Goal: Task Accomplishment & Management: Complete application form

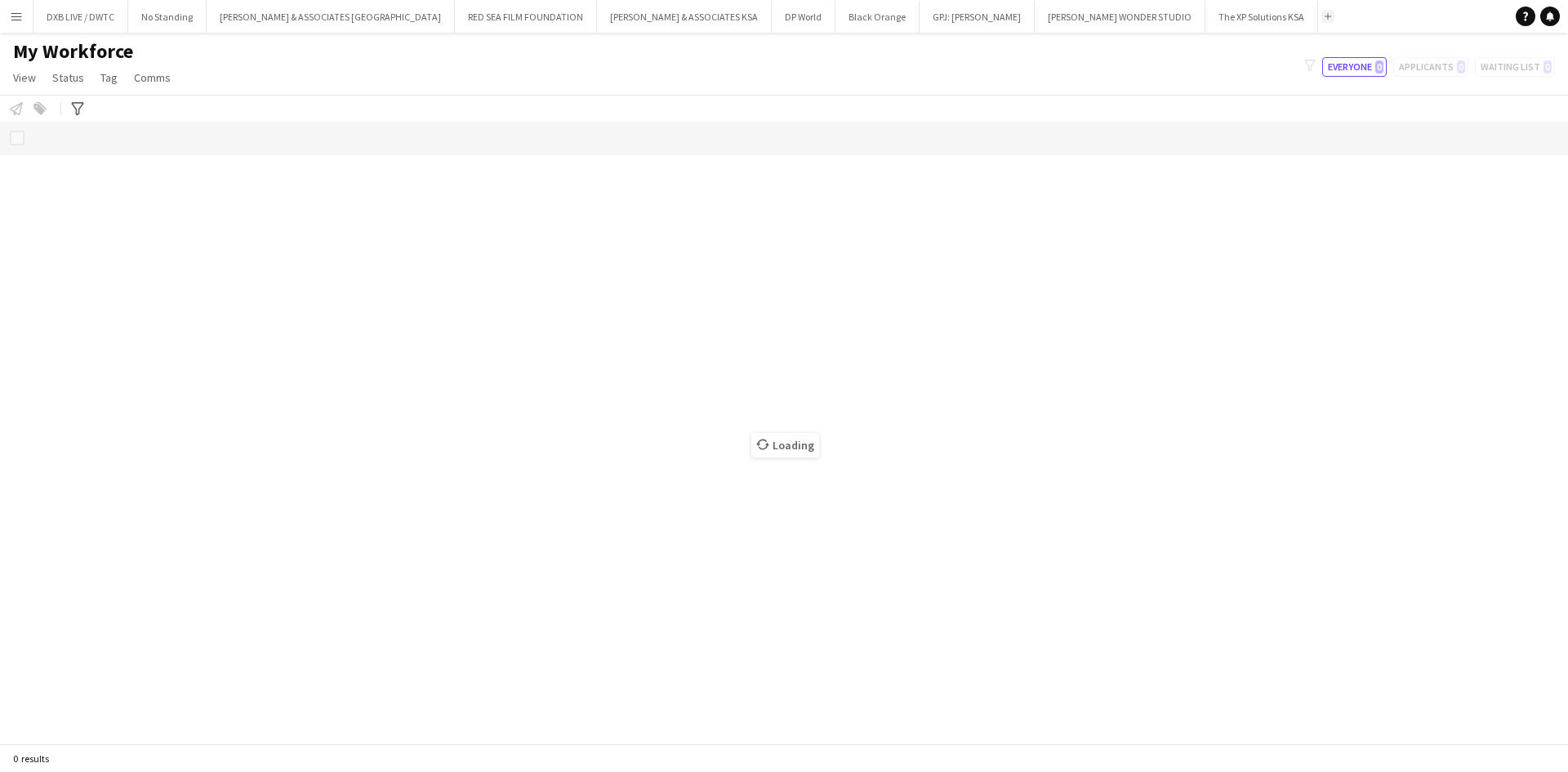
click at [1325, 19] on app-icon "Add" at bounding box center [1328, 15] width 6 height 6
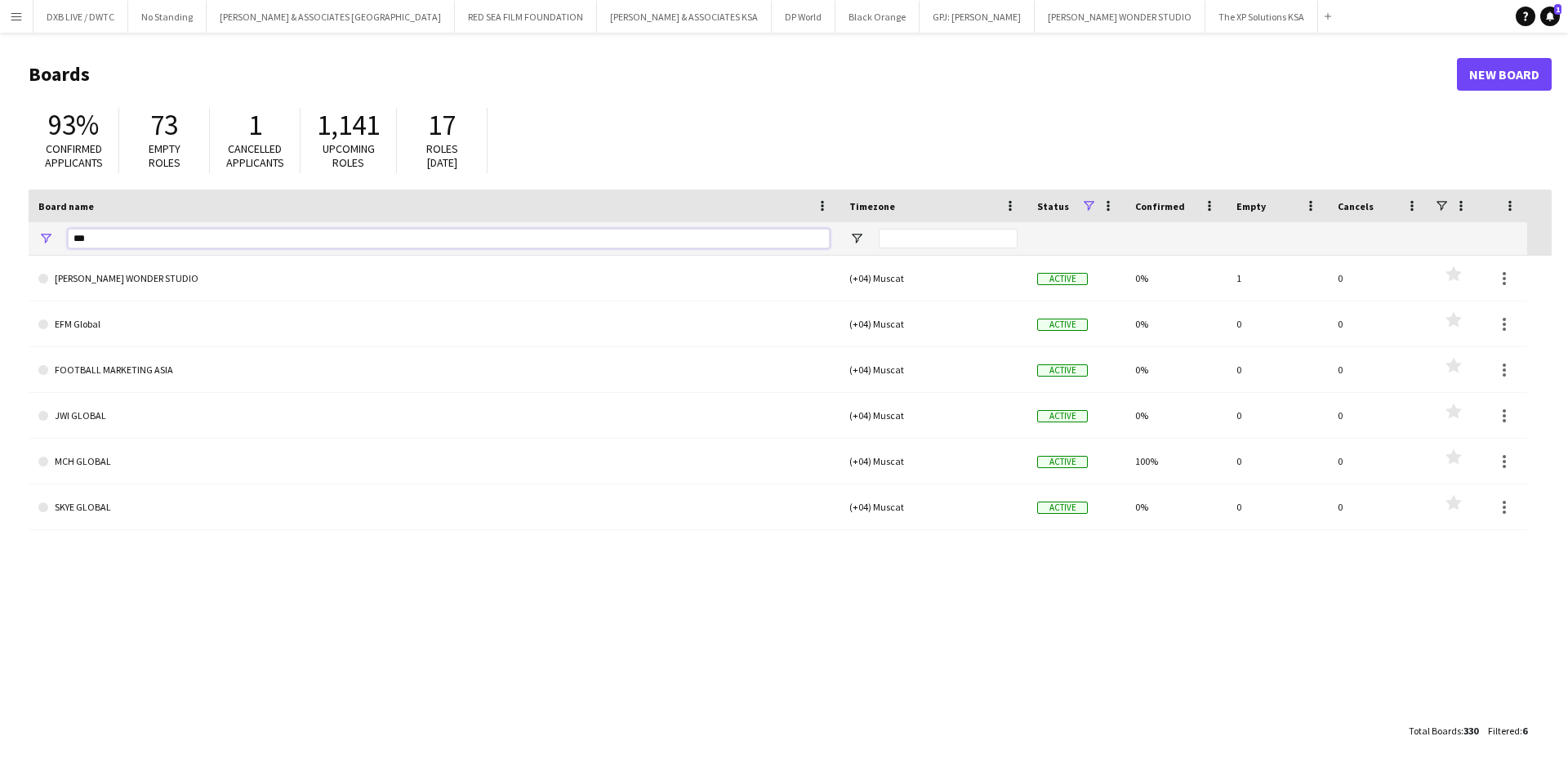
drag, startPoint x: 96, startPoint y: 239, endPoint x: -29, endPoint y: 242, distance: 125.0
click at [0, 242] on html "Menu Boards Boards Boards All jobs Status Workforce Workforce My Workforce Recr…" at bounding box center [784, 386] width 1568 height 772
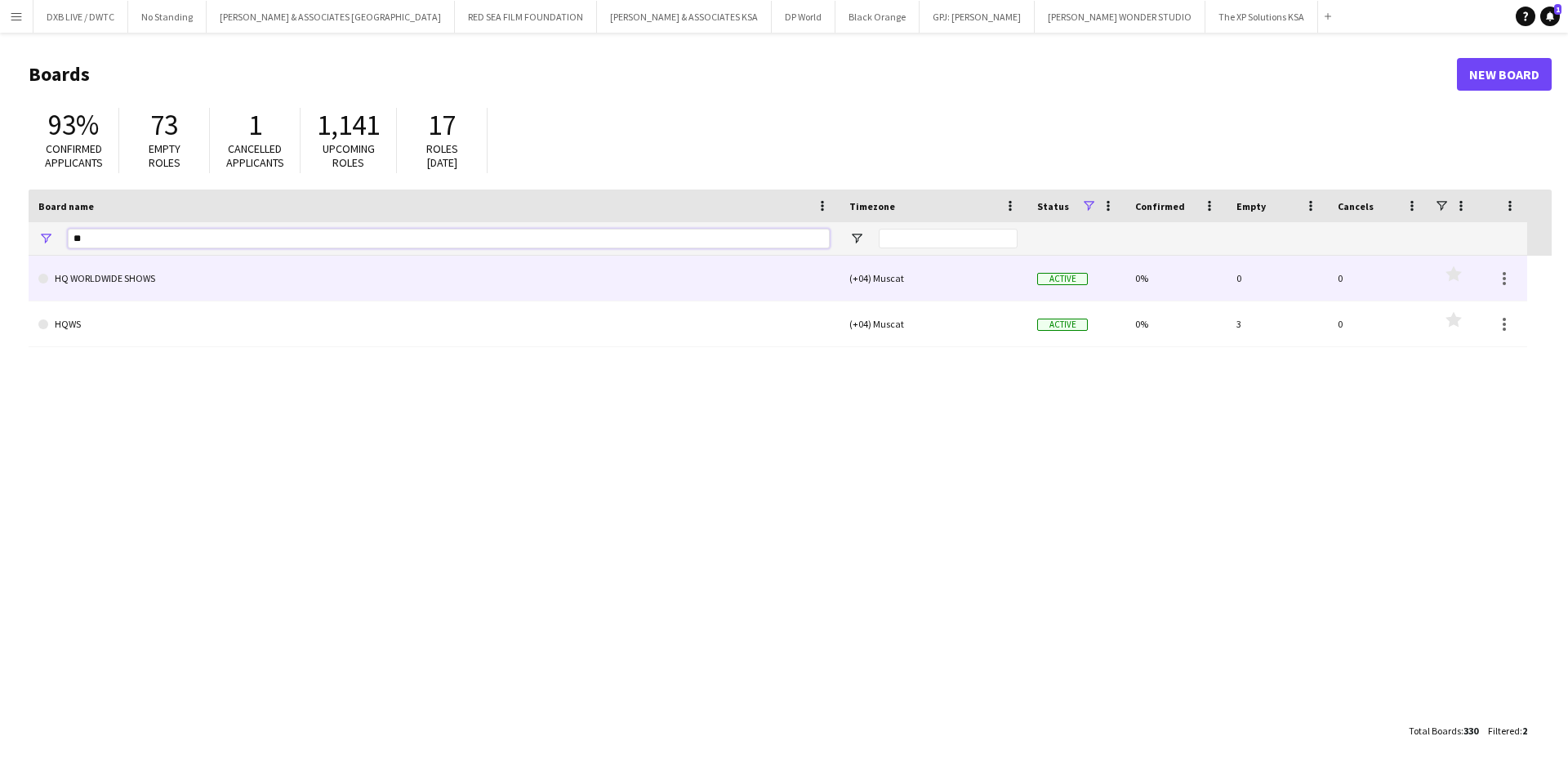
type input "**"
click at [341, 286] on link "HQ WORLDWIDE SHOWS" at bounding box center [433, 278] width 791 height 45
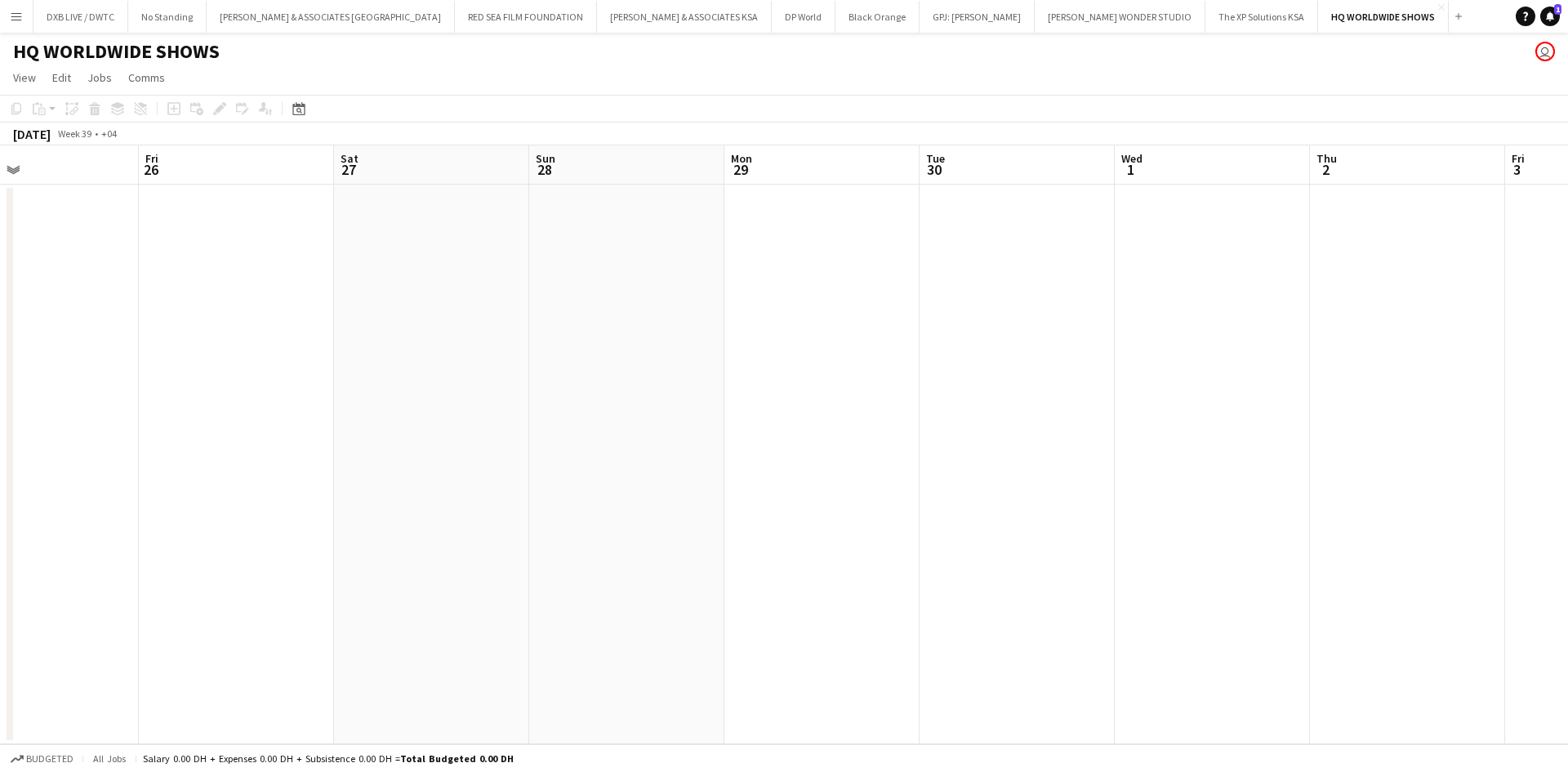
scroll to position [0, 653]
drag, startPoint x: 572, startPoint y: 298, endPoint x: 114, endPoint y: 277, distance: 458.5
click at [114, 277] on app-calendar-viewport "Mon 22 Tue 23 Wed 24 Thu 25 Fri 26 Sat 27 Sun 28 Mon 29 Tue 30 Wed 1 Thu 2 Fri …" at bounding box center [784, 444] width 1568 height 599
drag, startPoint x: 1157, startPoint y: 357, endPoint x: 190, endPoint y: 368, distance: 967.1
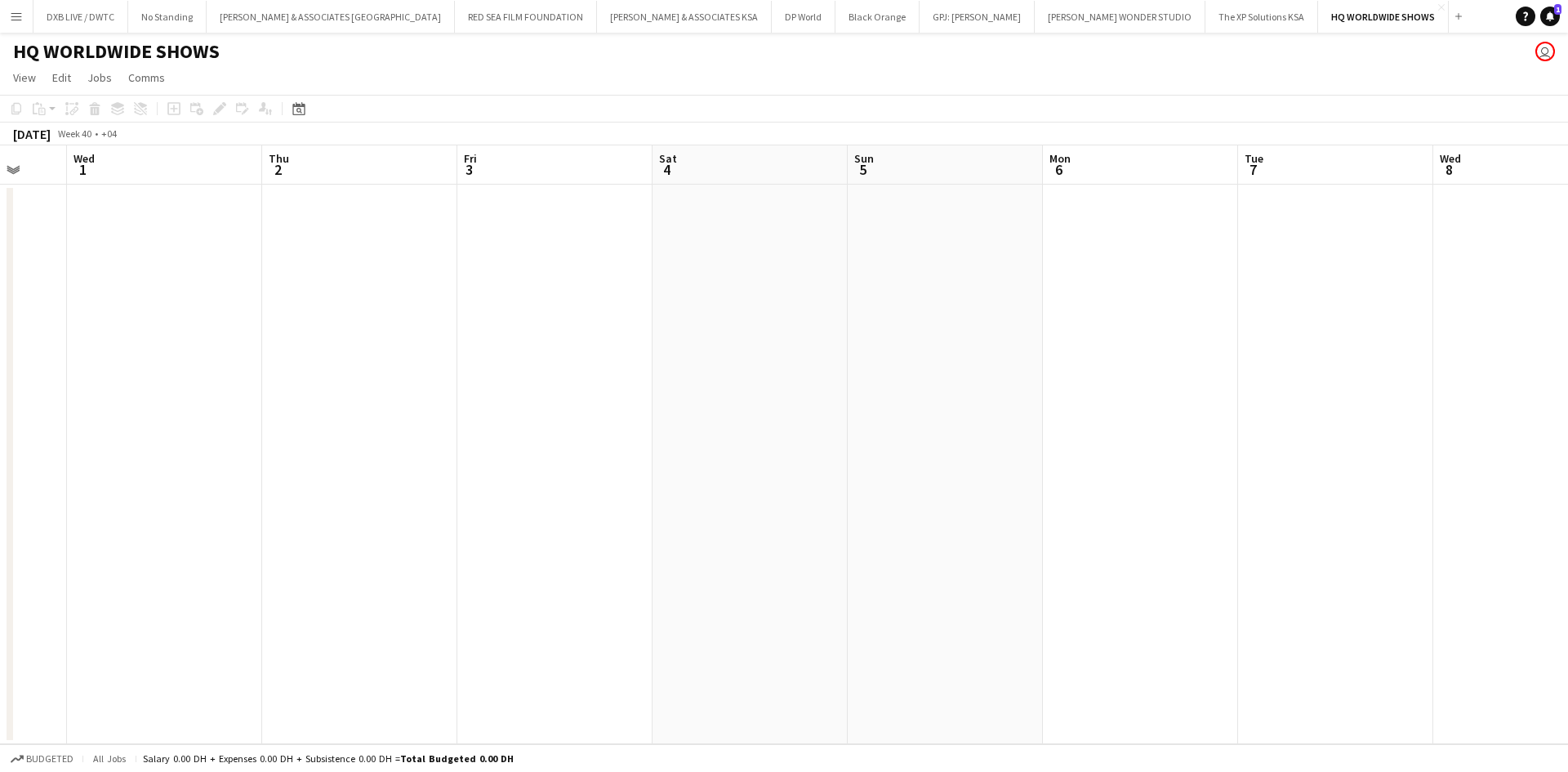
click at [190, 368] on app-calendar-viewport "Sun 28 Mon 29 Tue 30 Wed 1 Thu 2 Fri 3 Sat 4 Sun 5 Mon 6 Tue 7 Wed 8 Thu 9 Fri …" at bounding box center [784, 444] width 1568 height 599
click at [1080, 213] on app-date-cell at bounding box center [1140, 464] width 195 height 559
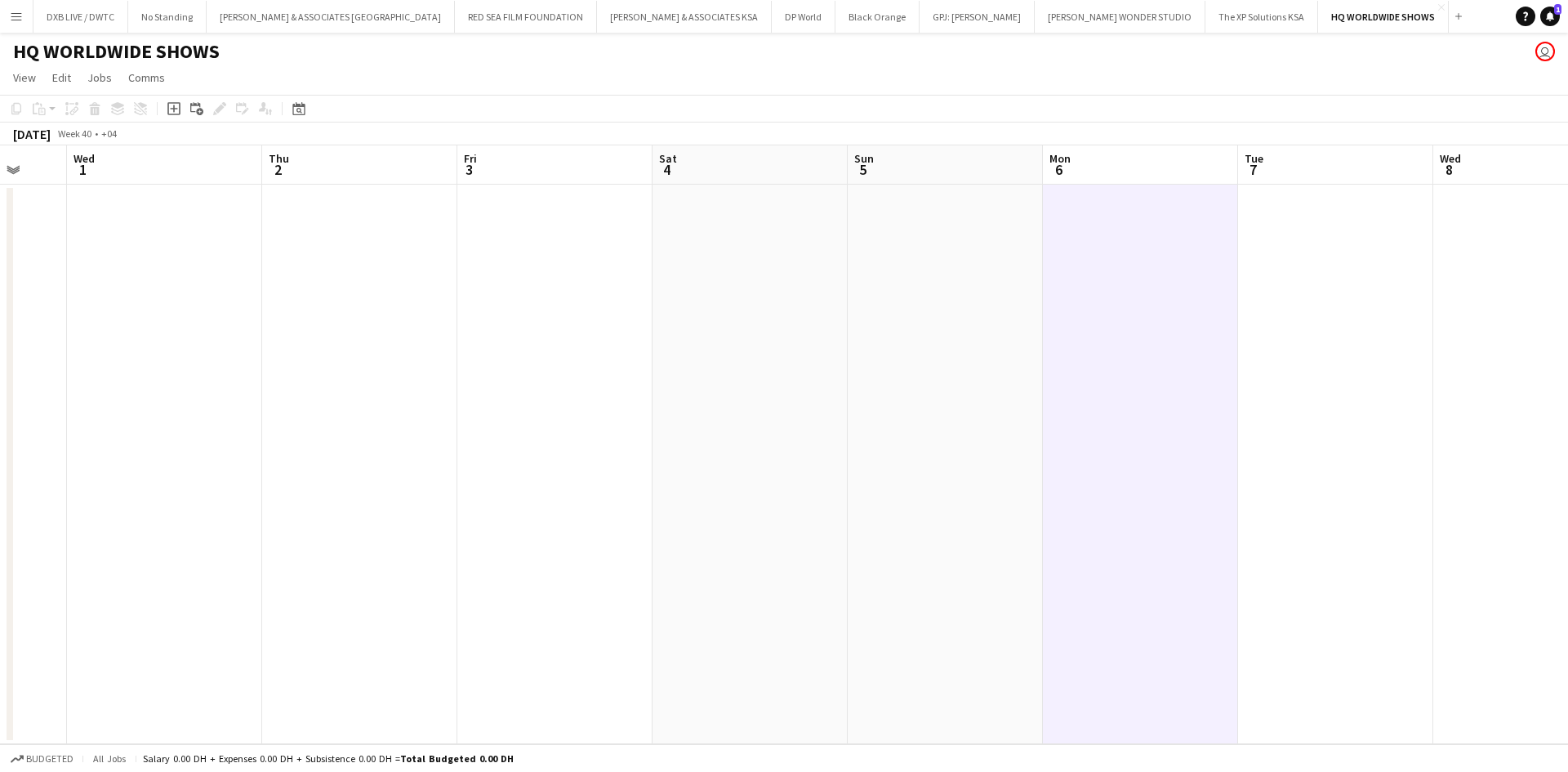
click at [1080, 213] on app-date-cell at bounding box center [1140, 464] width 195 height 559
click at [174, 112] on icon "Add job" at bounding box center [174, 108] width 13 height 13
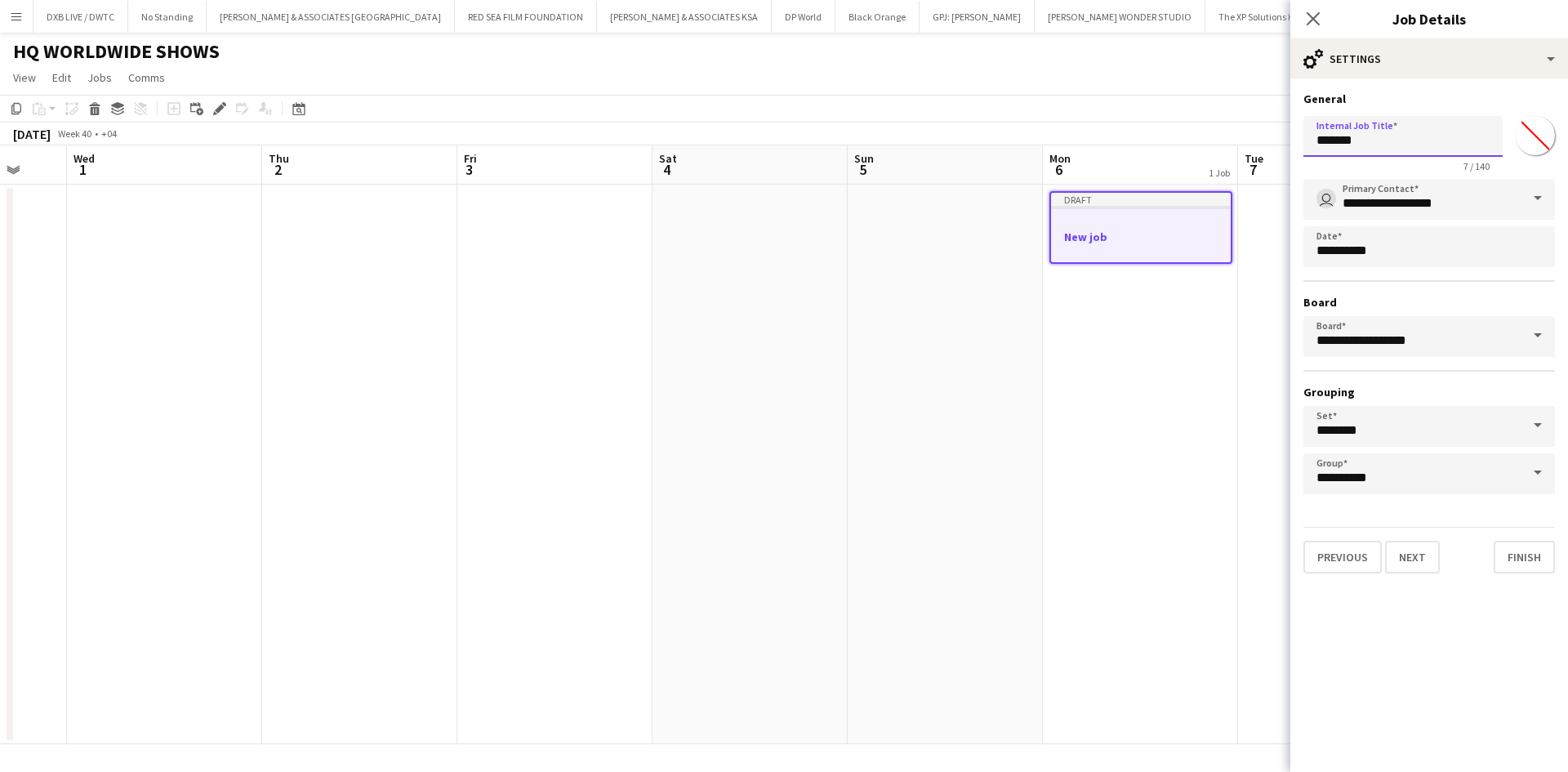
drag, startPoint x: 1373, startPoint y: 142, endPoint x: 1299, endPoint y: 152, distance: 74.7
click at [1299, 152] on form "**********" at bounding box center [1430, 332] width 278 height 482
type input "**********"
click at [1414, 571] on button "Next" at bounding box center [1413, 557] width 55 height 33
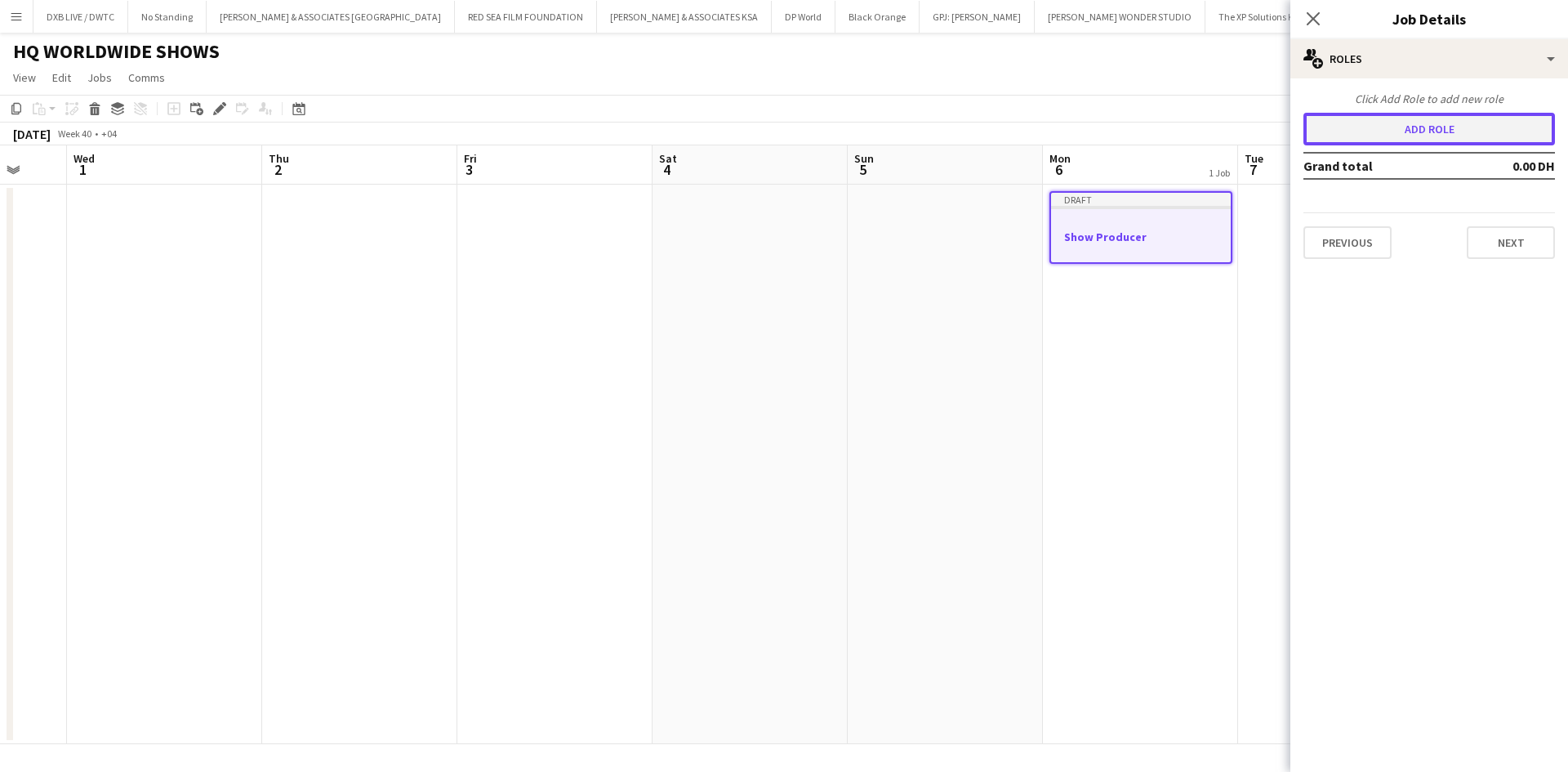
click at [1413, 139] on button "Add role" at bounding box center [1429, 129] width 252 height 33
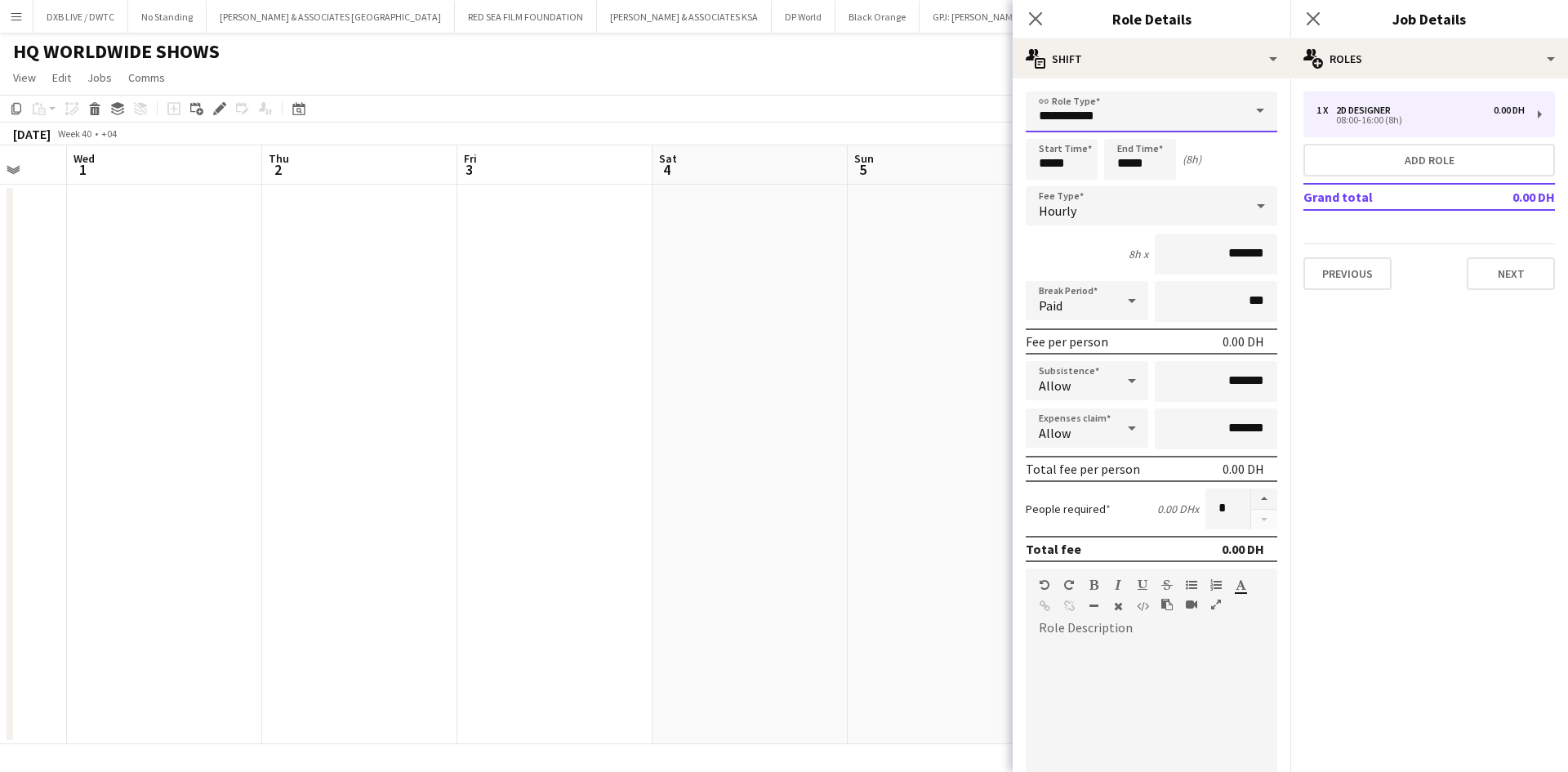
click at [1185, 124] on input "**********" at bounding box center [1151, 112] width 252 height 41
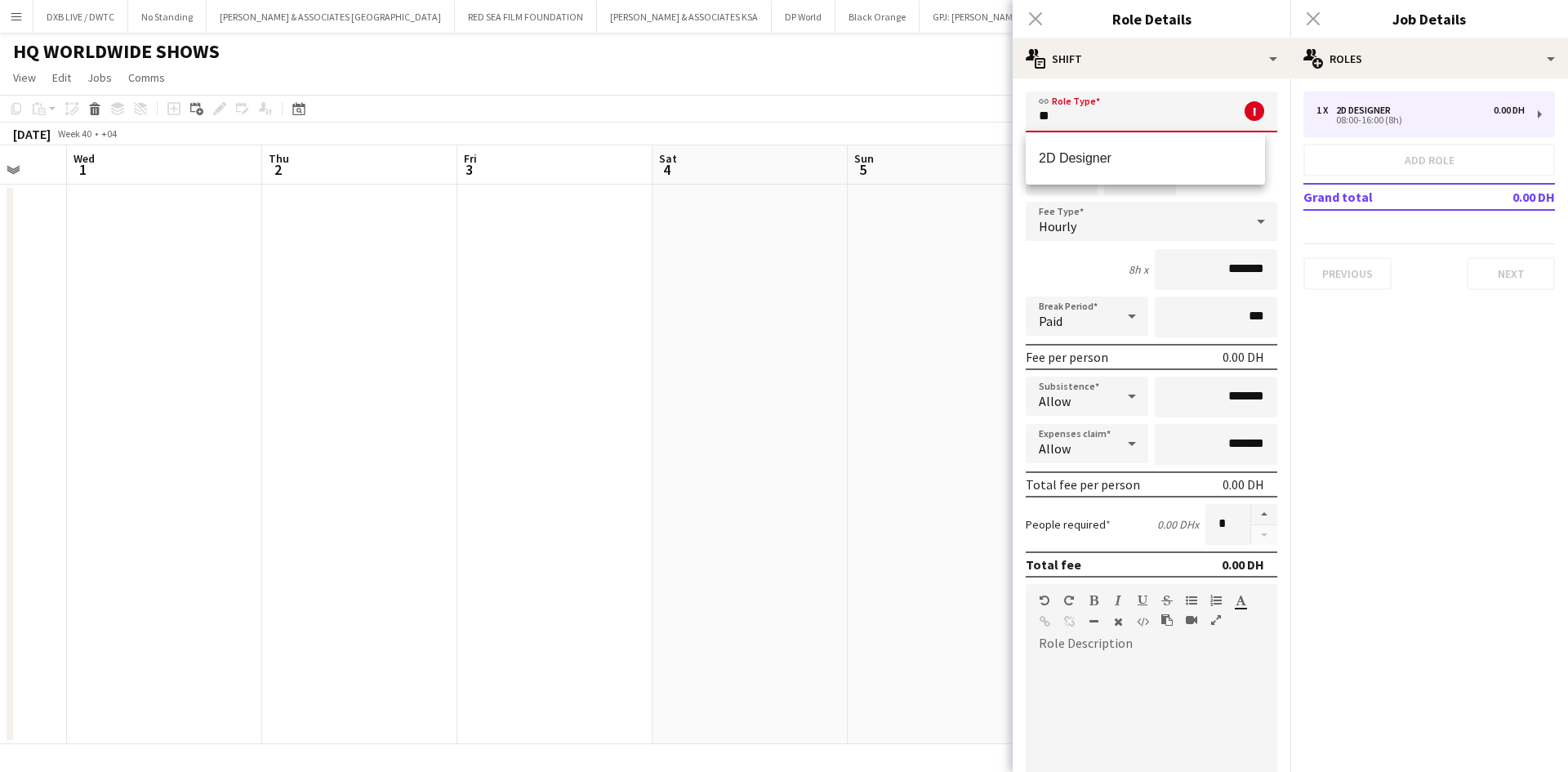
type input "*"
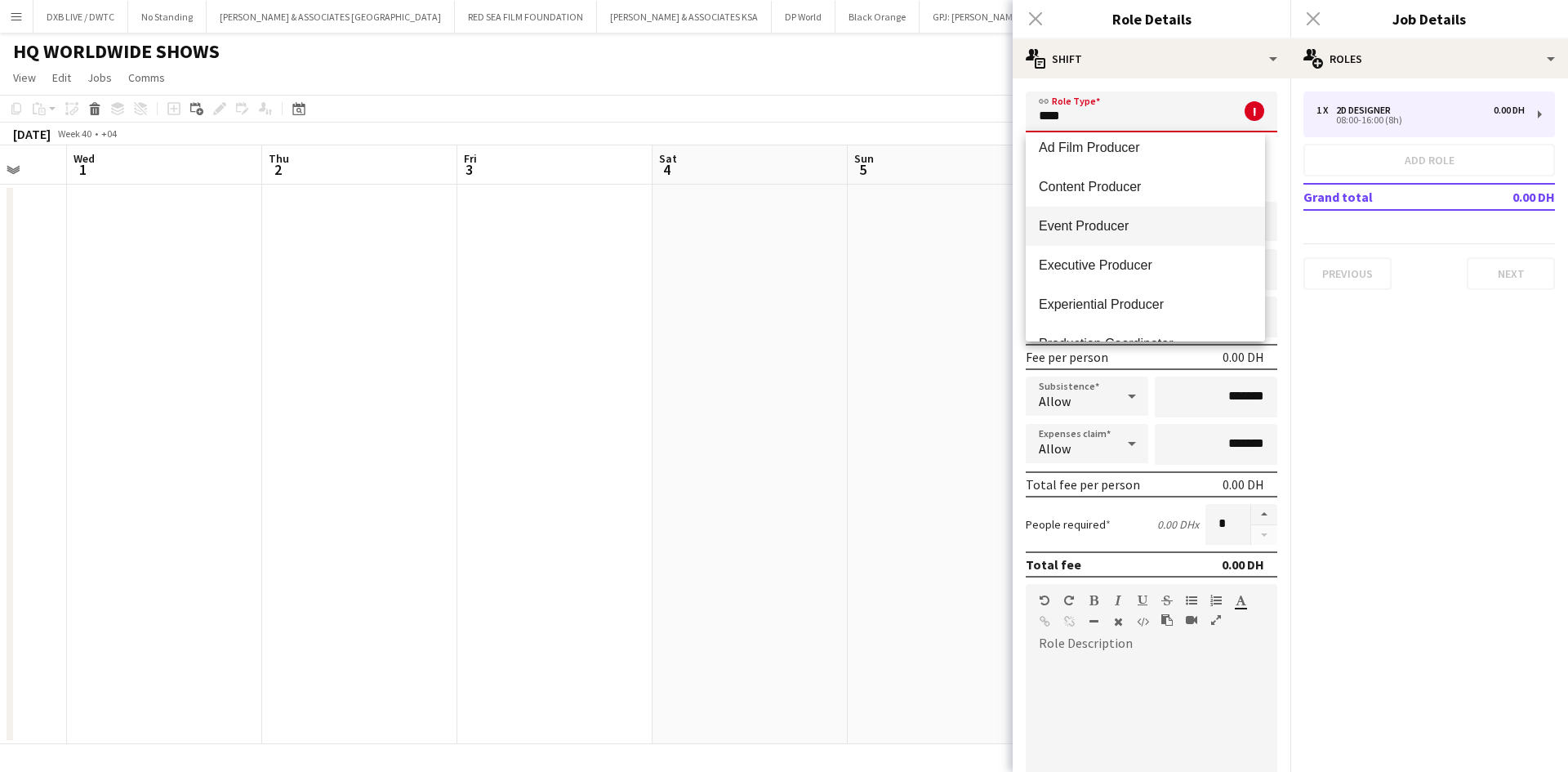
scroll to position [0, 0]
click at [1121, 228] on mat-option "Event Producer" at bounding box center [1145, 236] width 239 height 39
type input "**********"
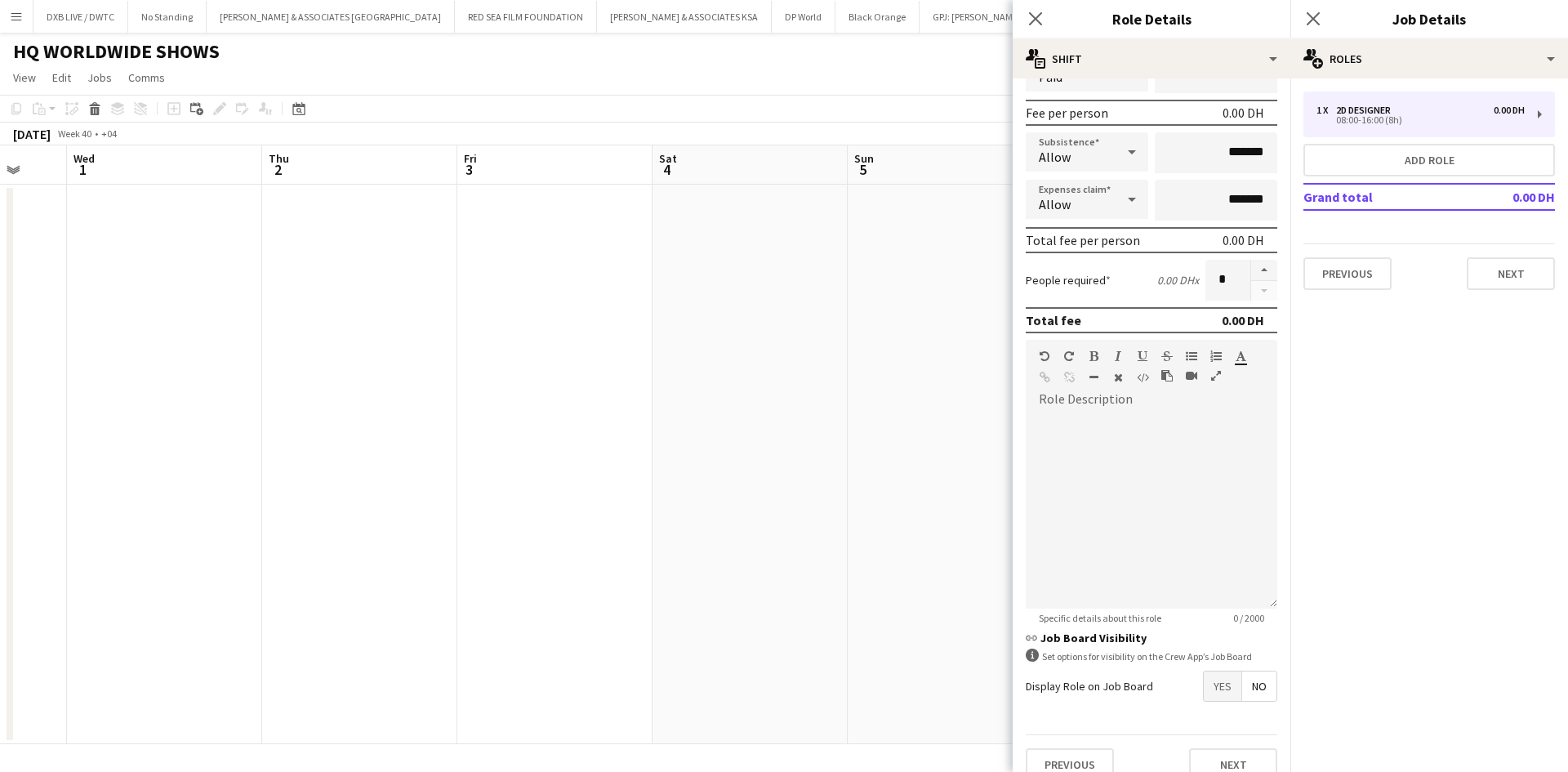
scroll to position [245, 0]
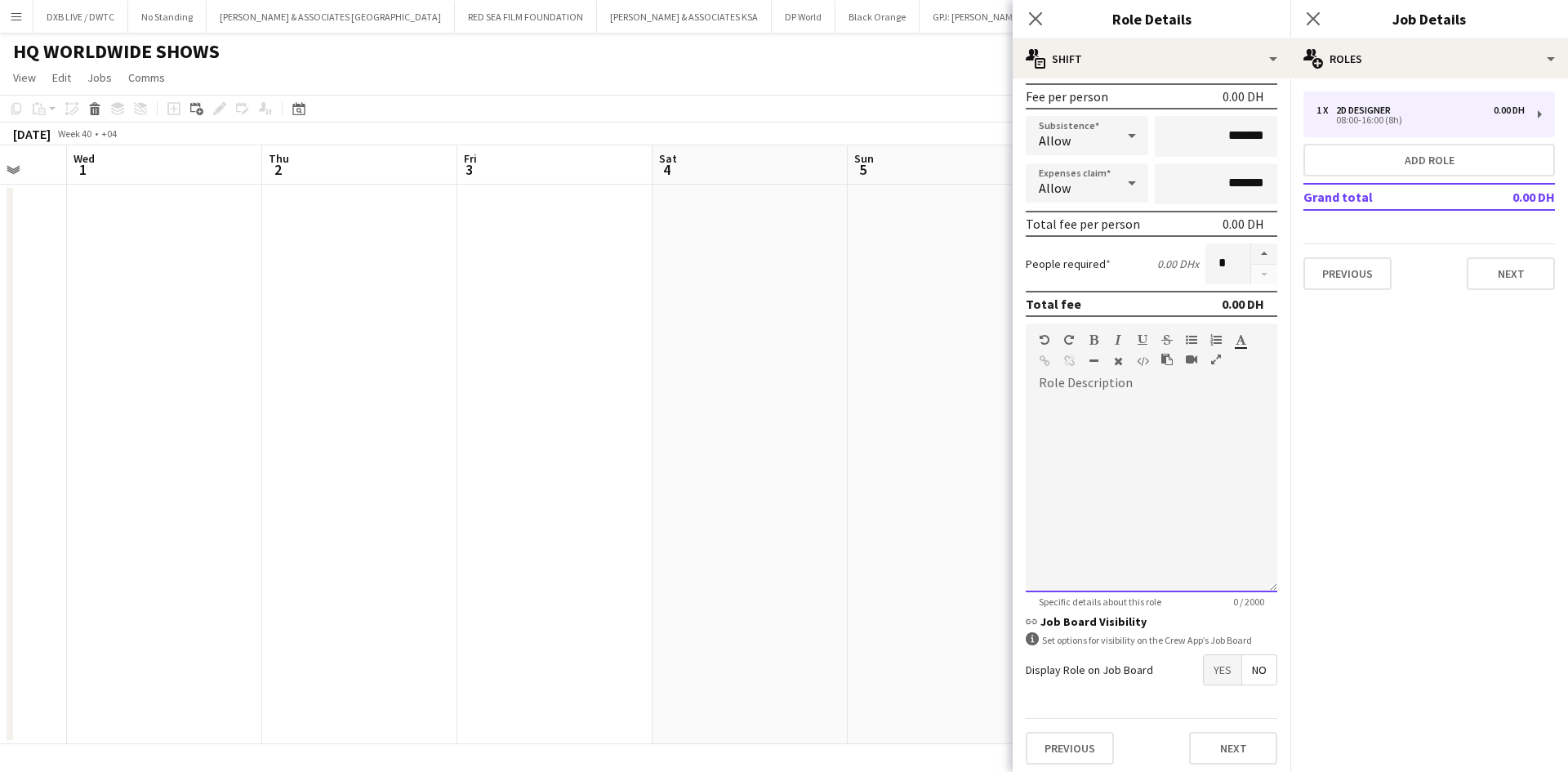
click at [1116, 409] on div at bounding box center [1151, 494] width 252 height 196
click at [1195, 432] on div at bounding box center [1151, 494] width 252 height 196
click at [1212, 458] on div "**********" at bounding box center [1145, 494] width 239 height 196
click at [1184, 538] on div "**********" at bounding box center [1145, 494] width 239 height 196
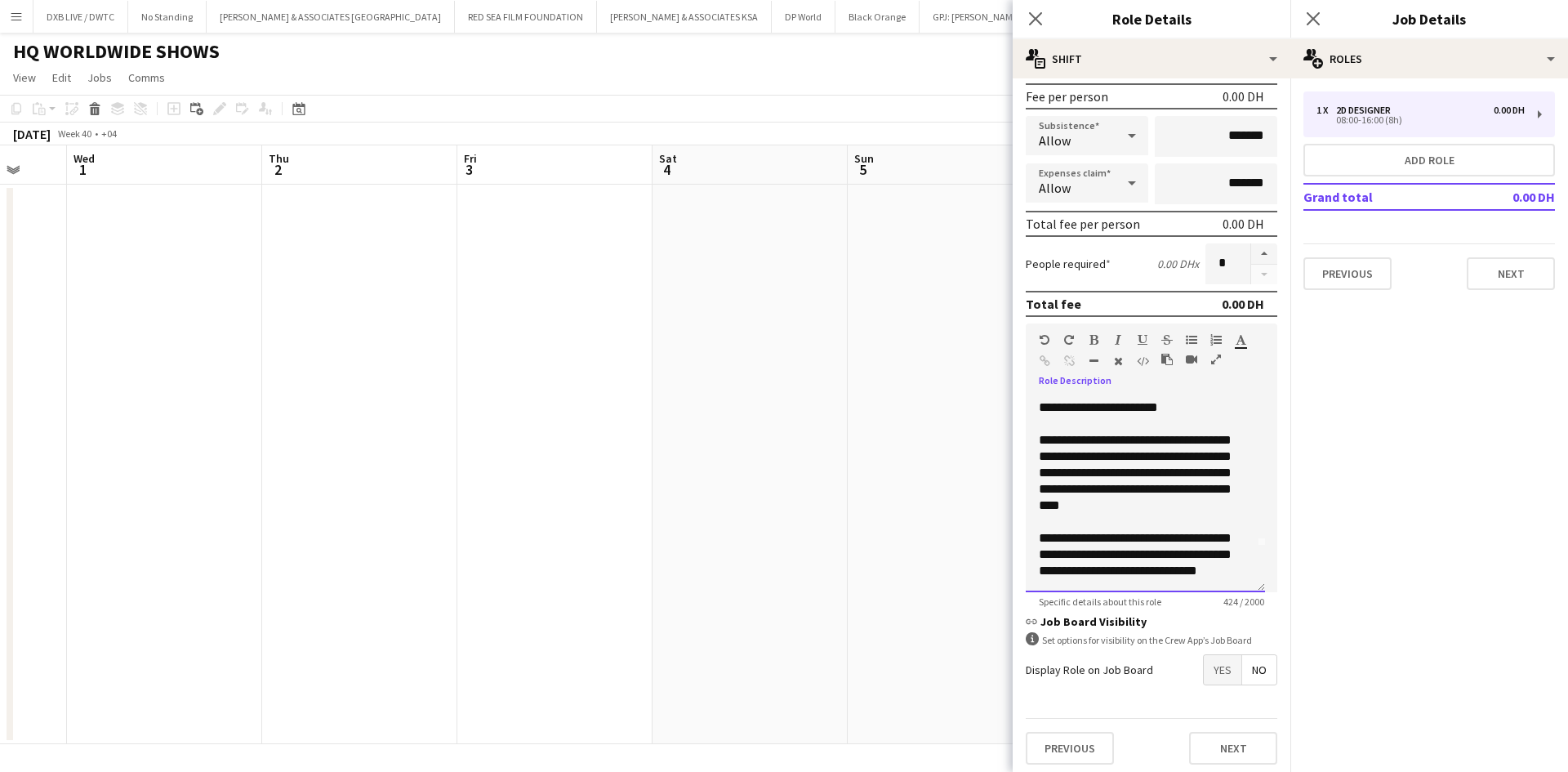
scroll to position [67, 0]
click at [1156, 551] on div "**********" at bounding box center [1145, 494] width 239 height 196
drag, startPoint x: 1156, startPoint y: 551, endPoint x: 1168, endPoint y: 566, distance: 19.2
click at [1168, 566] on div "**********" at bounding box center [1145, 494] width 239 height 196
click at [1184, 549] on div "**********" at bounding box center [1145, 494] width 239 height 196
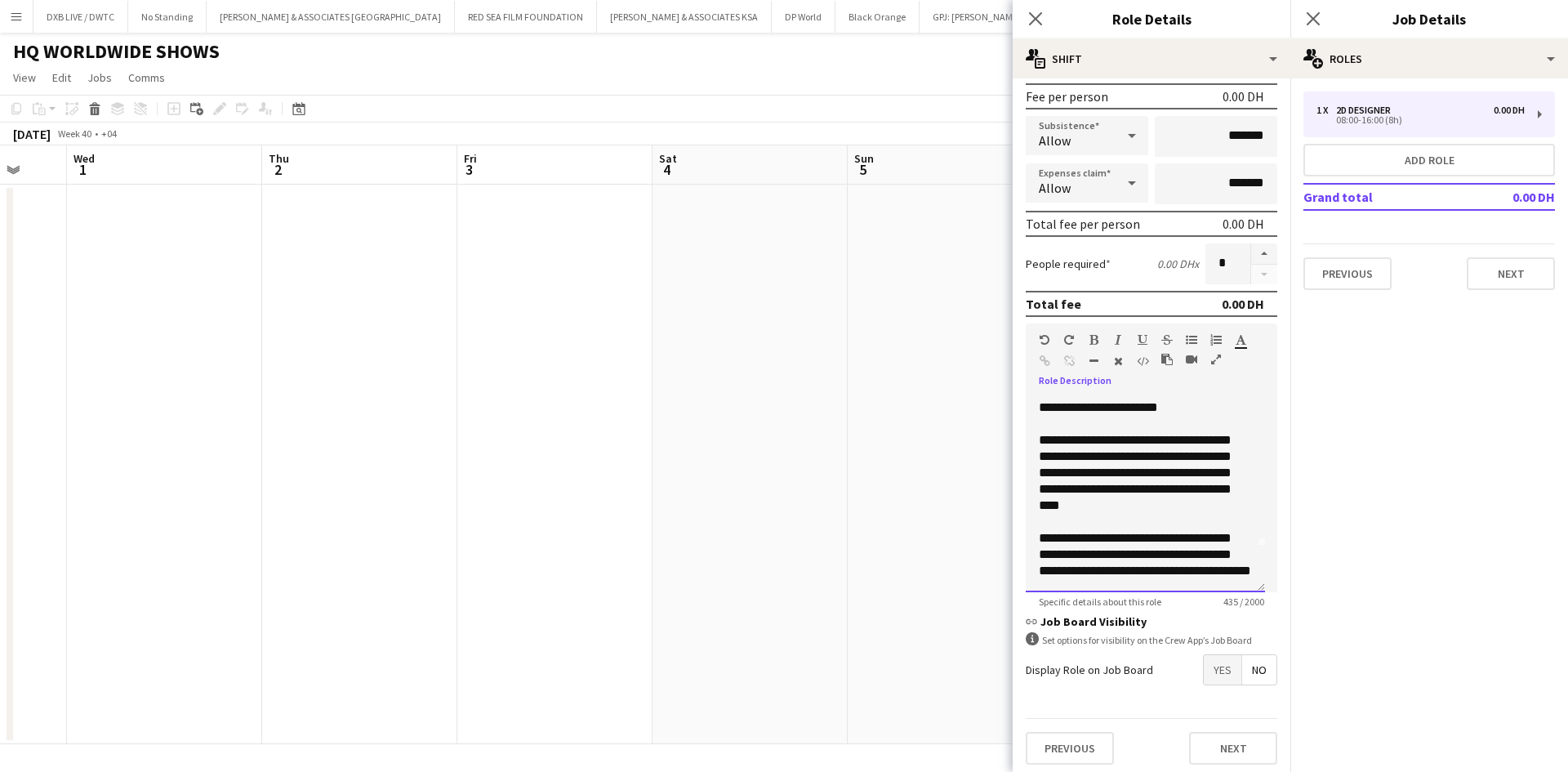
click at [1078, 548] on div "**********" at bounding box center [1145, 494] width 239 height 196
click at [1116, 583] on div "**********" at bounding box center [1145, 494] width 239 height 196
click at [1220, 494] on div "**********" at bounding box center [1145, 494] width 239 height 196
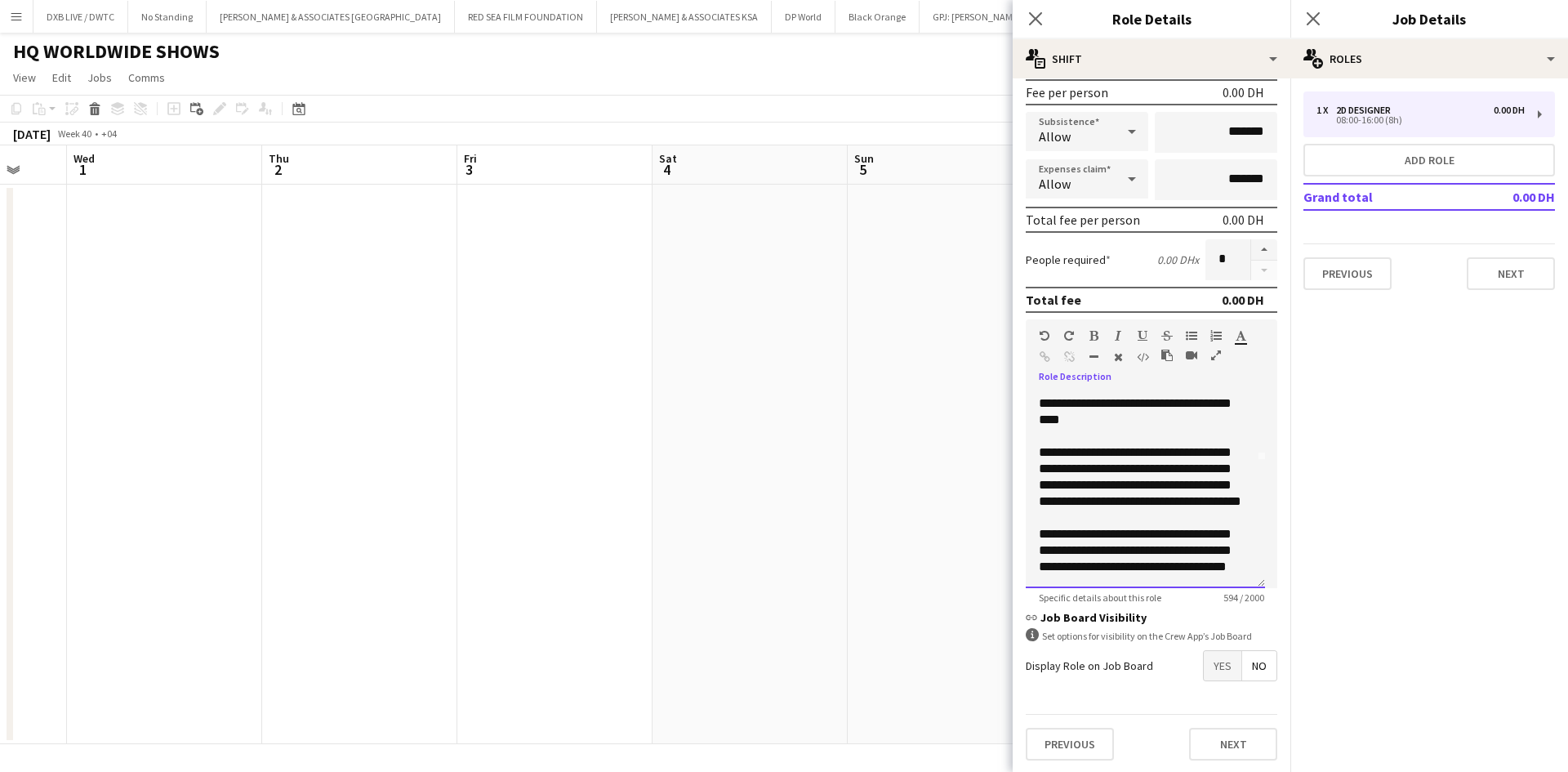
scroll to position [251, 0]
click at [1159, 569] on div "**********" at bounding box center [1145, 489] width 239 height 196
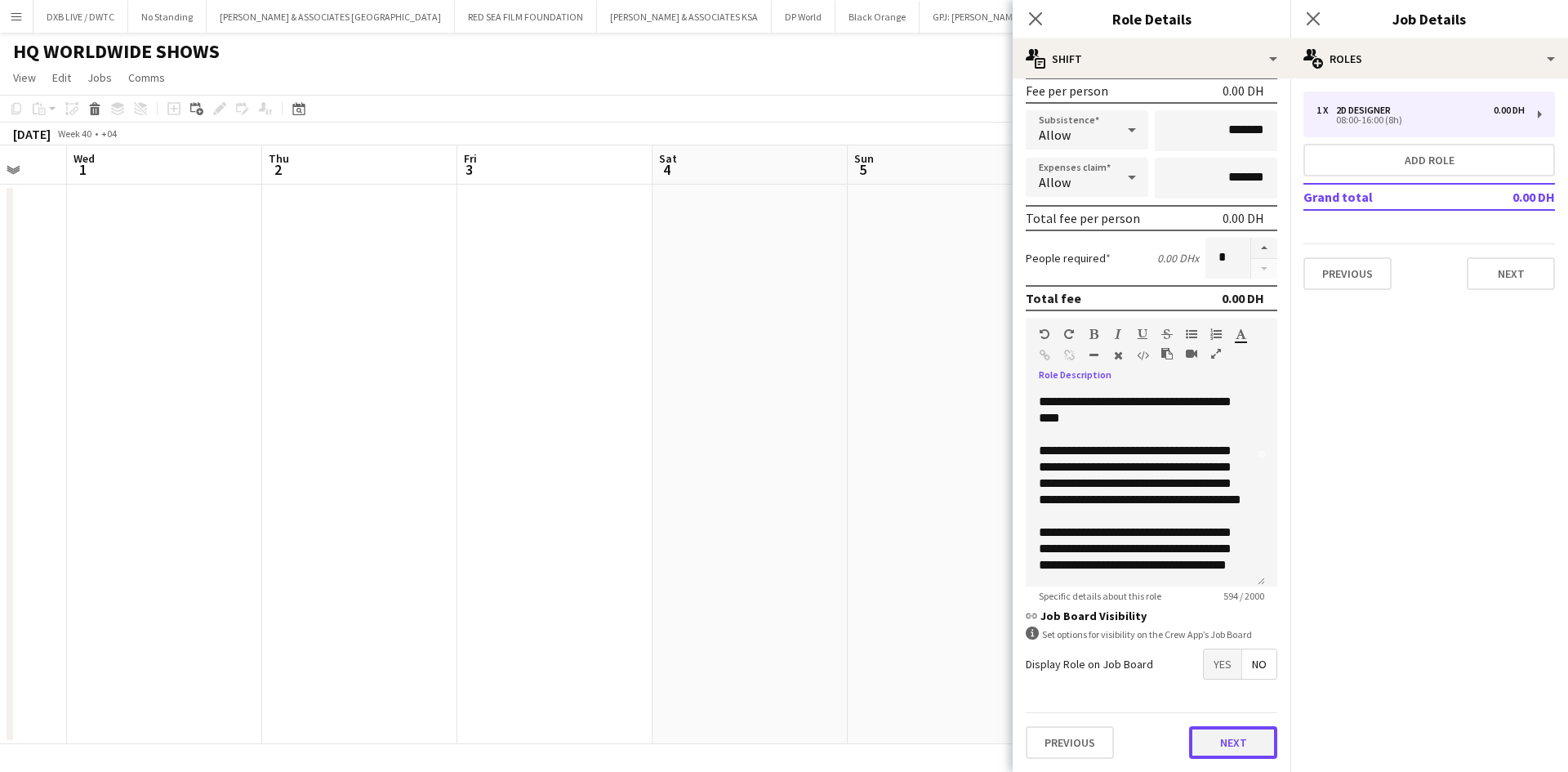
click at [1207, 737] on button "Next" at bounding box center [1233, 742] width 88 height 33
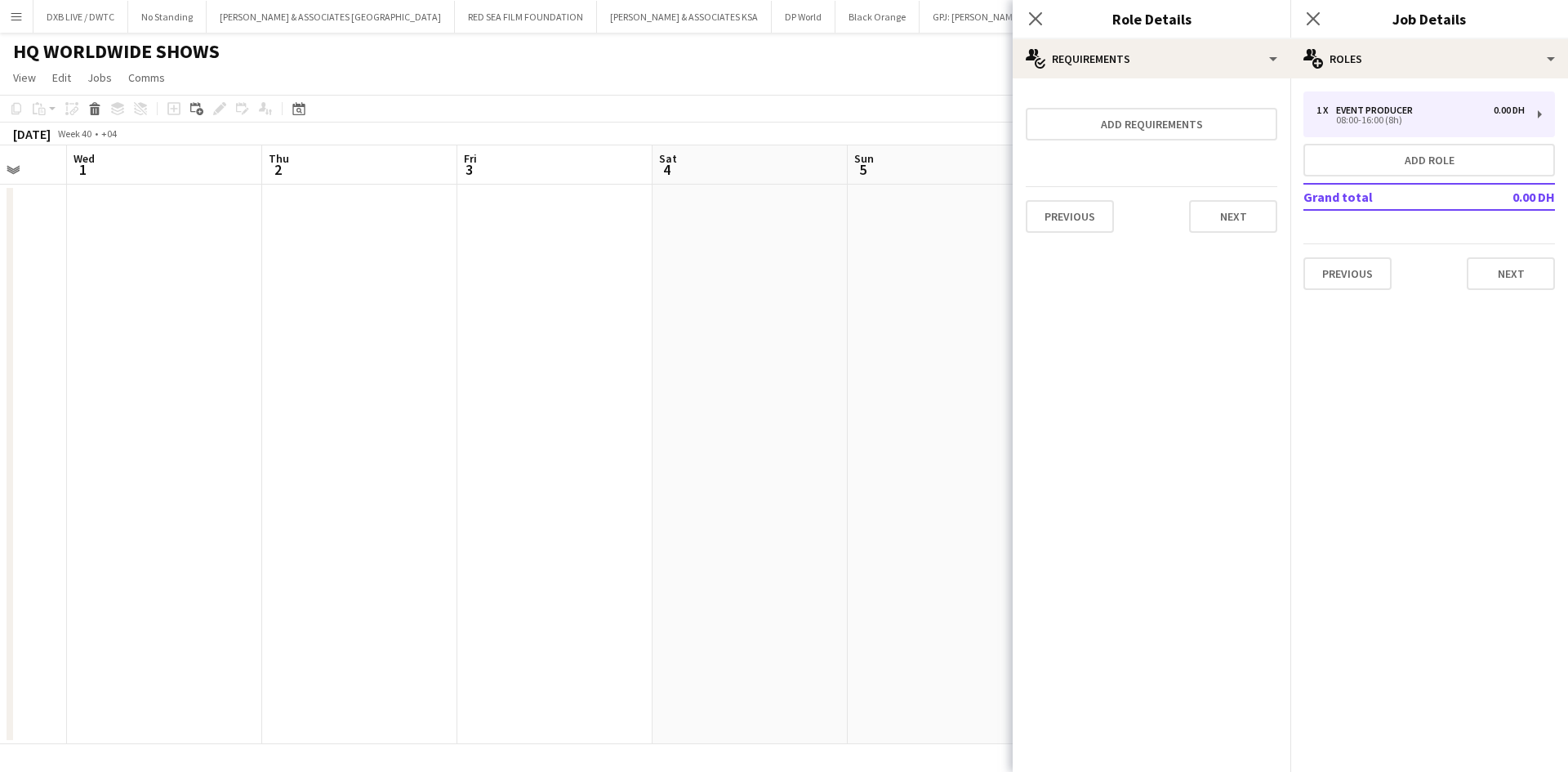
scroll to position [0, 0]
click at [1216, 218] on button "Next" at bounding box center [1233, 216] width 88 height 33
click at [1216, 231] on button "Finish" at bounding box center [1246, 219] width 61 height 33
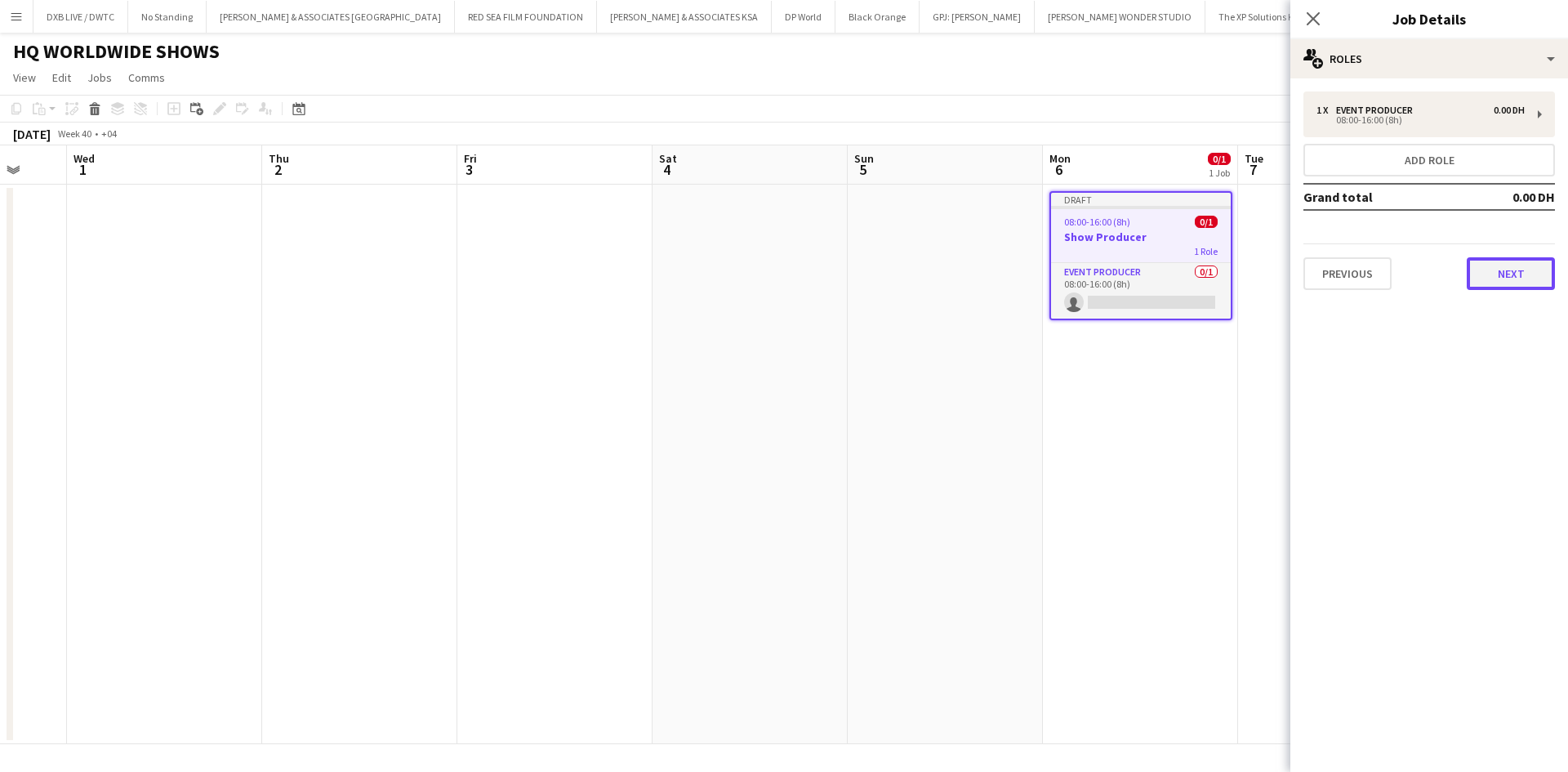
click at [1540, 275] on button "Next" at bounding box center [1511, 273] width 88 height 33
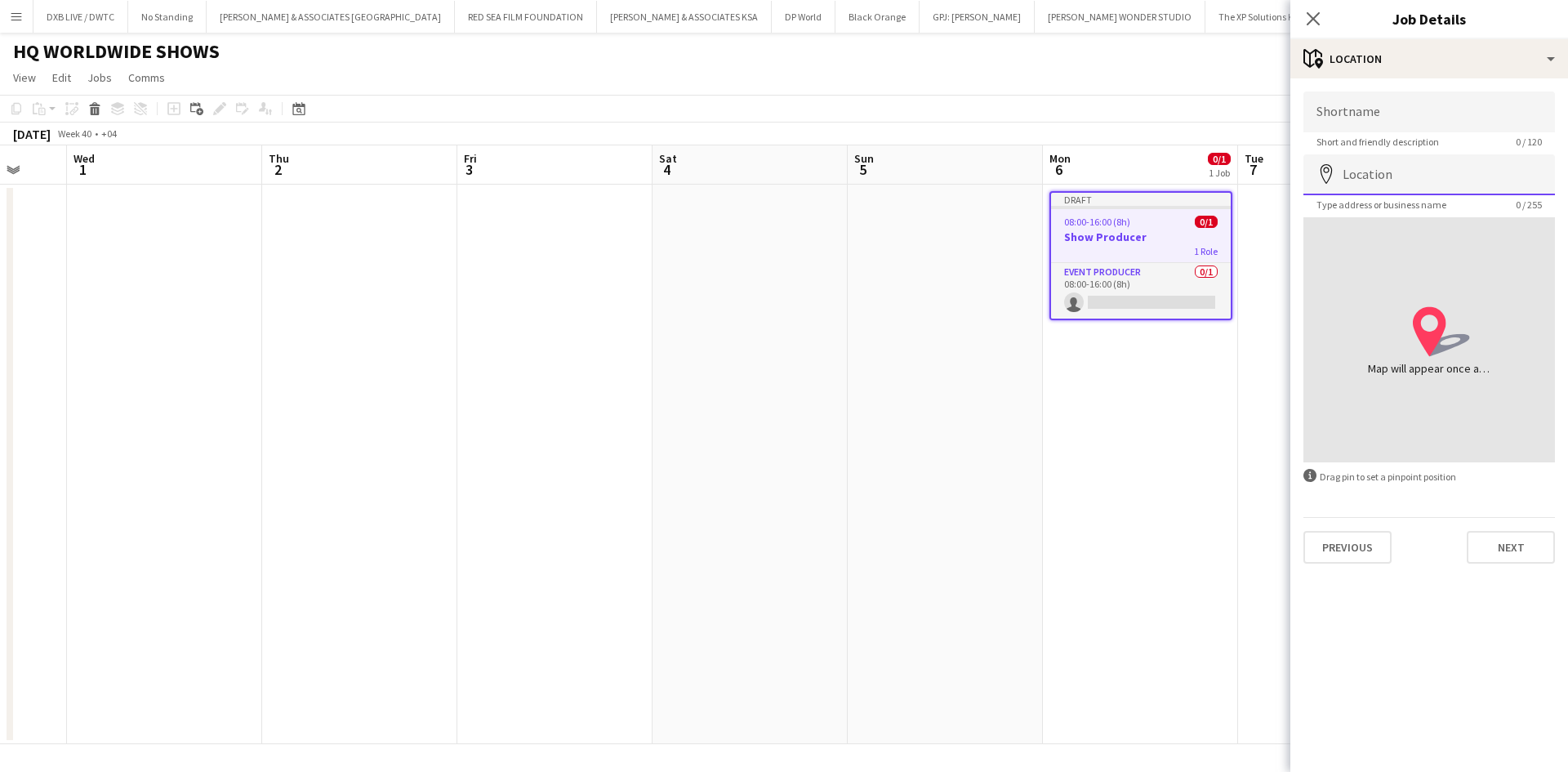
click at [1433, 183] on input "Location" at bounding box center [1429, 174] width 252 height 41
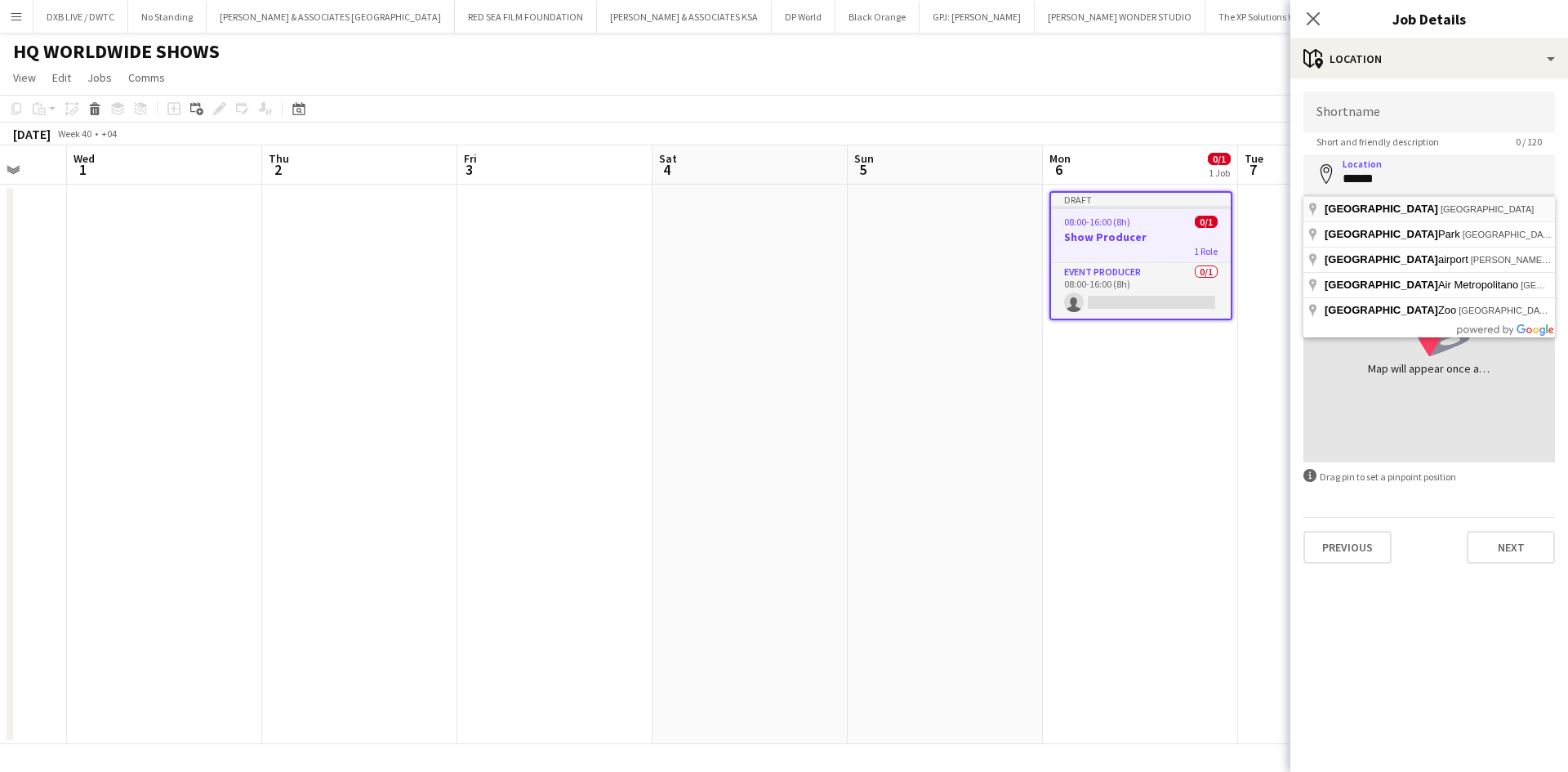
type input "**********"
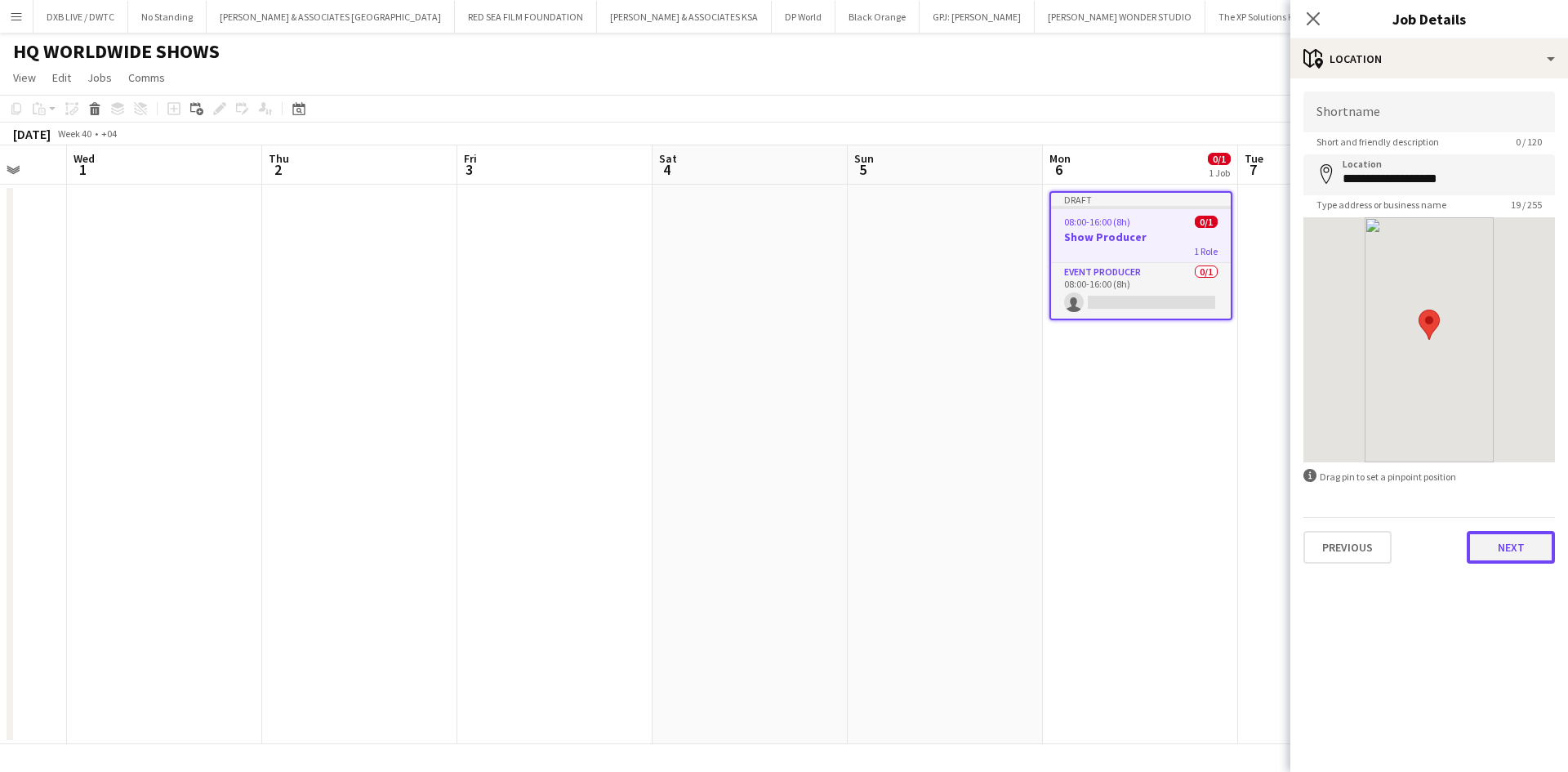
click at [1511, 539] on button "Next" at bounding box center [1511, 547] width 88 height 33
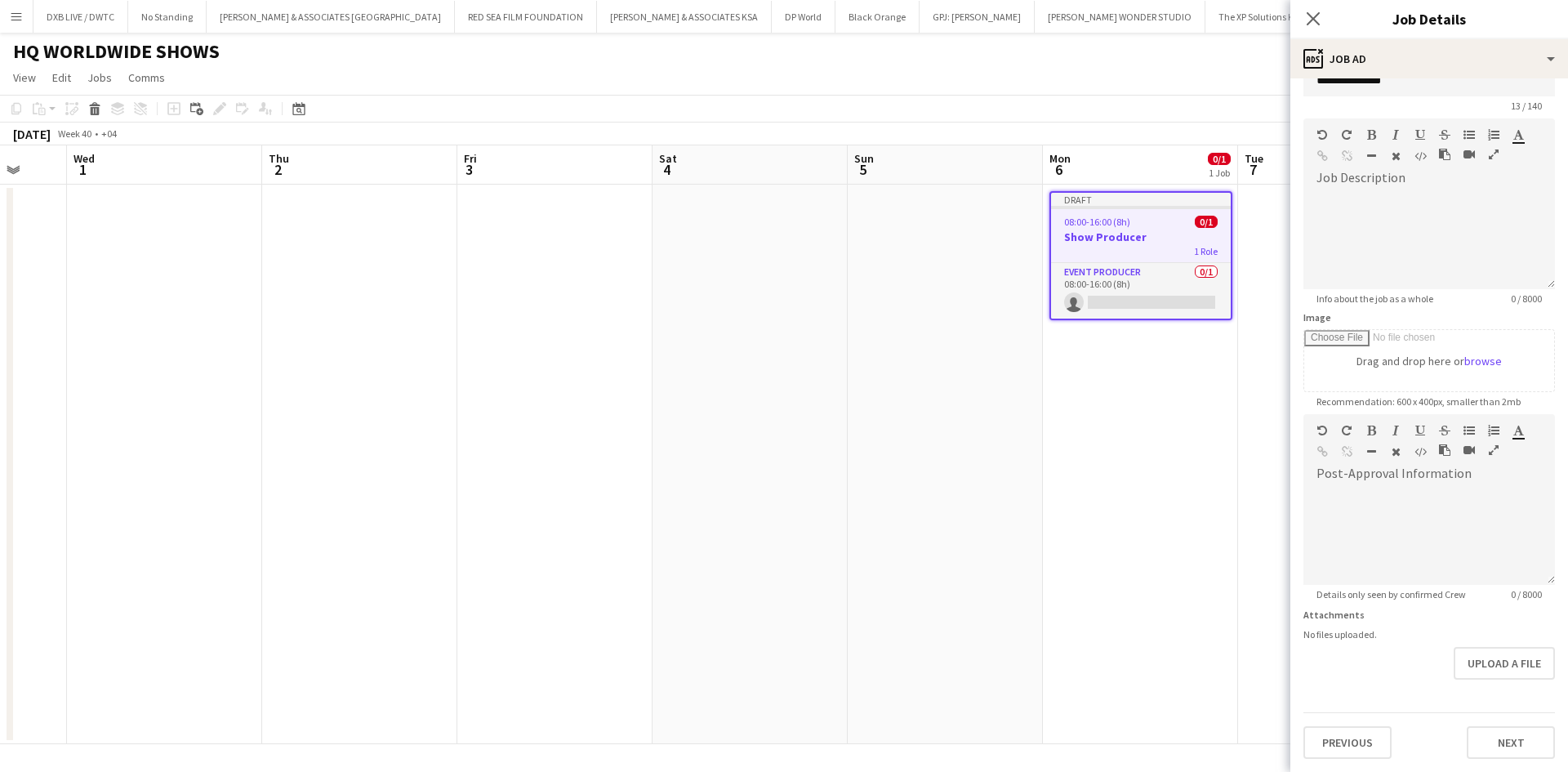
scroll to position [36, 0]
click at [1491, 740] on button "Next" at bounding box center [1511, 742] width 88 height 33
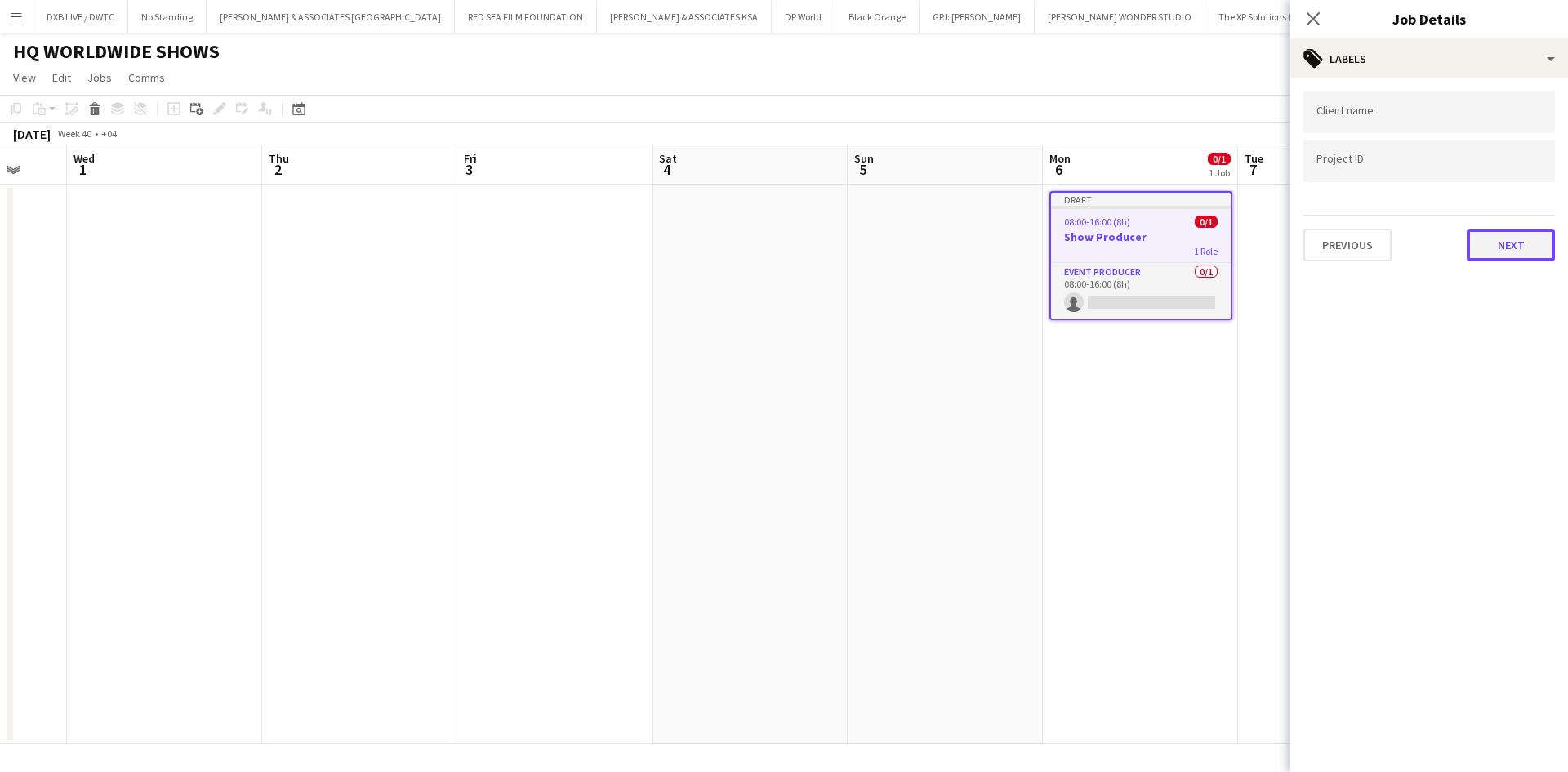
click at [1500, 252] on button "Next" at bounding box center [1511, 245] width 88 height 33
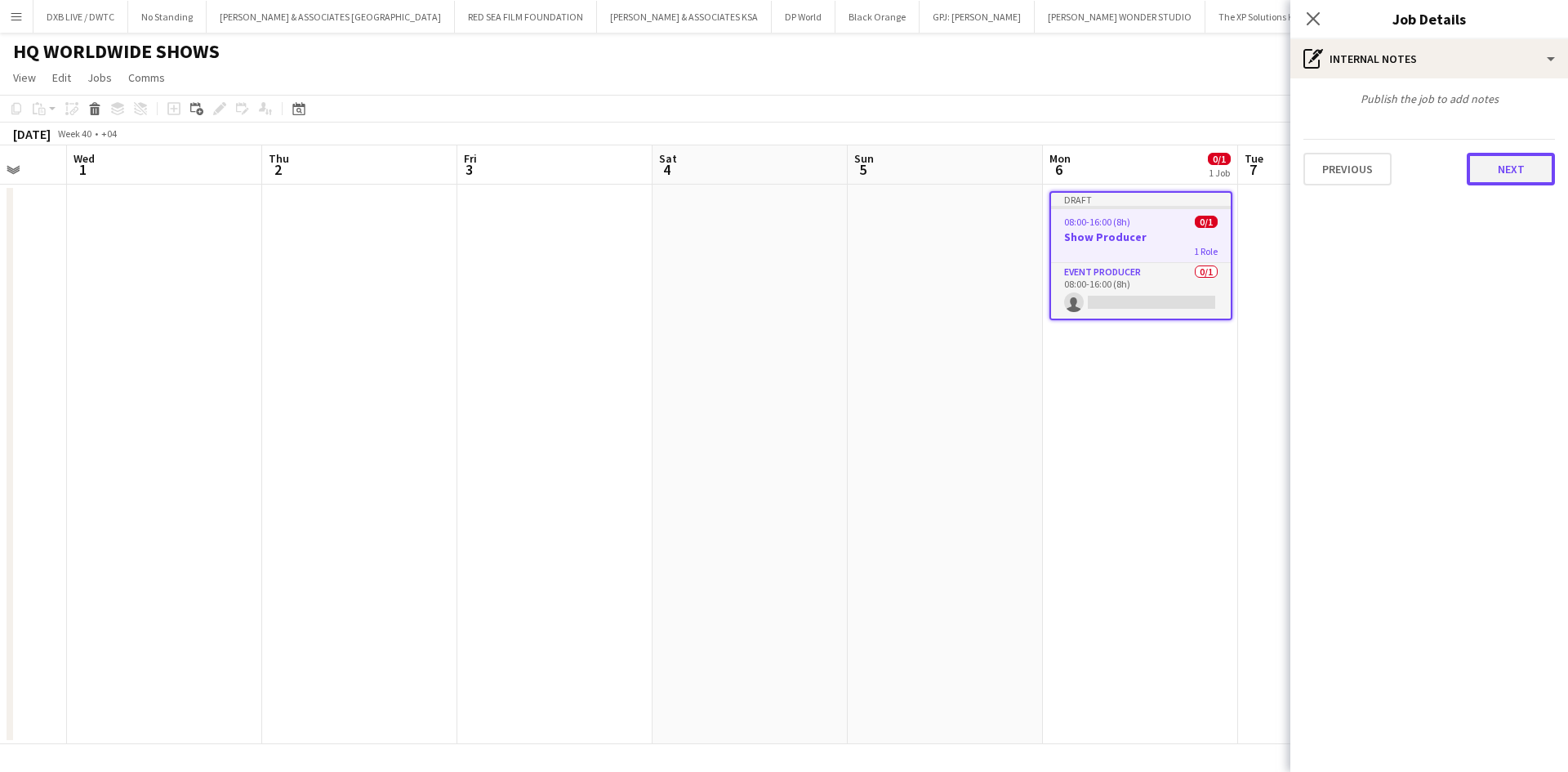
click at [1498, 163] on button "Next" at bounding box center [1511, 169] width 88 height 33
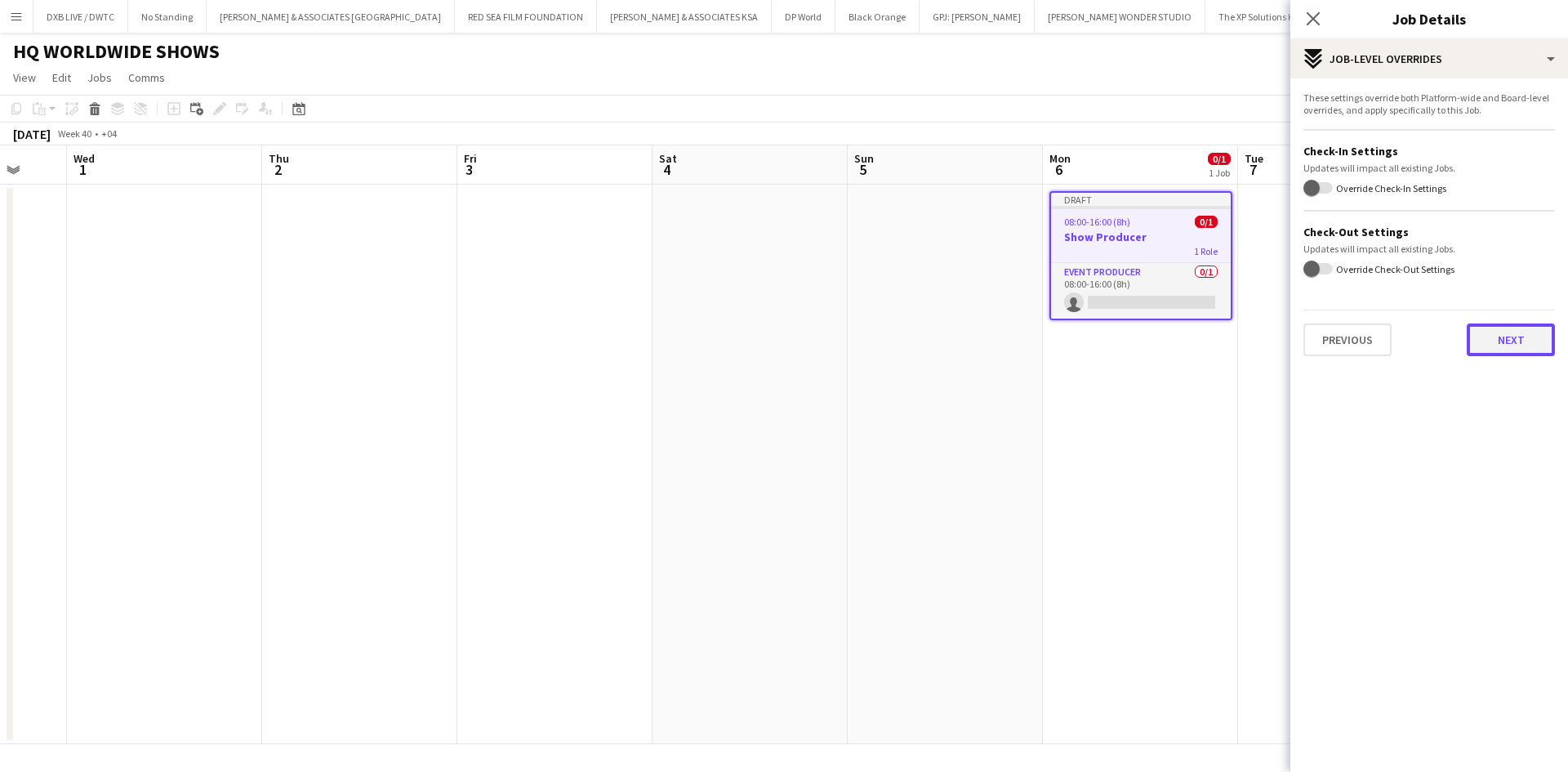
click at [1484, 341] on button "Next" at bounding box center [1511, 340] width 88 height 33
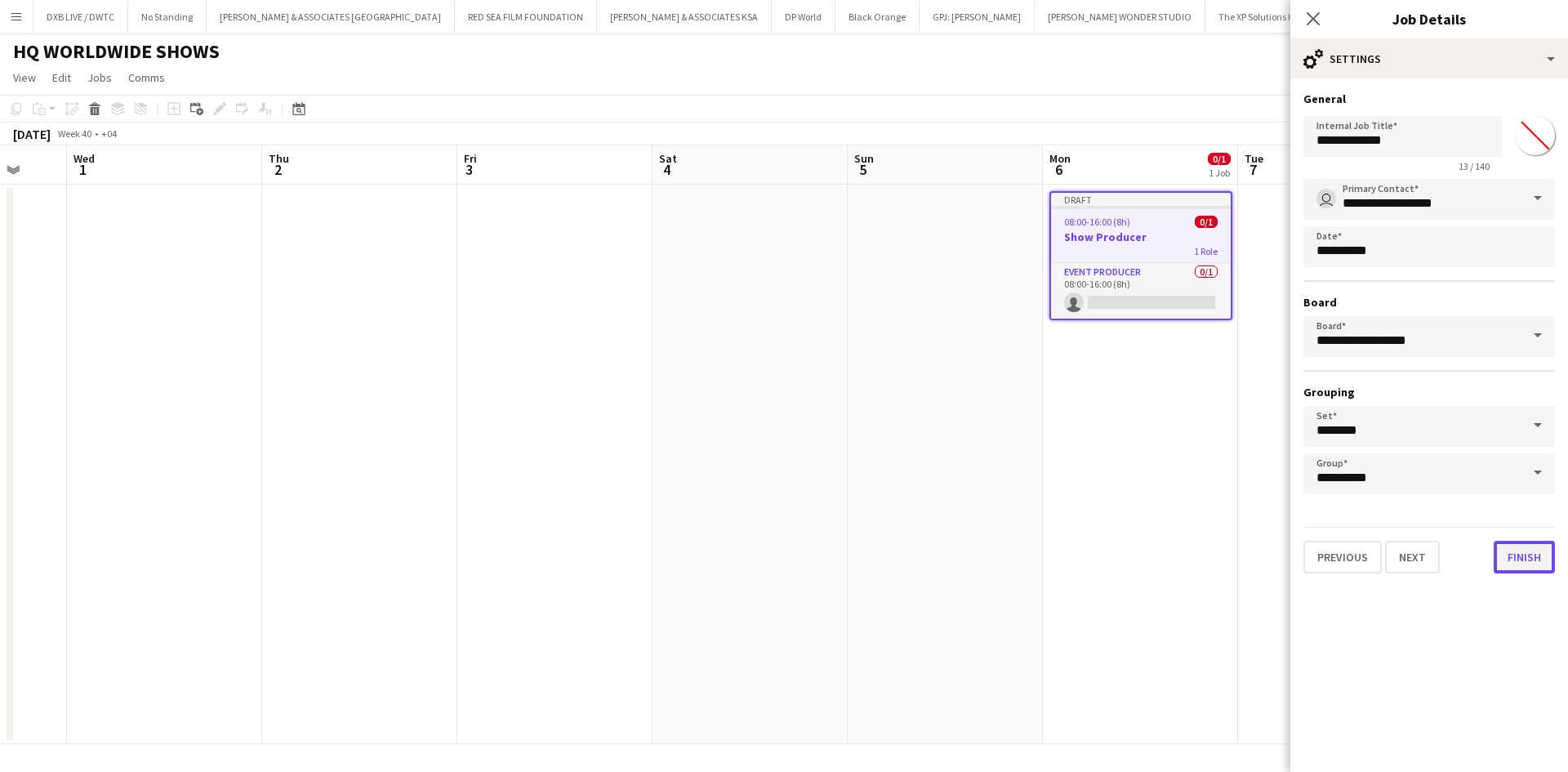
click at [1507, 557] on button "Finish" at bounding box center [1524, 557] width 61 height 33
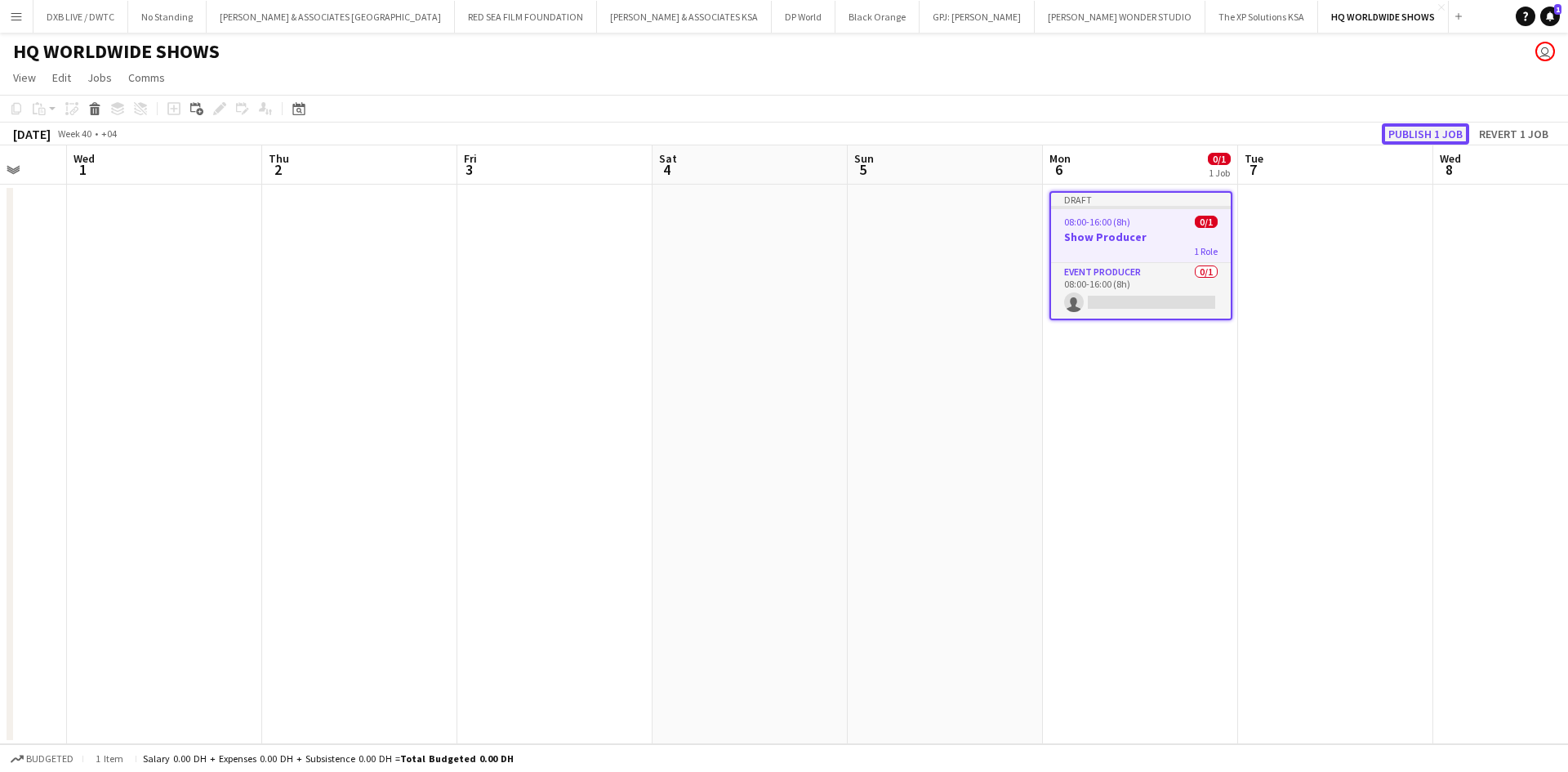
click at [1408, 124] on button "Publish 1 job" at bounding box center [1425, 134] width 87 height 21
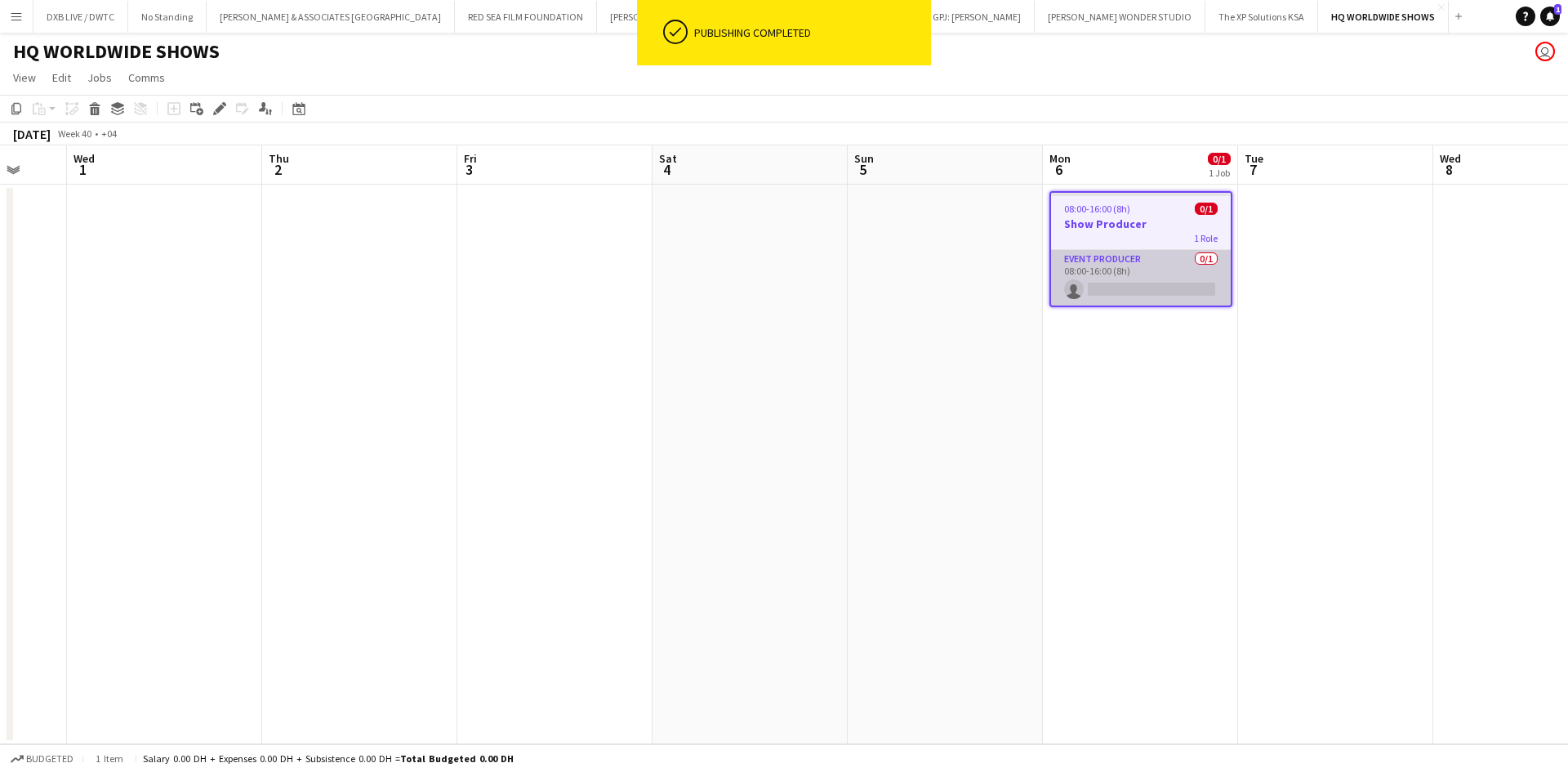
click at [1184, 266] on app-card-role "Event Producer 0/1 08:00-16:00 (8h) single-neutral-actions" at bounding box center [1141, 277] width 180 height 55
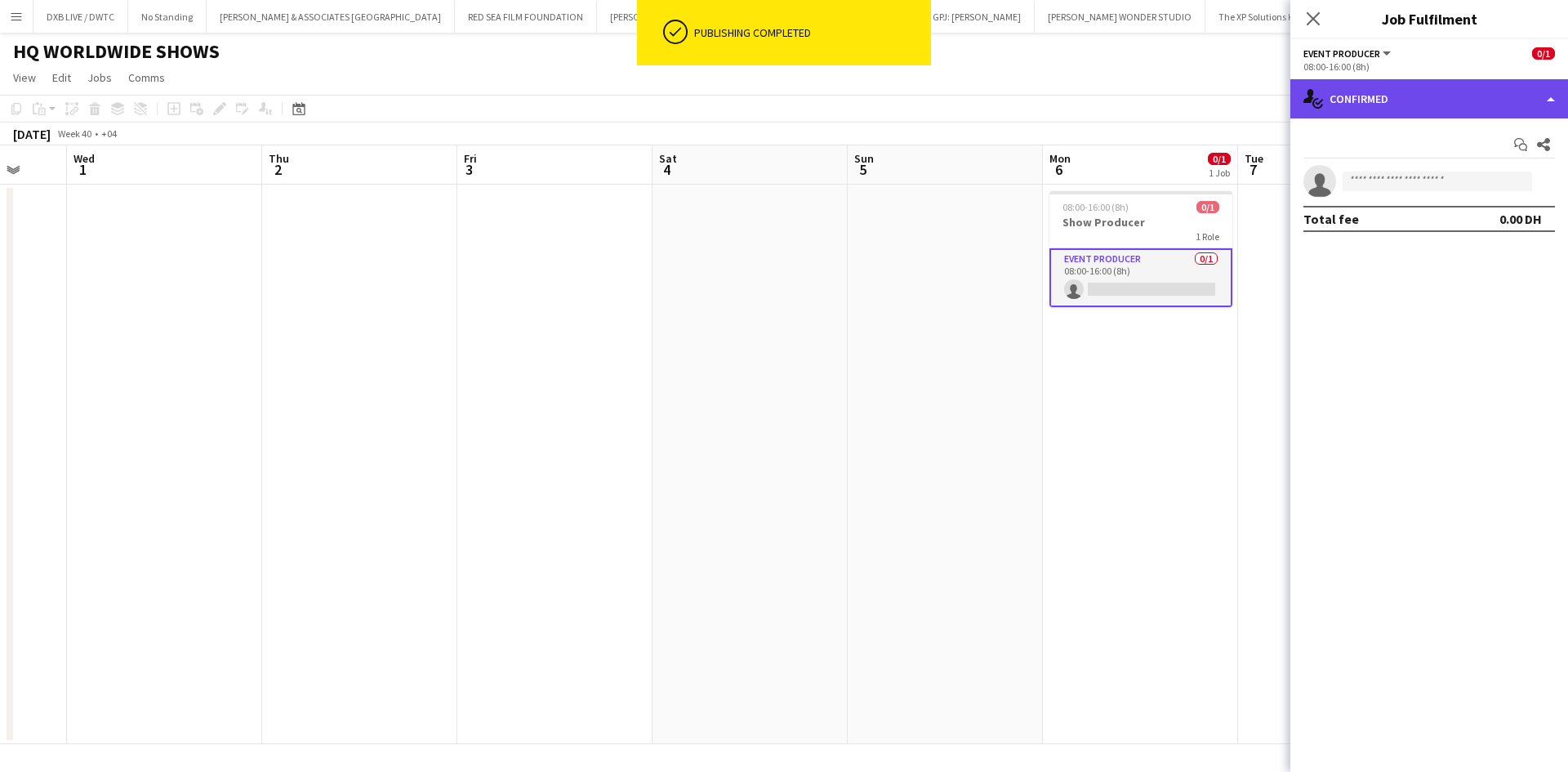
click at [1427, 89] on div "single-neutral-actions-check-2 Confirmed" at bounding box center [1430, 98] width 278 height 39
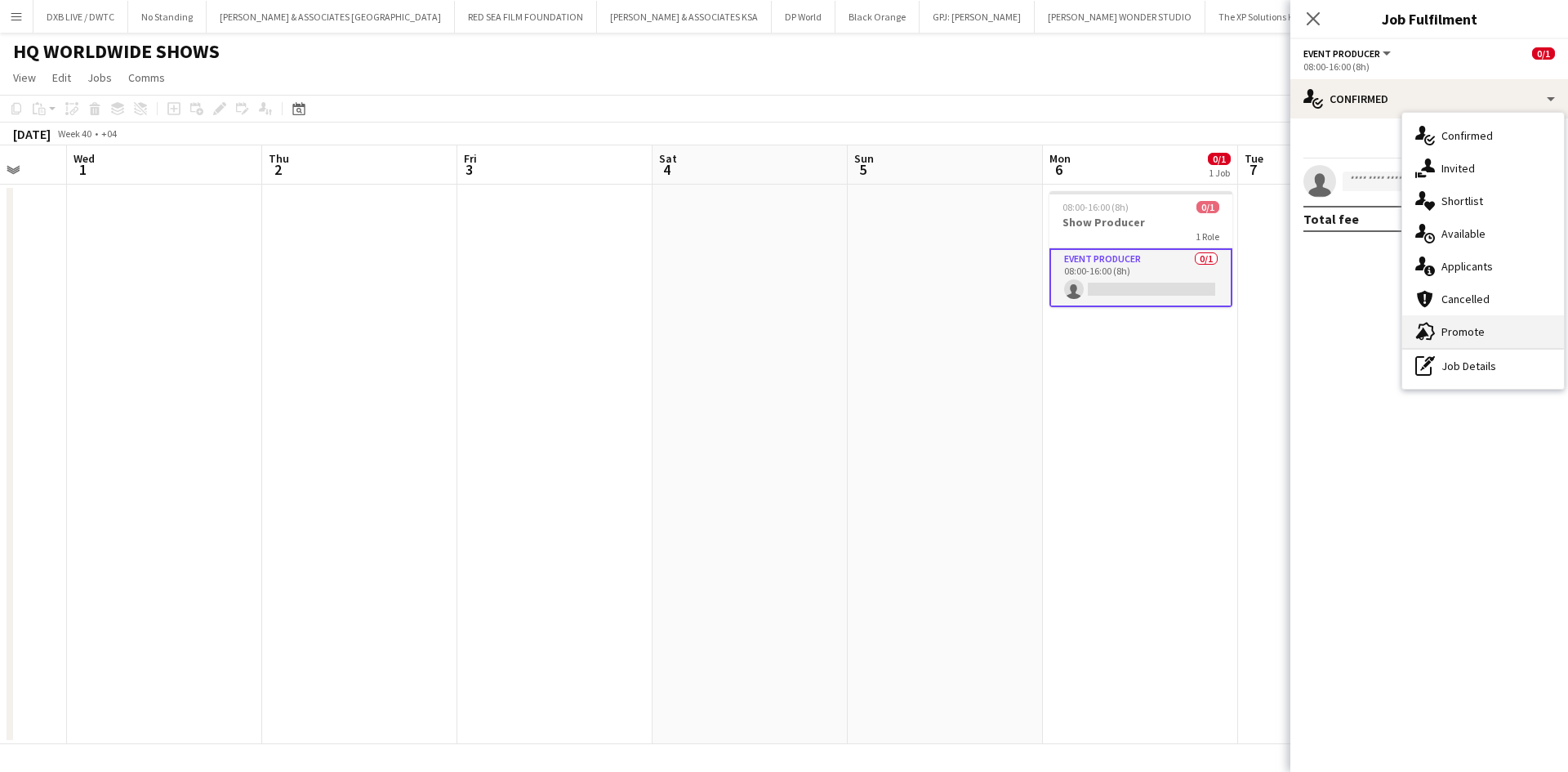
click at [1468, 327] on span "Promote" at bounding box center [1464, 332] width 44 height 15
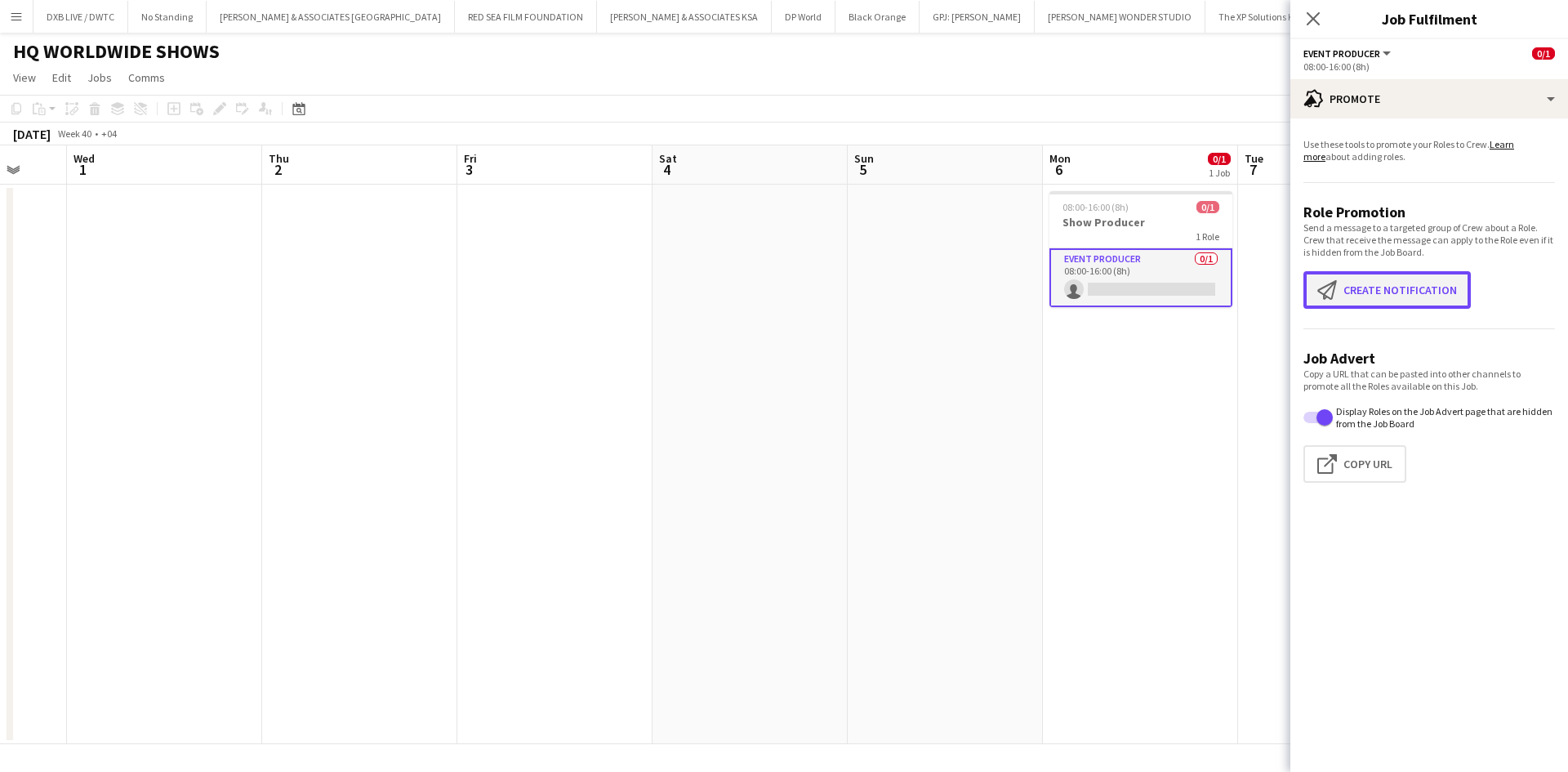
click at [1413, 304] on button "Create notification Create notification" at bounding box center [1387, 290] width 167 height 37
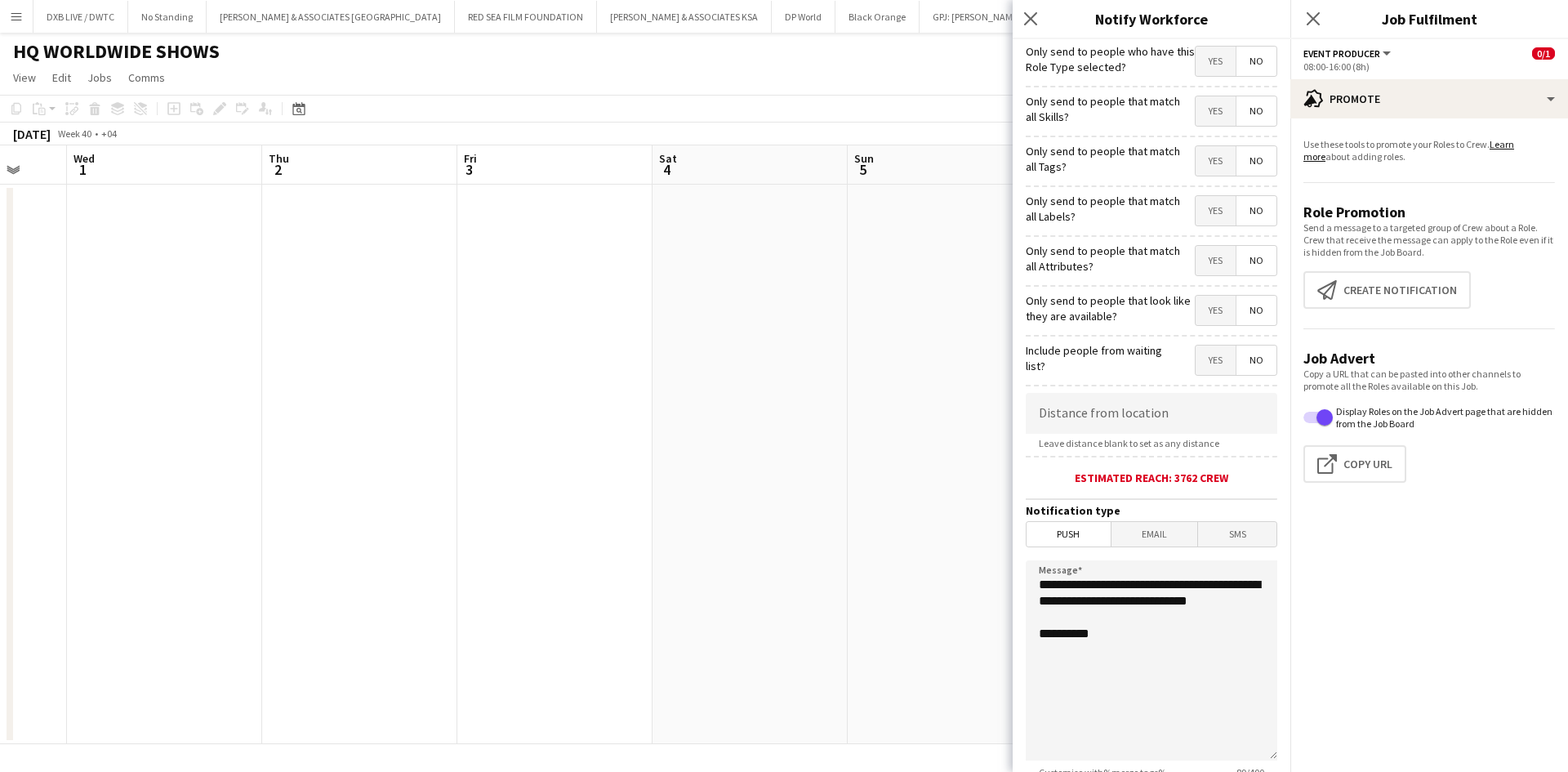
click at [1199, 63] on span "Yes" at bounding box center [1216, 61] width 40 height 29
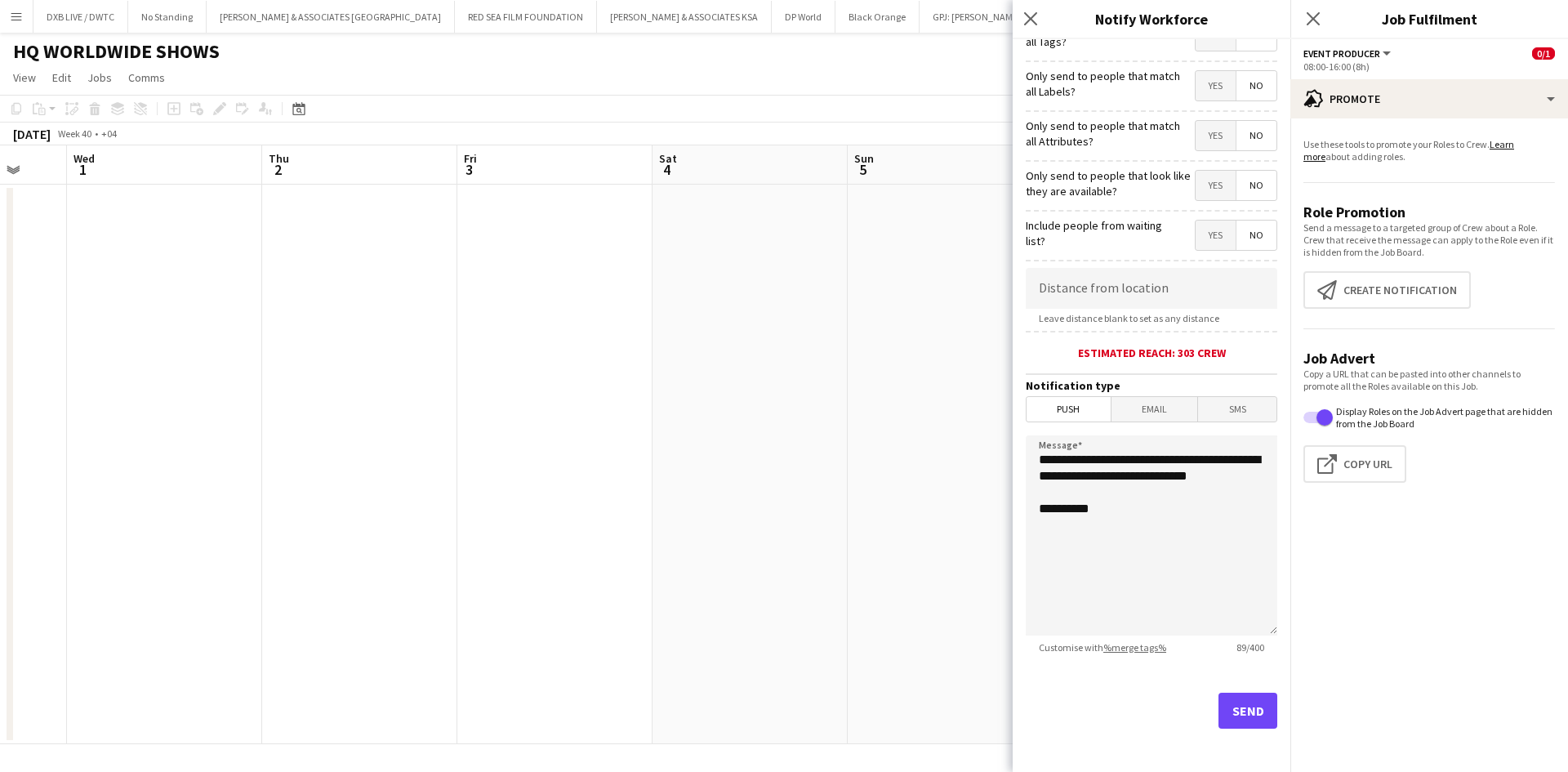
scroll to position [127, 0]
click at [1238, 713] on button "Send" at bounding box center [1248, 708] width 59 height 36
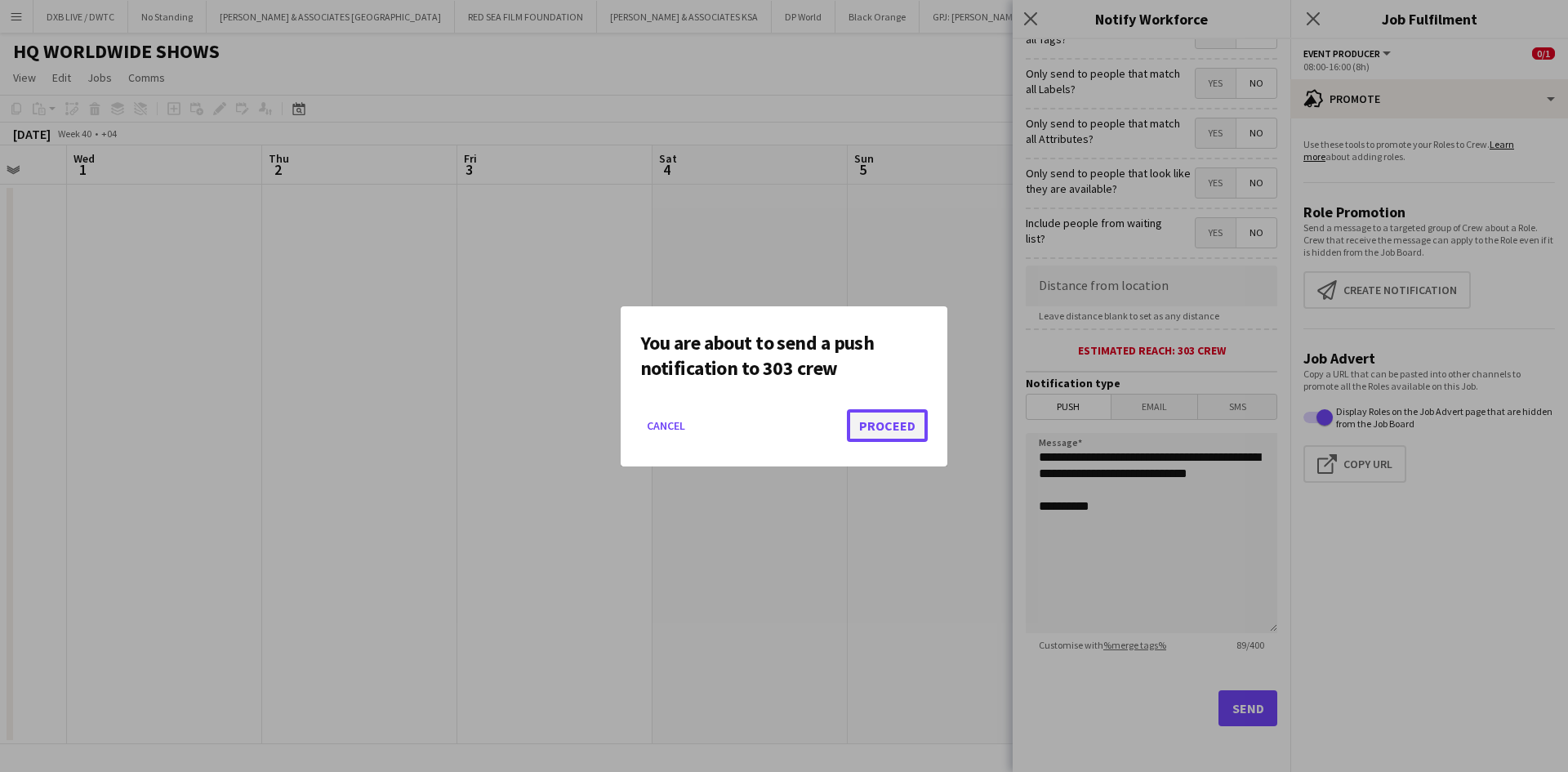
click at [857, 429] on button "Proceed" at bounding box center [887, 425] width 81 height 33
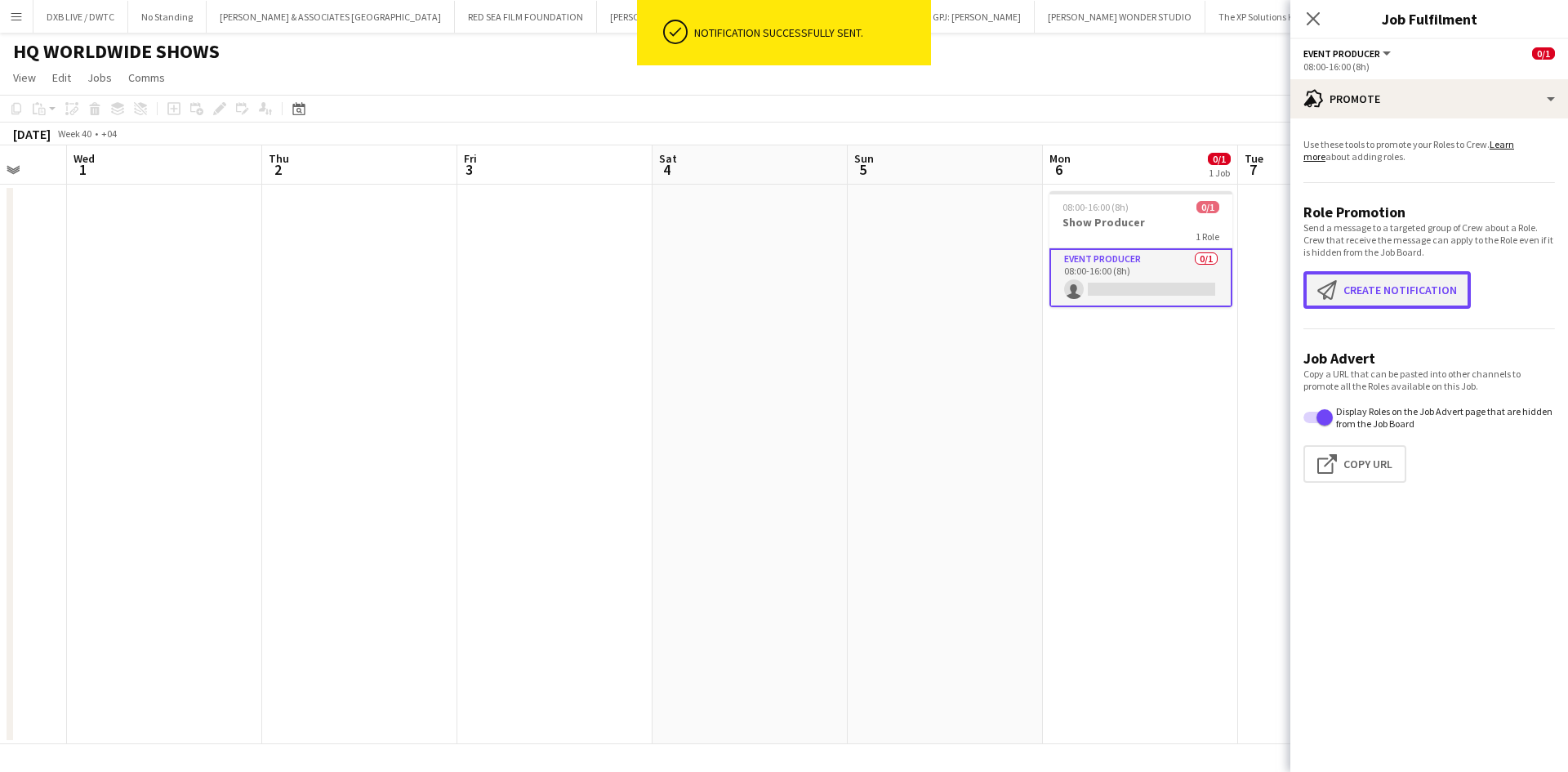
click at [1347, 297] on button "Create notification Create notification" at bounding box center [1387, 290] width 167 height 37
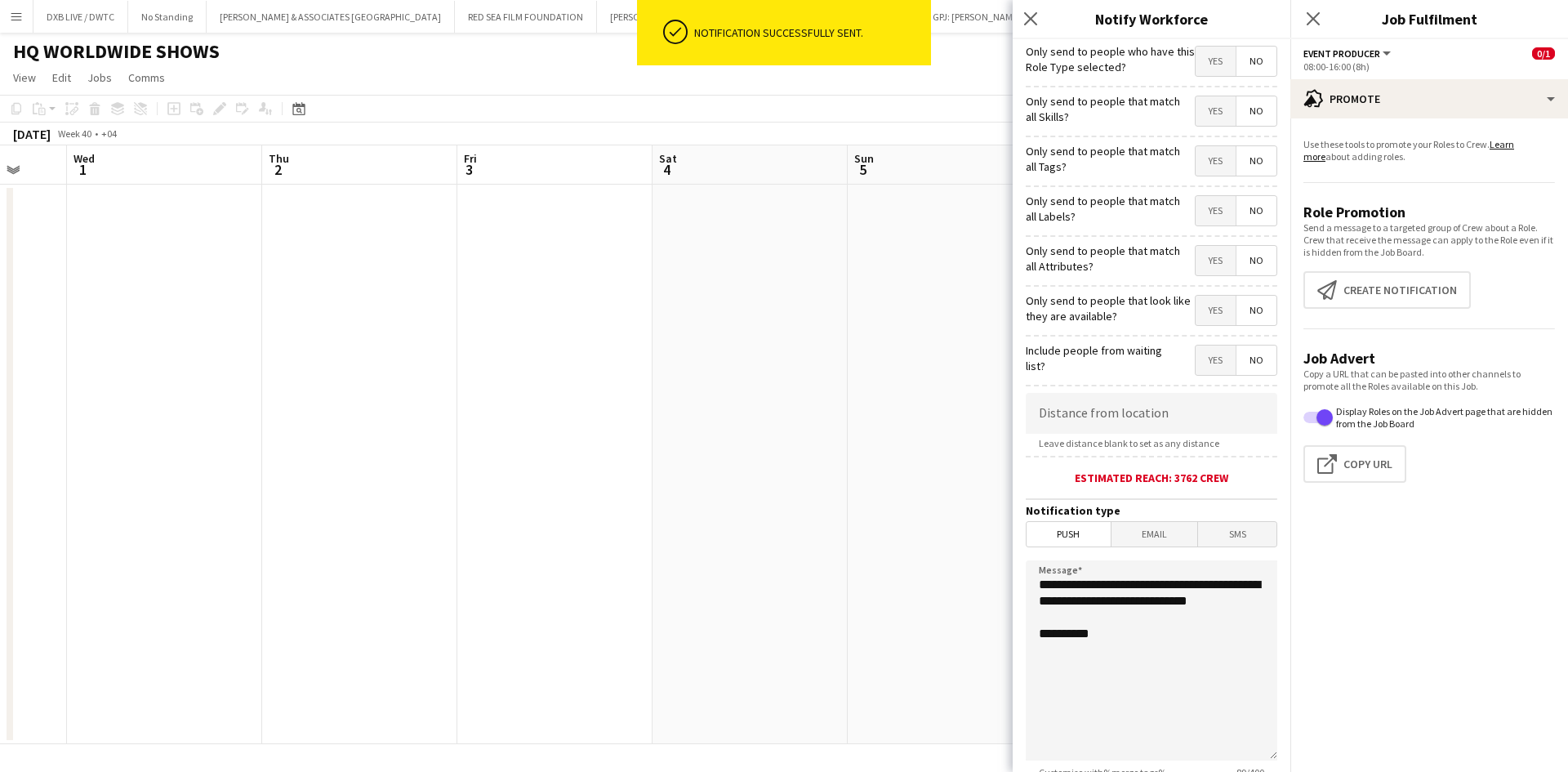
click at [1170, 530] on span "Email" at bounding box center [1155, 534] width 86 height 25
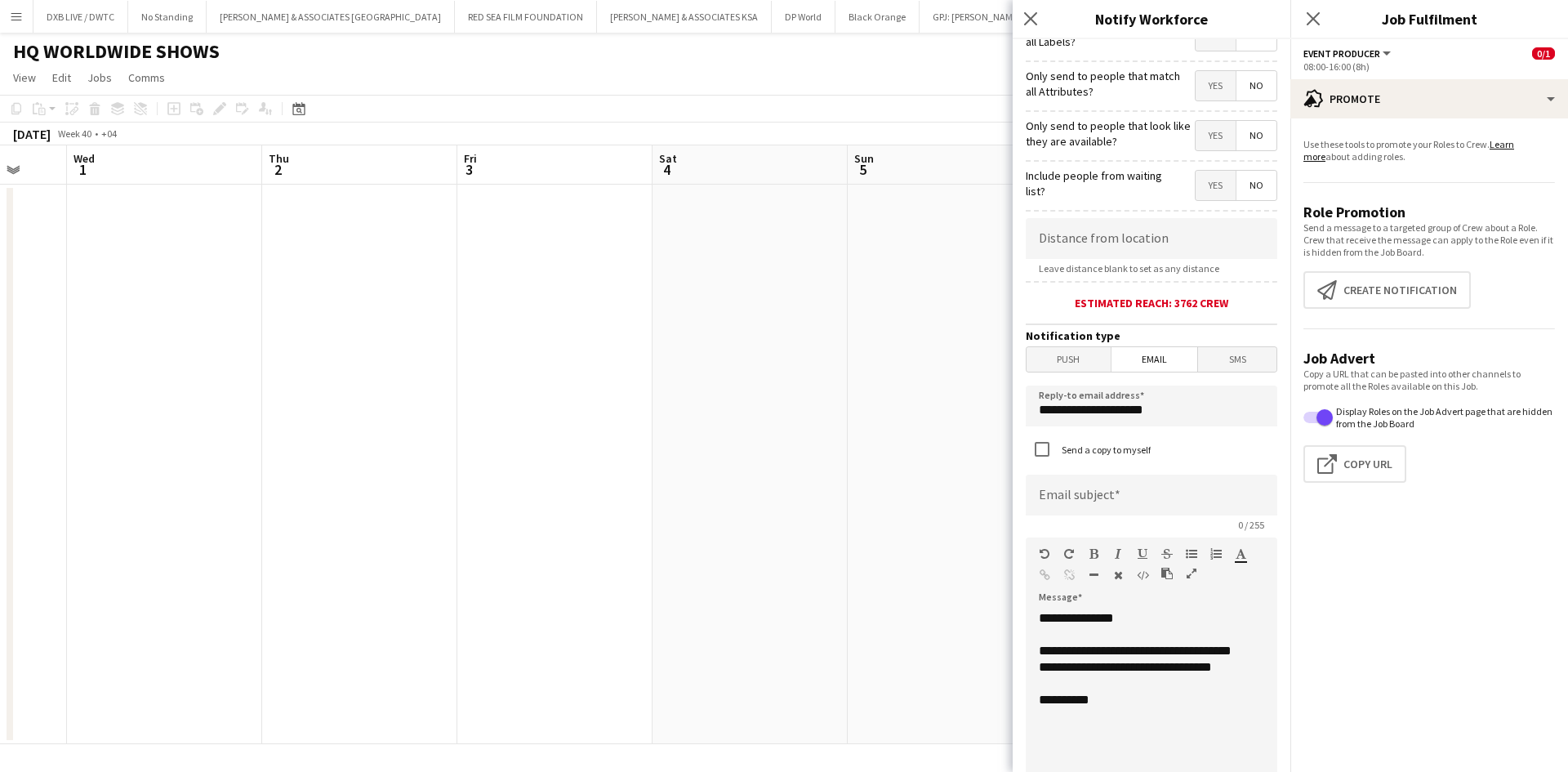
scroll to position [245, 0]
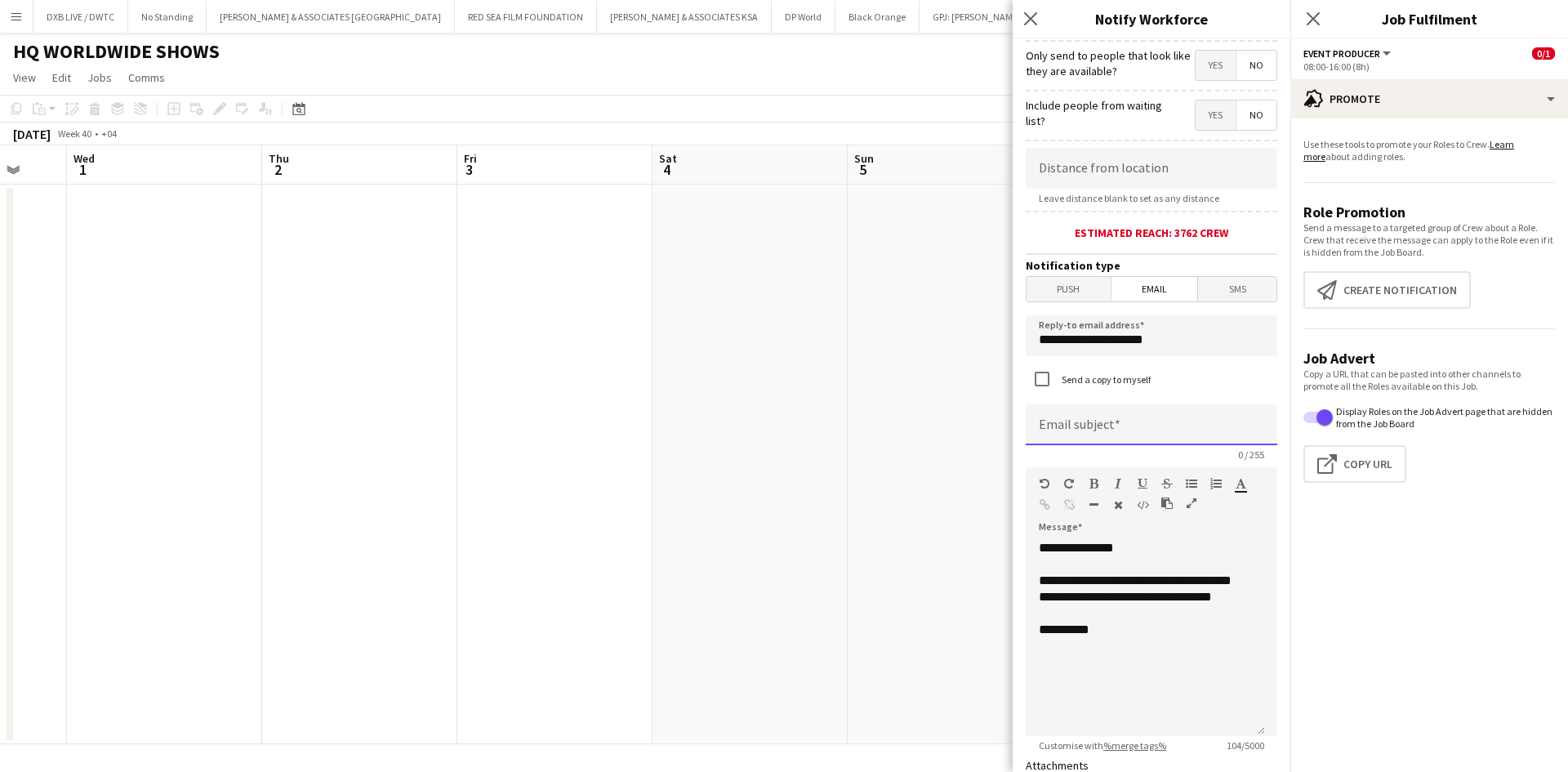
click at [1153, 422] on input at bounding box center [1151, 424] width 252 height 41
type input "*"
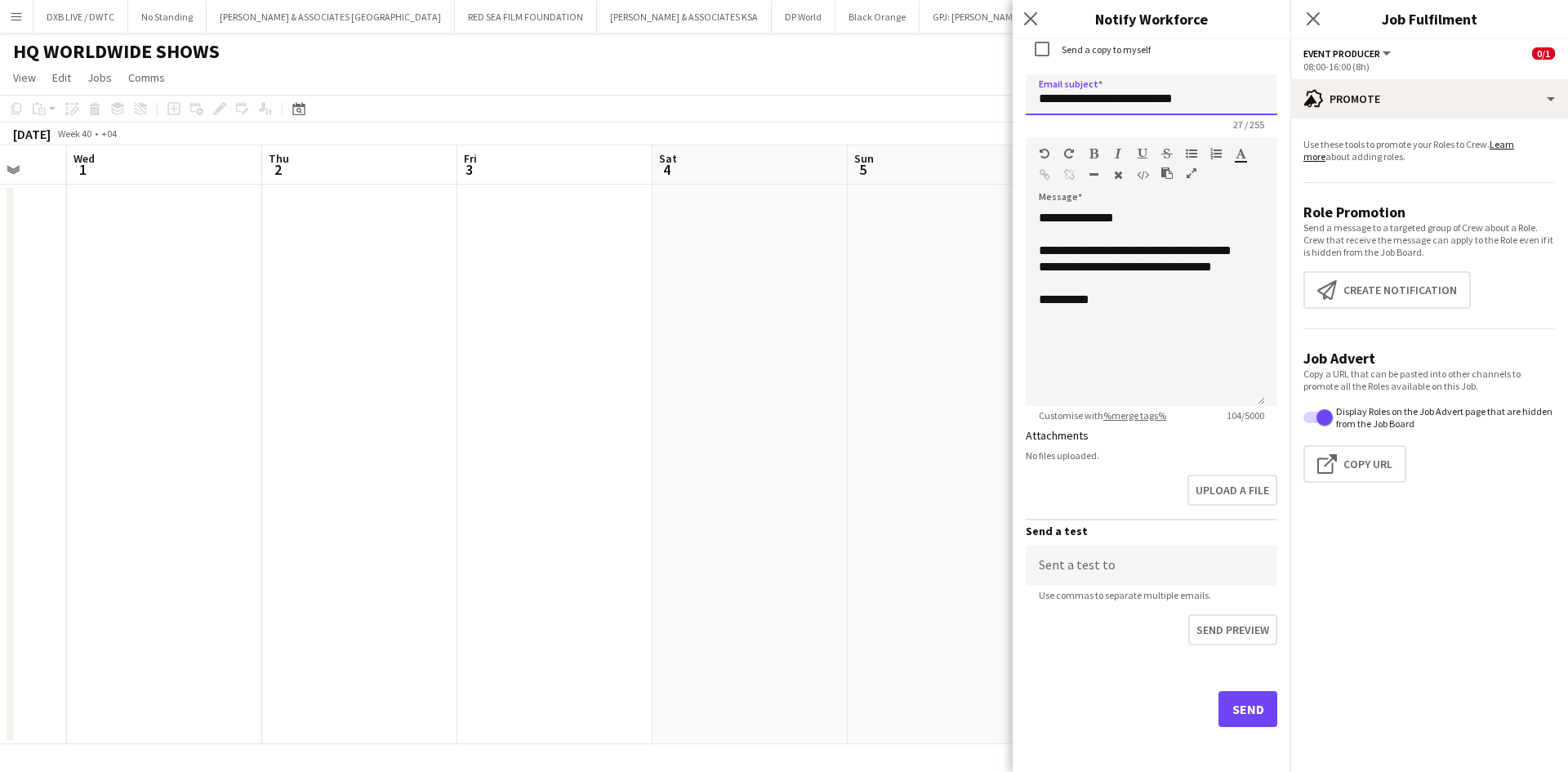
scroll to position [576, 0]
type input "**********"
click at [1226, 712] on button "Send" at bounding box center [1248, 708] width 59 height 36
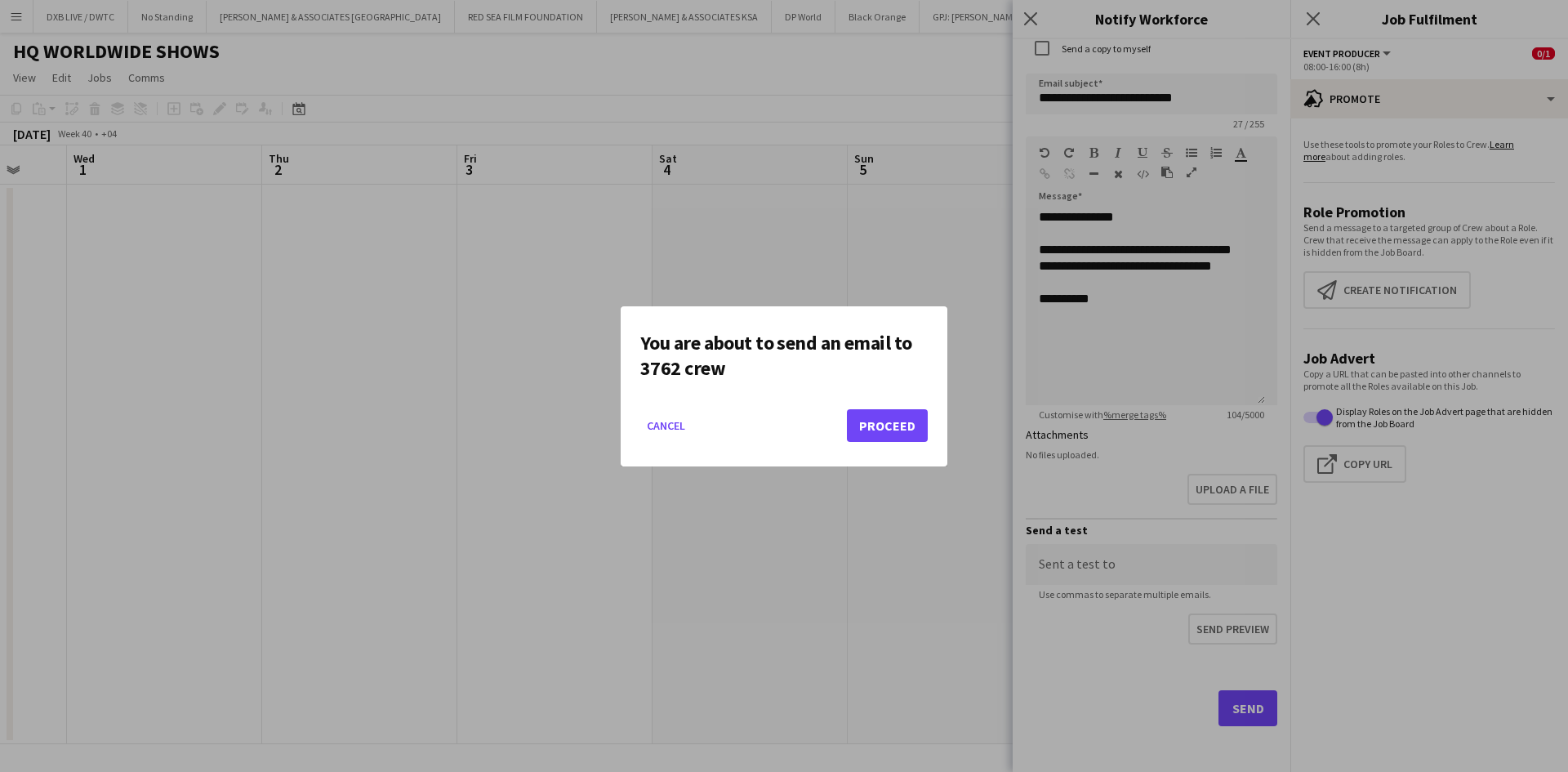
click at [896, 443] on mat-dialog-actions "Cancel Proceed" at bounding box center [784, 431] width 288 height 69
click at [673, 433] on button "Cancel" at bounding box center [666, 425] width 52 height 26
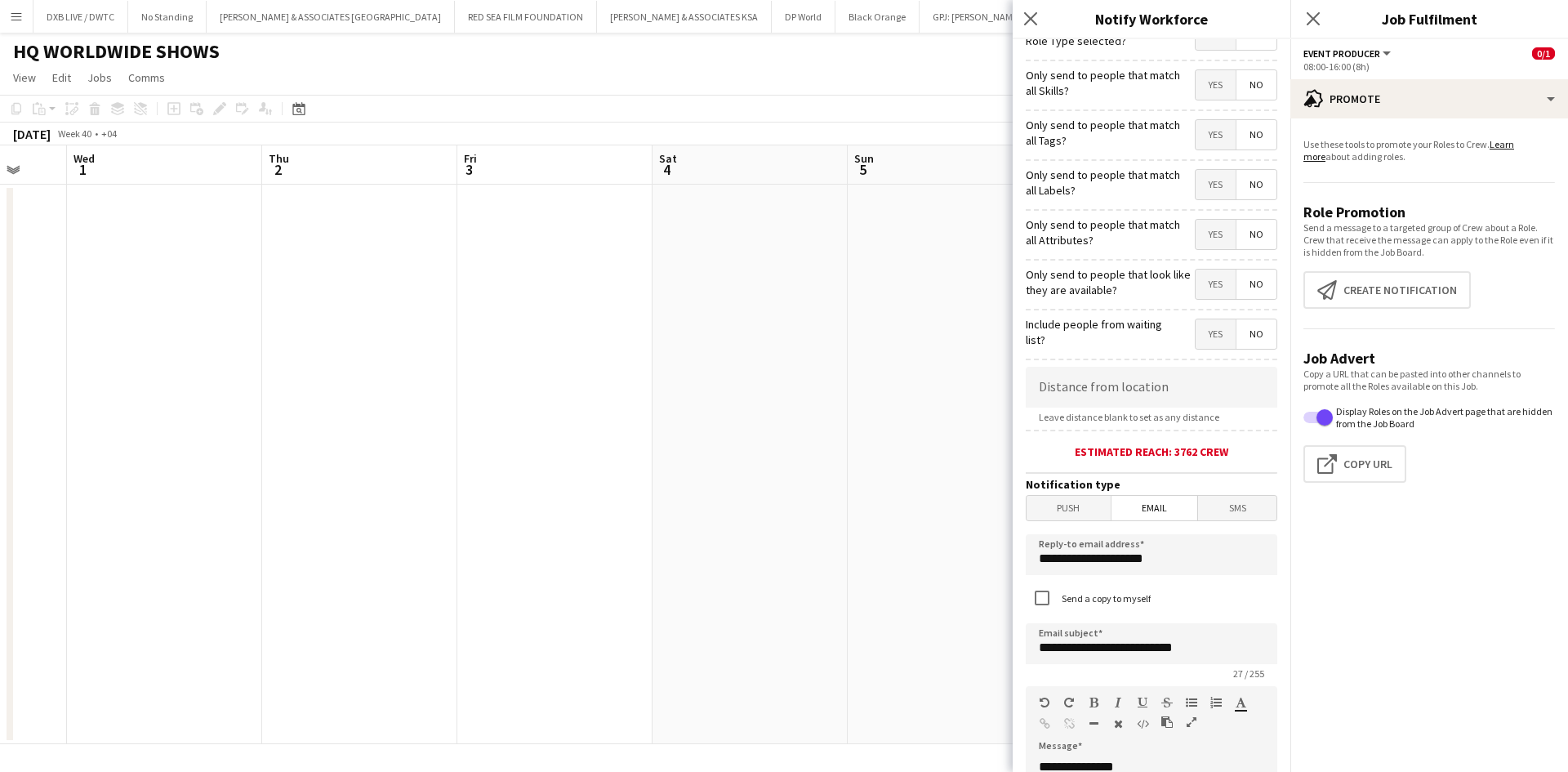
scroll to position [0, 0]
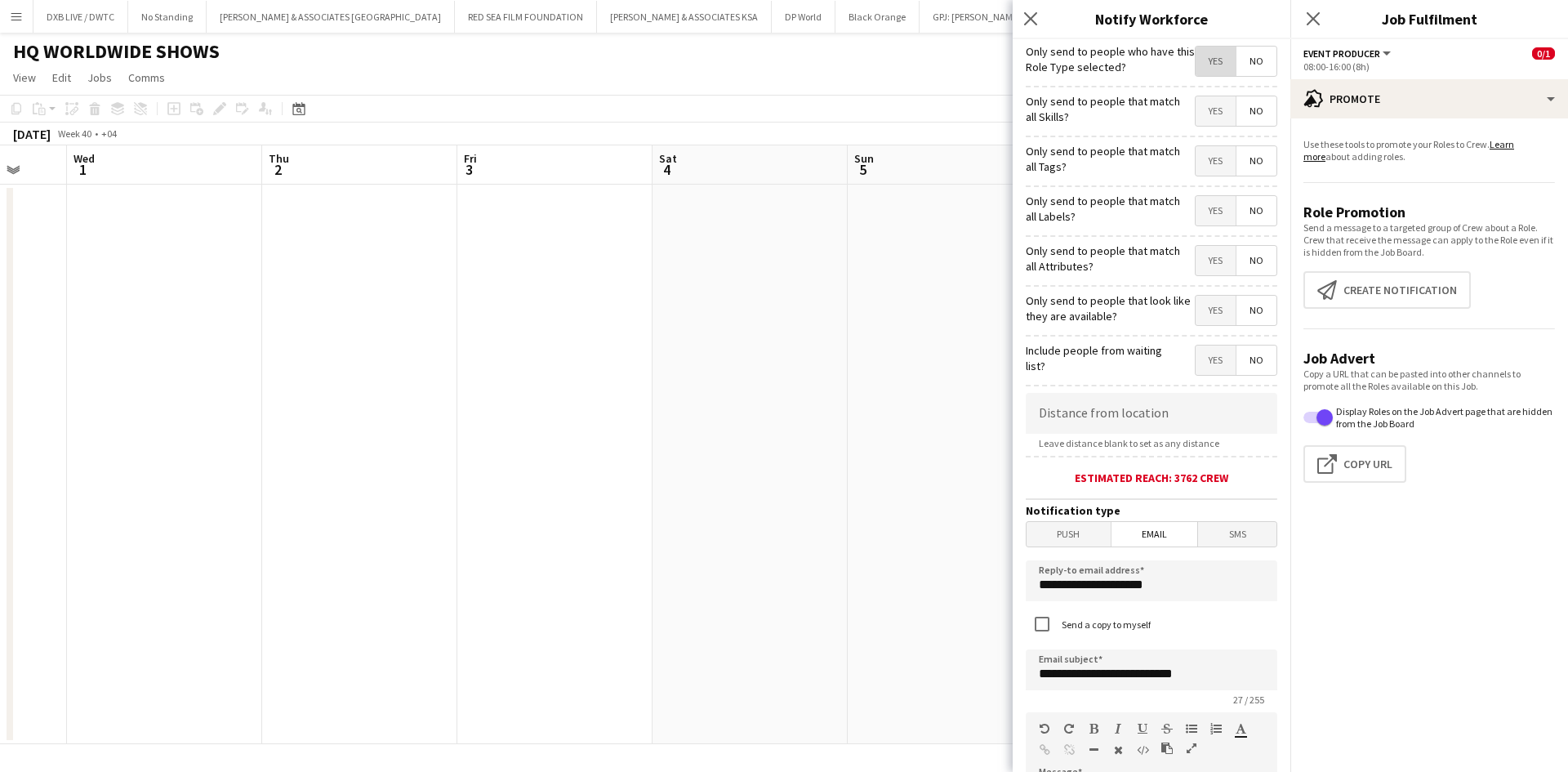
click at [1196, 71] on span "Yes" at bounding box center [1216, 61] width 40 height 29
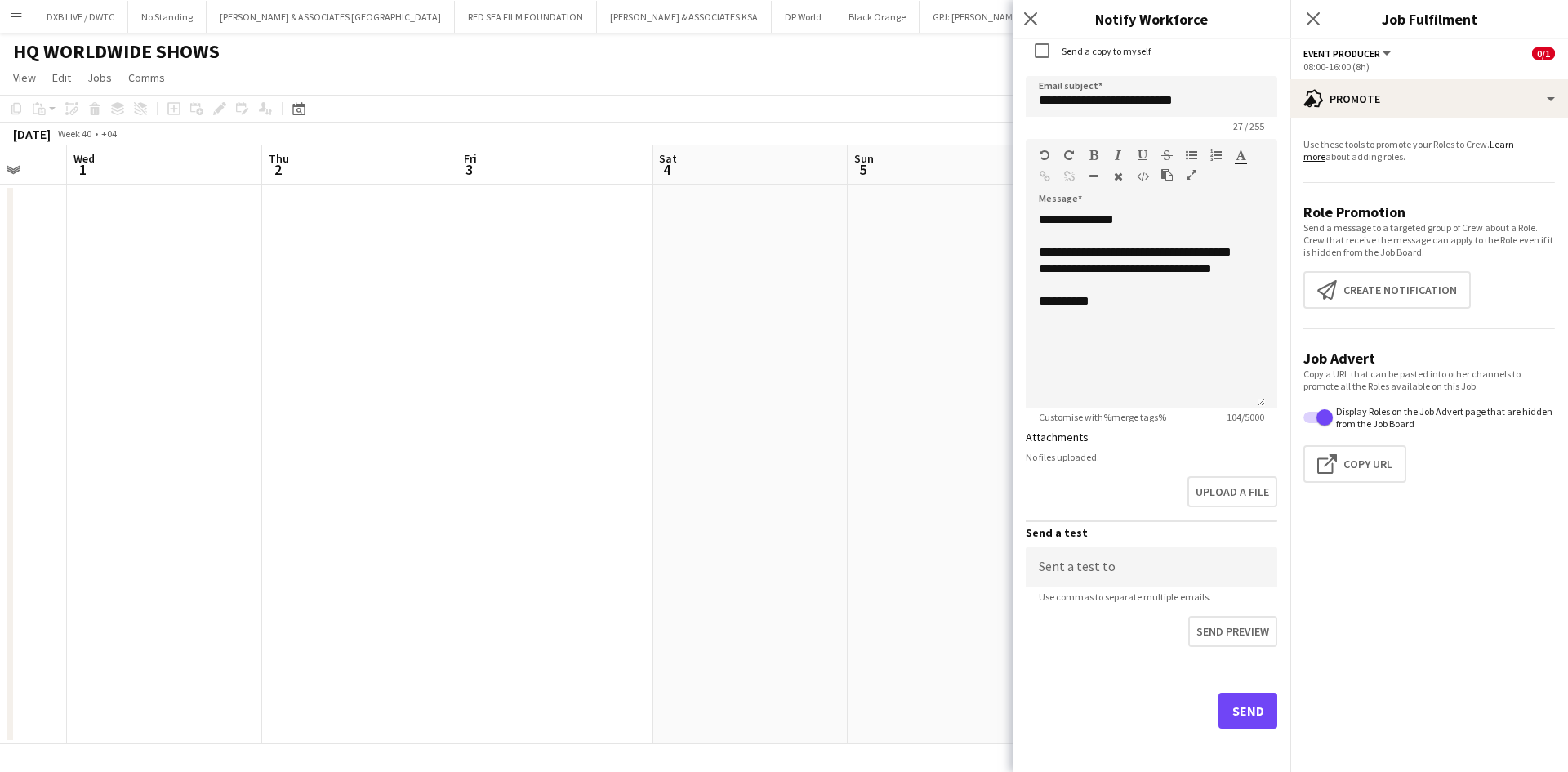
scroll to position [576, 0]
click at [1230, 702] on button "Send" at bounding box center [1248, 708] width 59 height 36
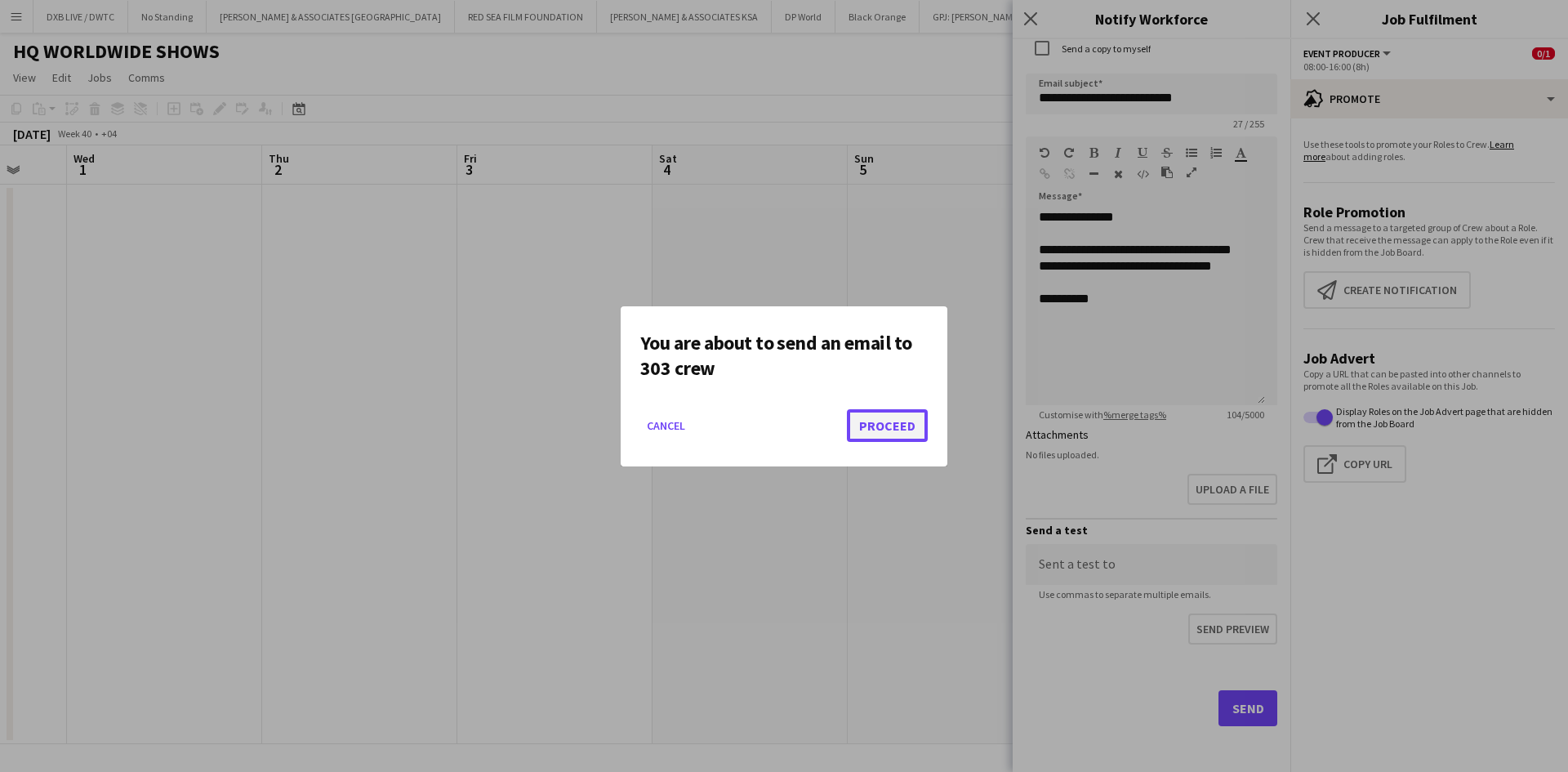
click at [882, 412] on button "Proceed" at bounding box center [887, 425] width 81 height 33
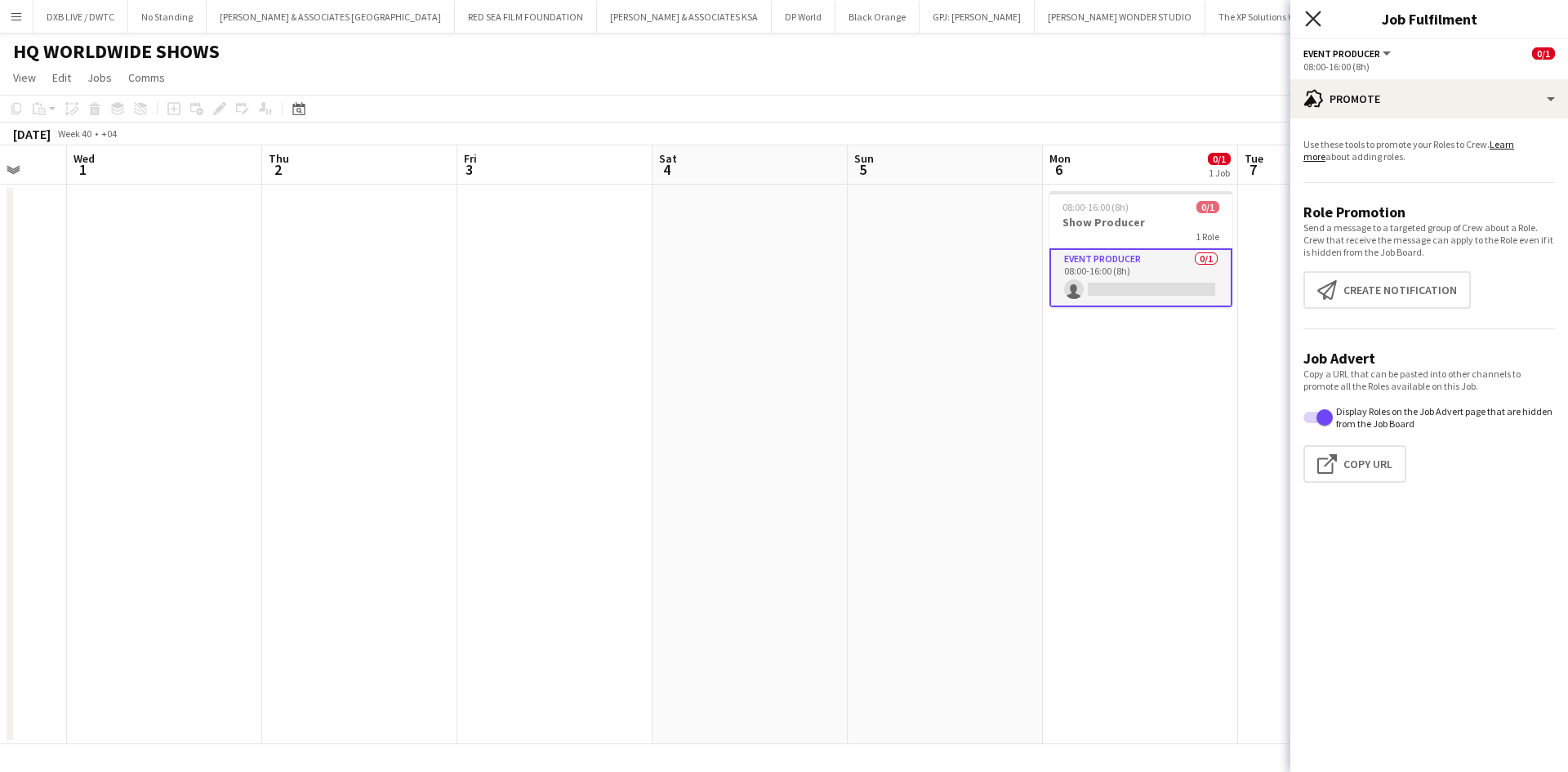
click at [1316, 19] on icon "Close pop-in" at bounding box center [1313, 18] width 15 height 15
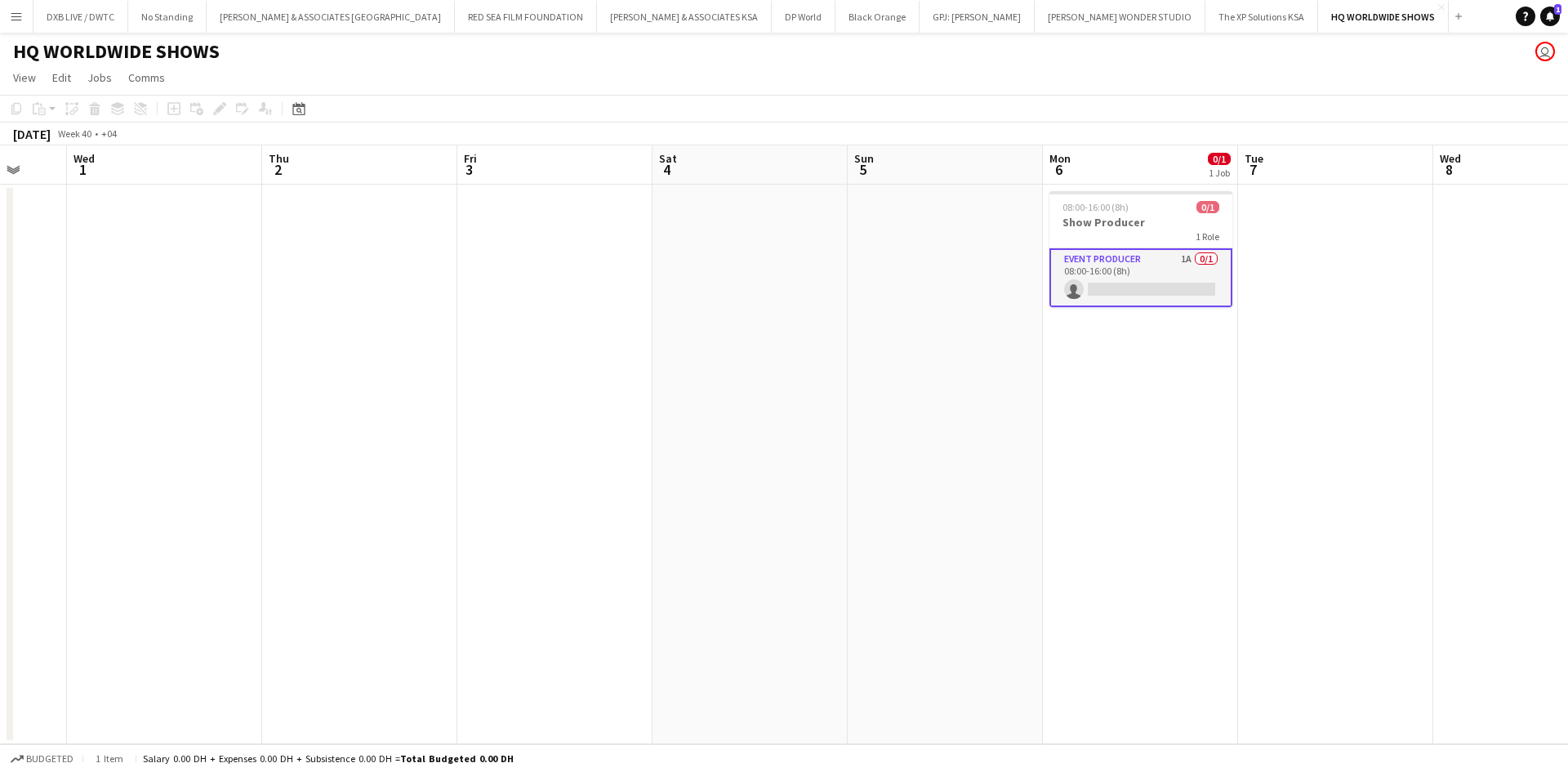
click at [1166, 290] on app-card-role "Event Producer 1A 0/1 08:00-16:00 (8h) single-neutral-actions" at bounding box center [1140, 277] width 183 height 59
click at [1166, 290] on app-card-role "Event Producer 1A 0/1 08:00-16:00 (8h) single-neutral-actions" at bounding box center [1140, 275] width 183 height 55
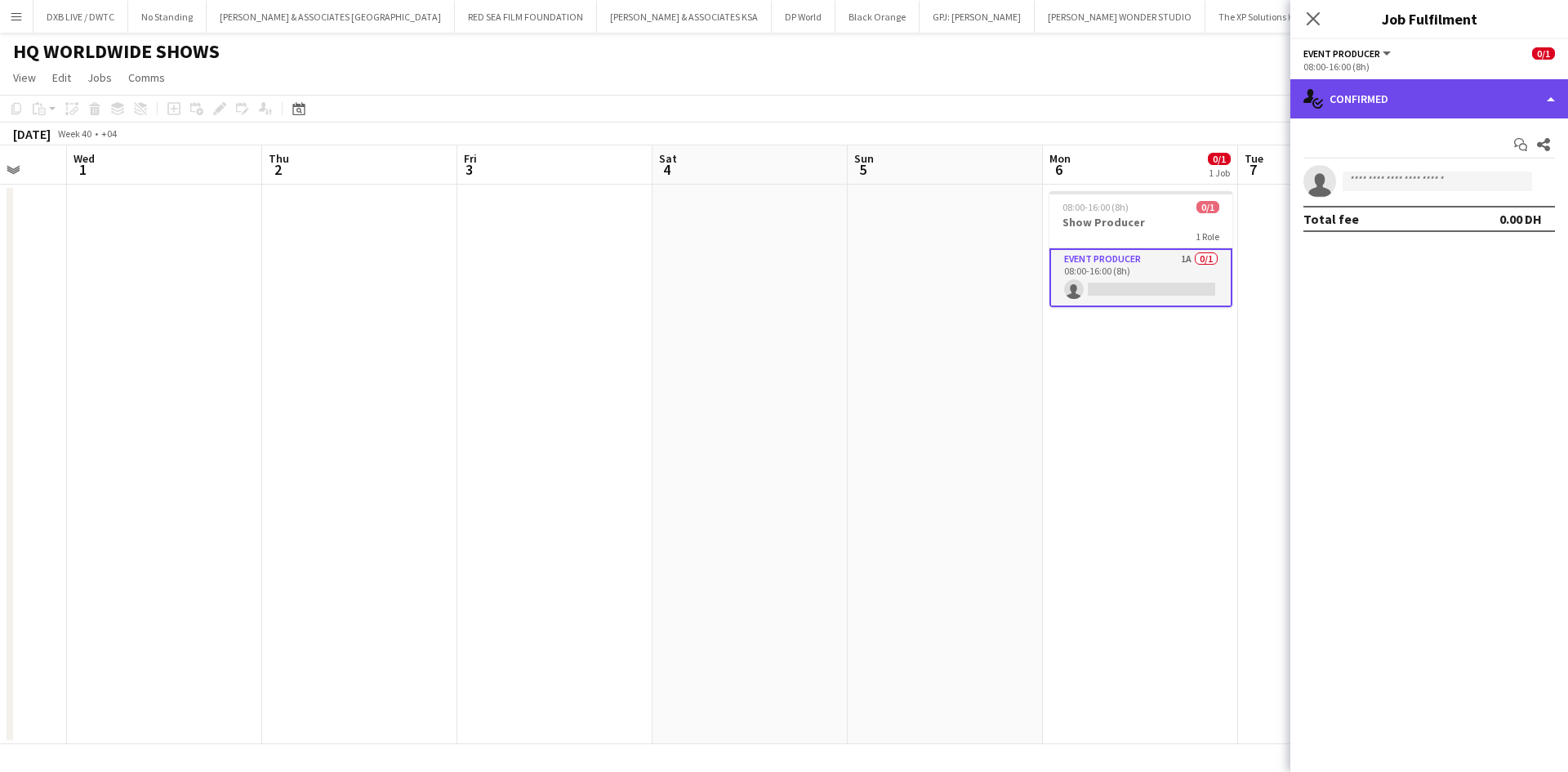
click at [1361, 90] on div "single-neutral-actions-check-2 Confirmed" at bounding box center [1430, 98] width 278 height 39
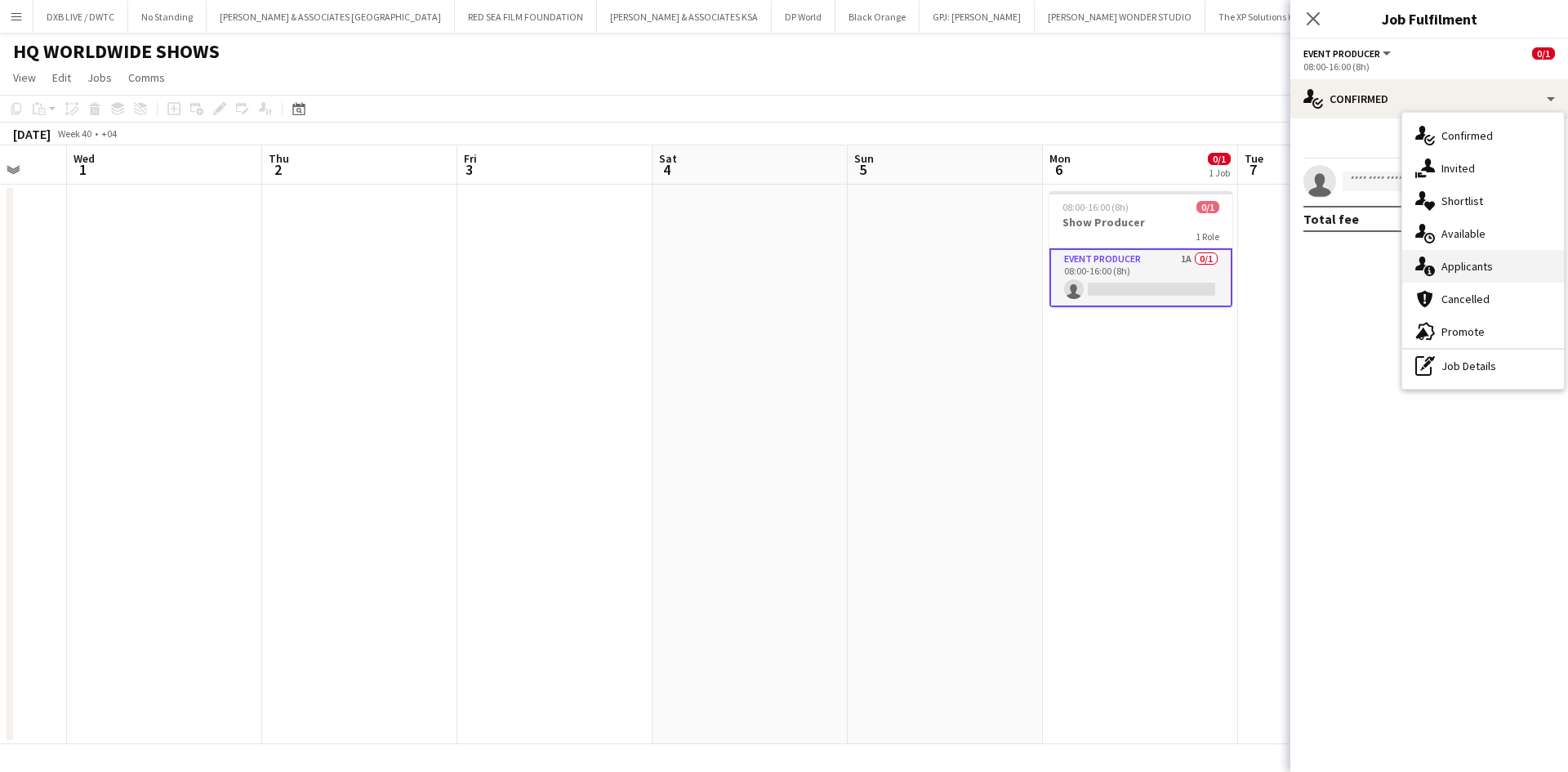
click at [1468, 274] on div "single-neutral-actions-information Applicants" at bounding box center [1484, 266] width 162 height 33
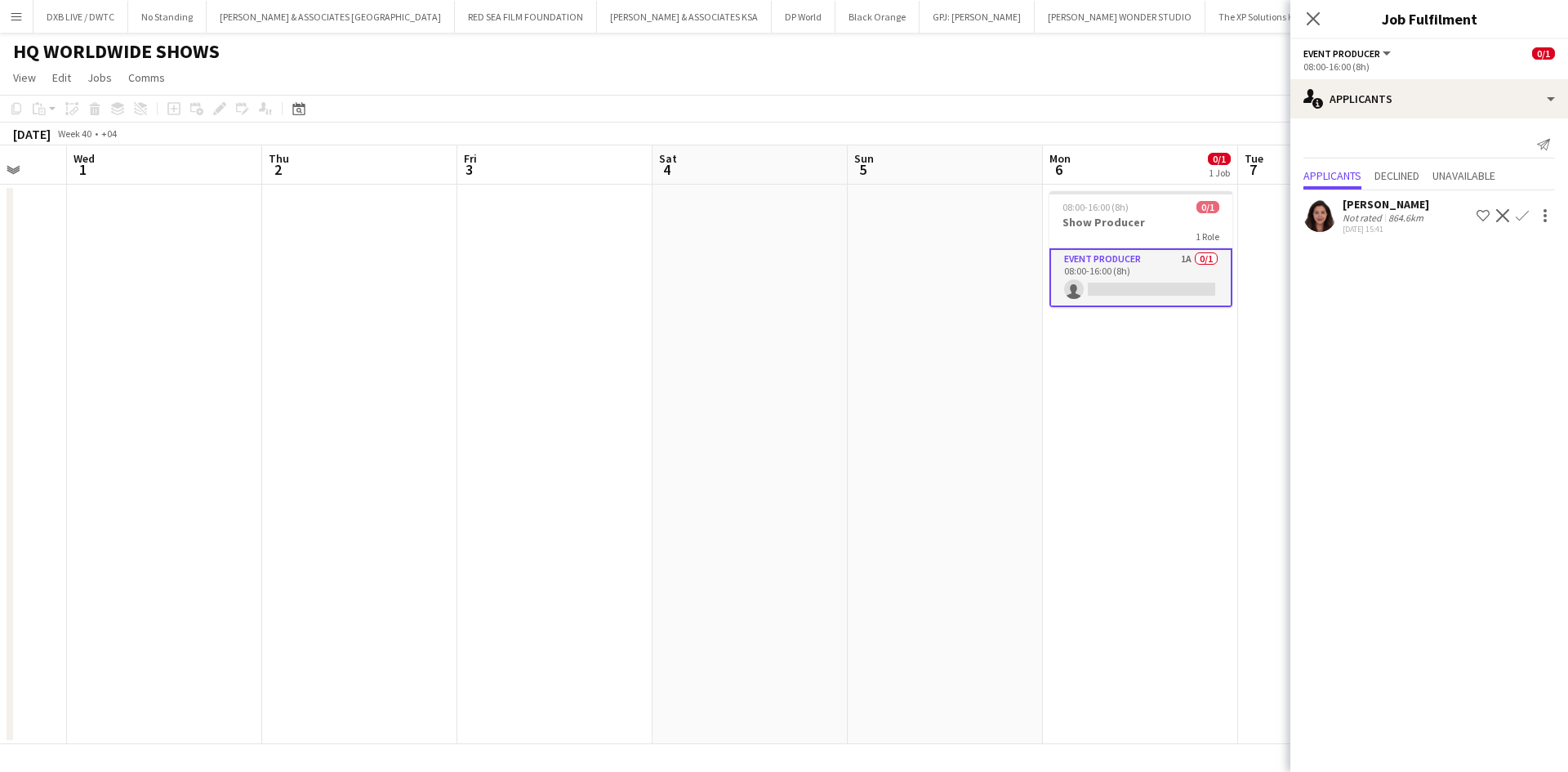
click at [1072, 463] on app-date-cell "08:00-16:00 (8h) 0/1 Show Producer 1 Role Event Producer 1A 0/1 08:00-16:00 (8h…" at bounding box center [1140, 464] width 195 height 559
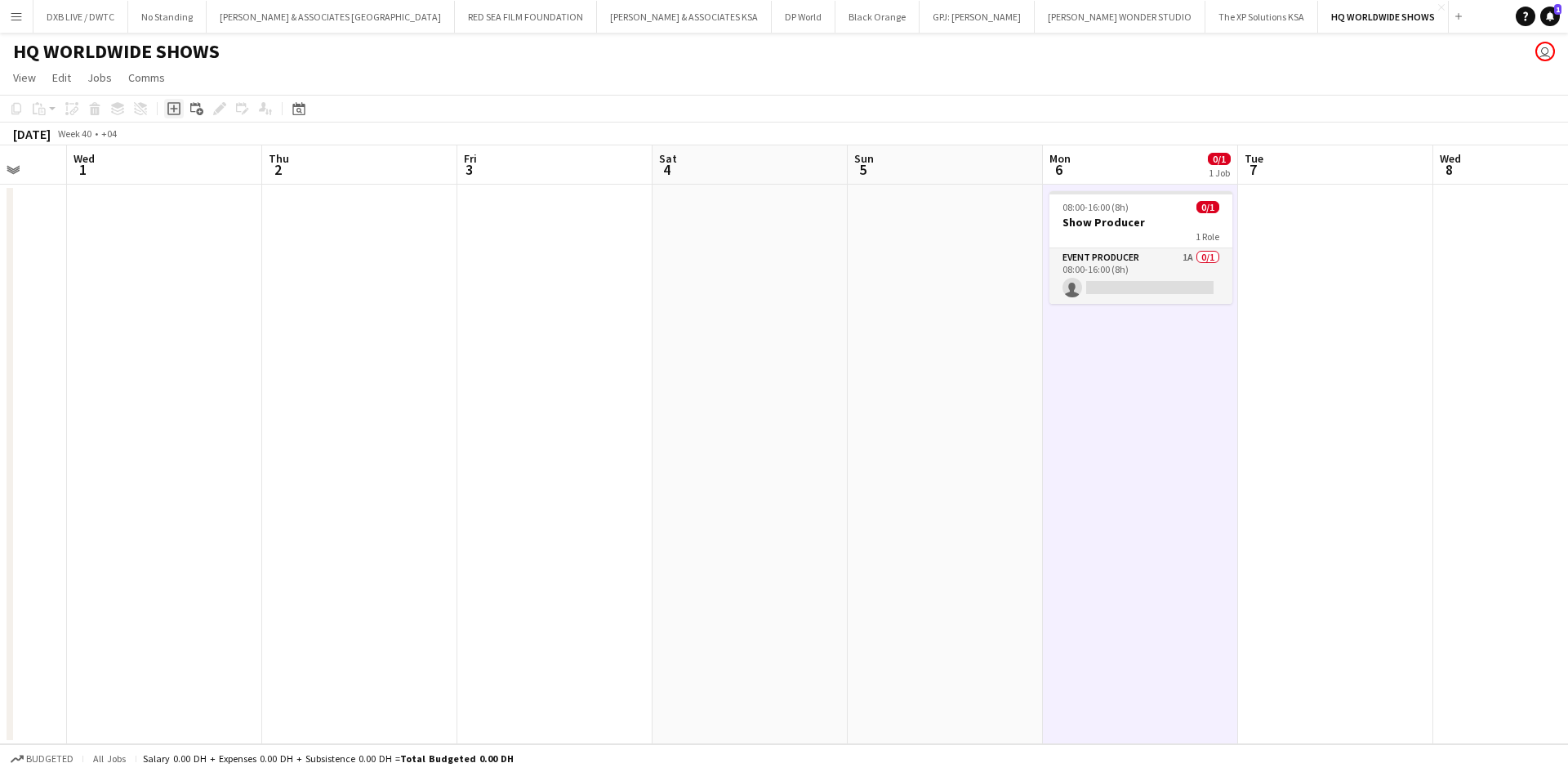
click at [174, 101] on div "Add job" at bounding box center [174, 109] width 20 height 20
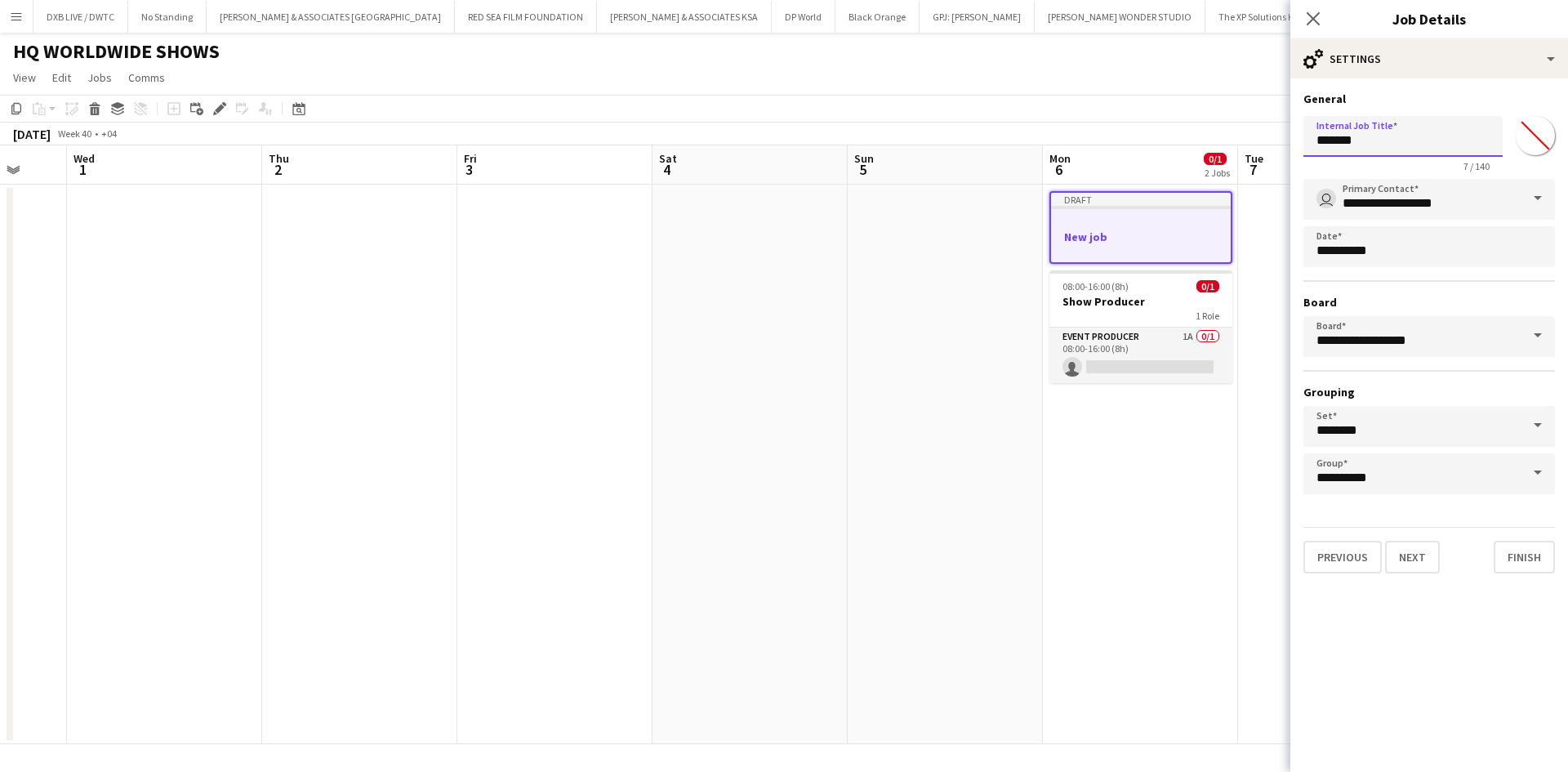
click at [1406, 150] on input "*******" at bounding box center [1403, 136] width 199 height 41
type input "*"
type input "**********"
click at [1398, 552] on button "Next" at bounding box center [1413, 557] width 55 height 33
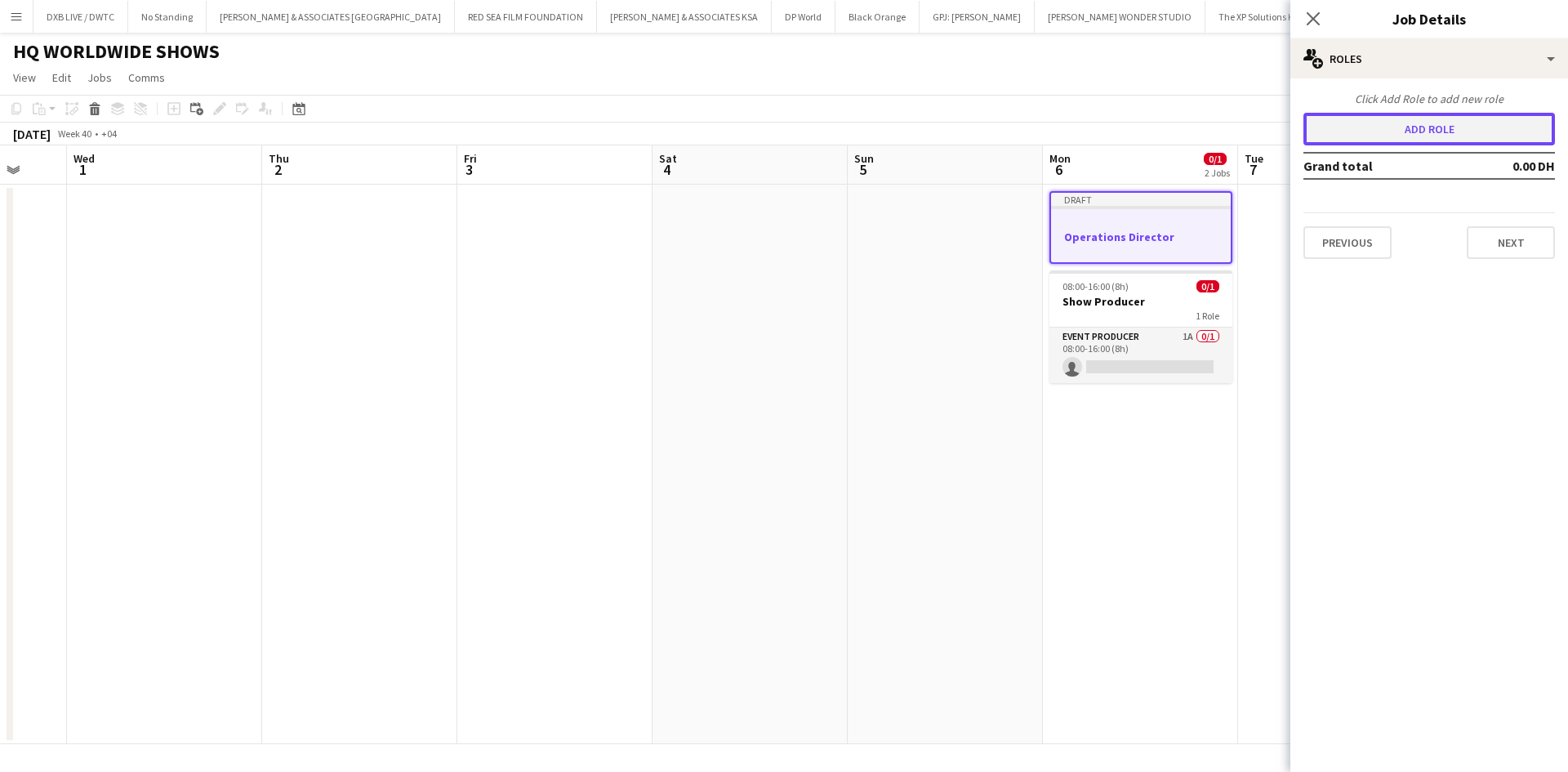
click at [1402, 136] on button "Add role" at bounding box center [1429, 129] width 252 height 33
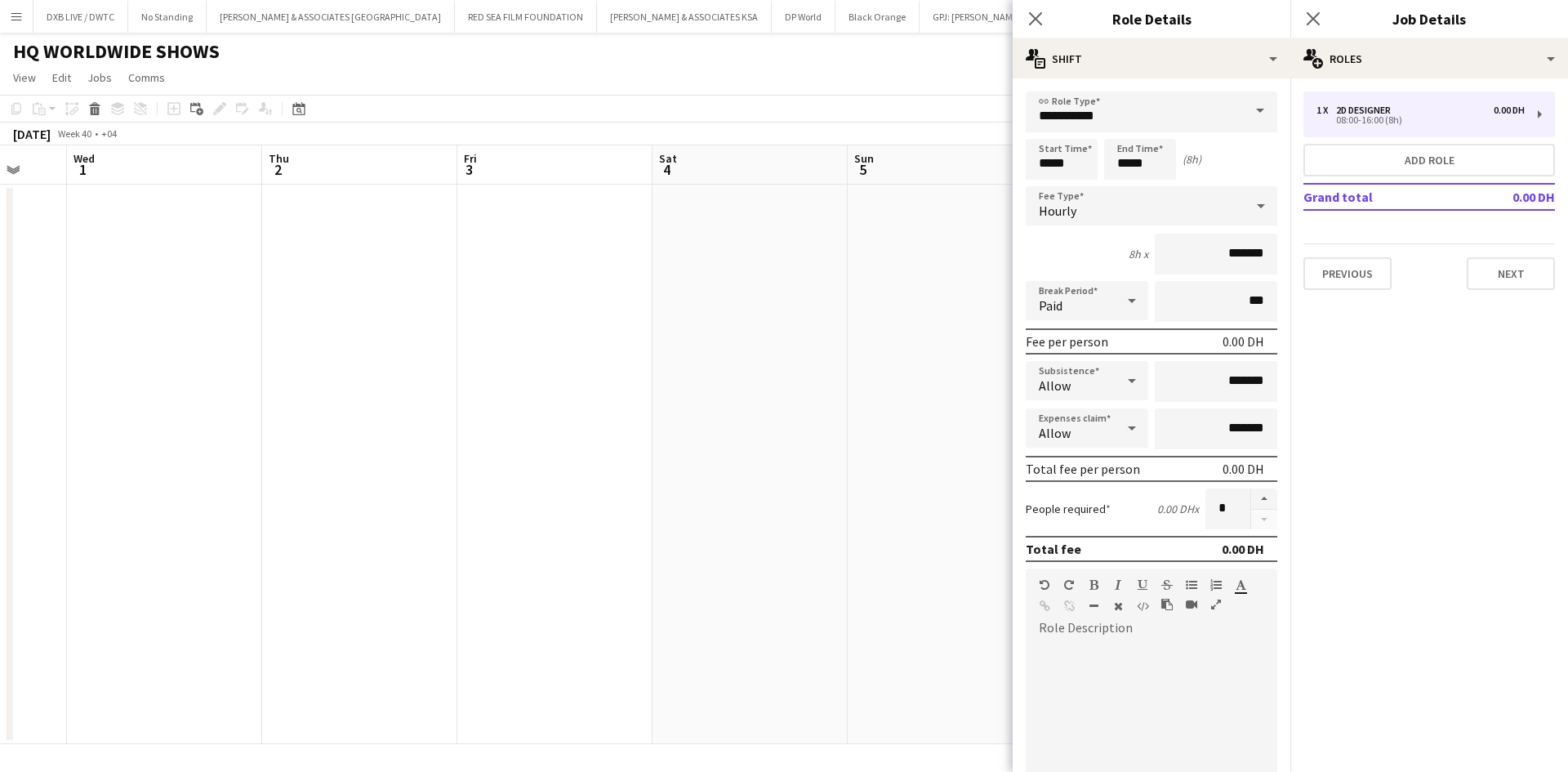
click at [1252, 110] on span at bounding box center [1261, 111] width 35 height 39
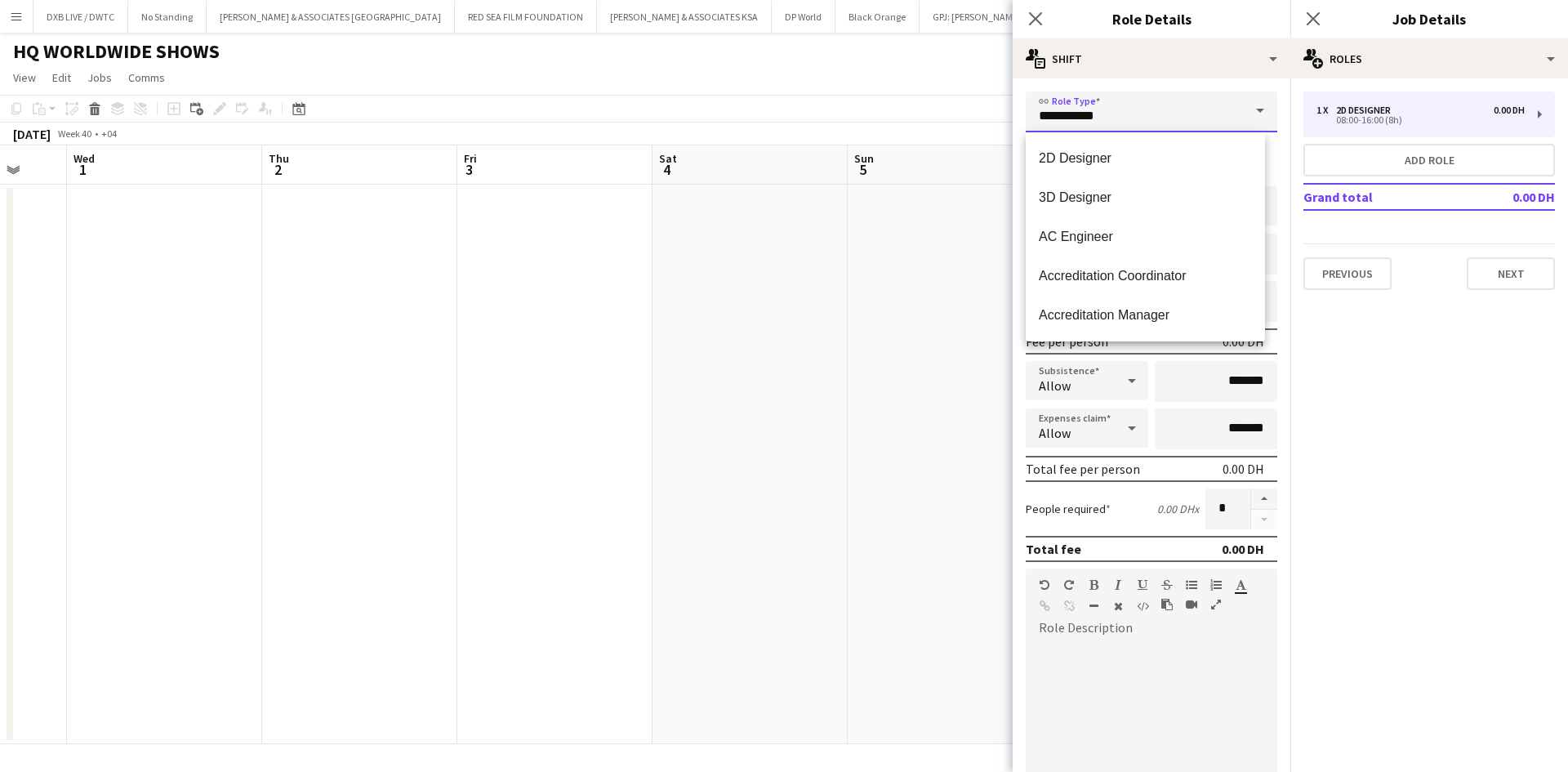
click at [1228, 113] on input "**********" at bounding box center [1151, 112] width 252 height 41
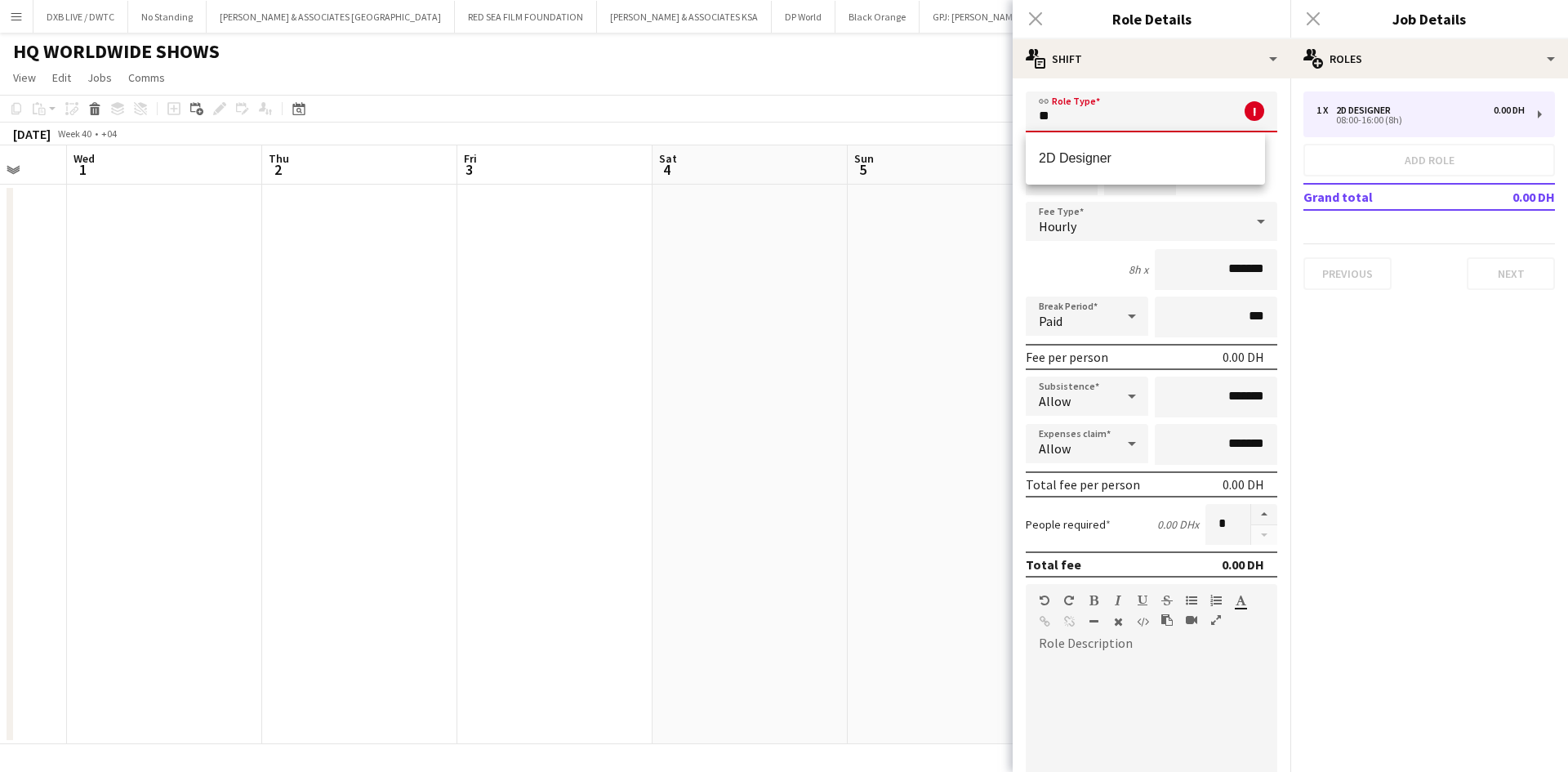
type input "*"
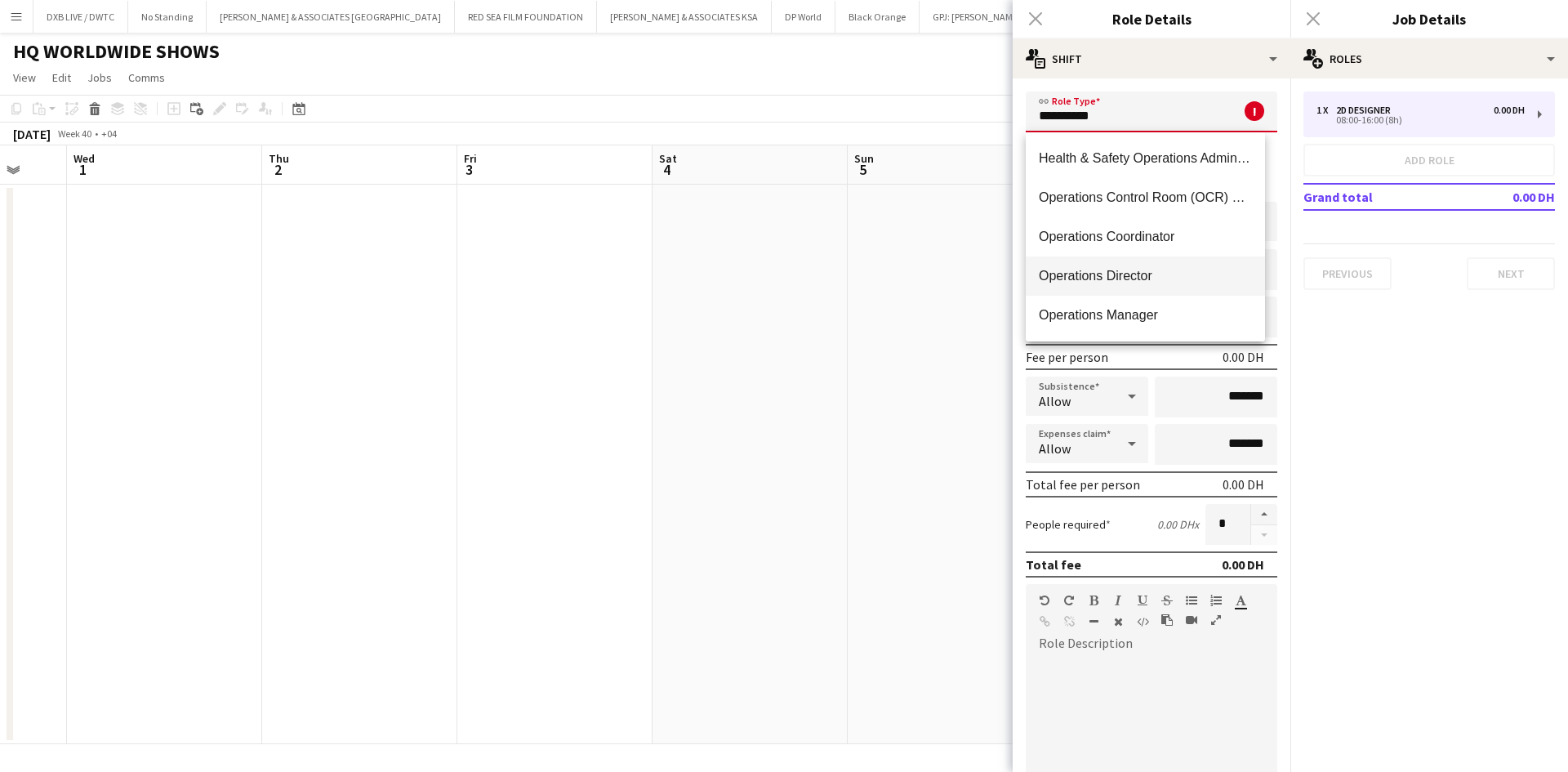
click at [1216, 257] on mat-option "Operations Director" at bounding box center [1145, 275] width 239 height 39
type input "**********"
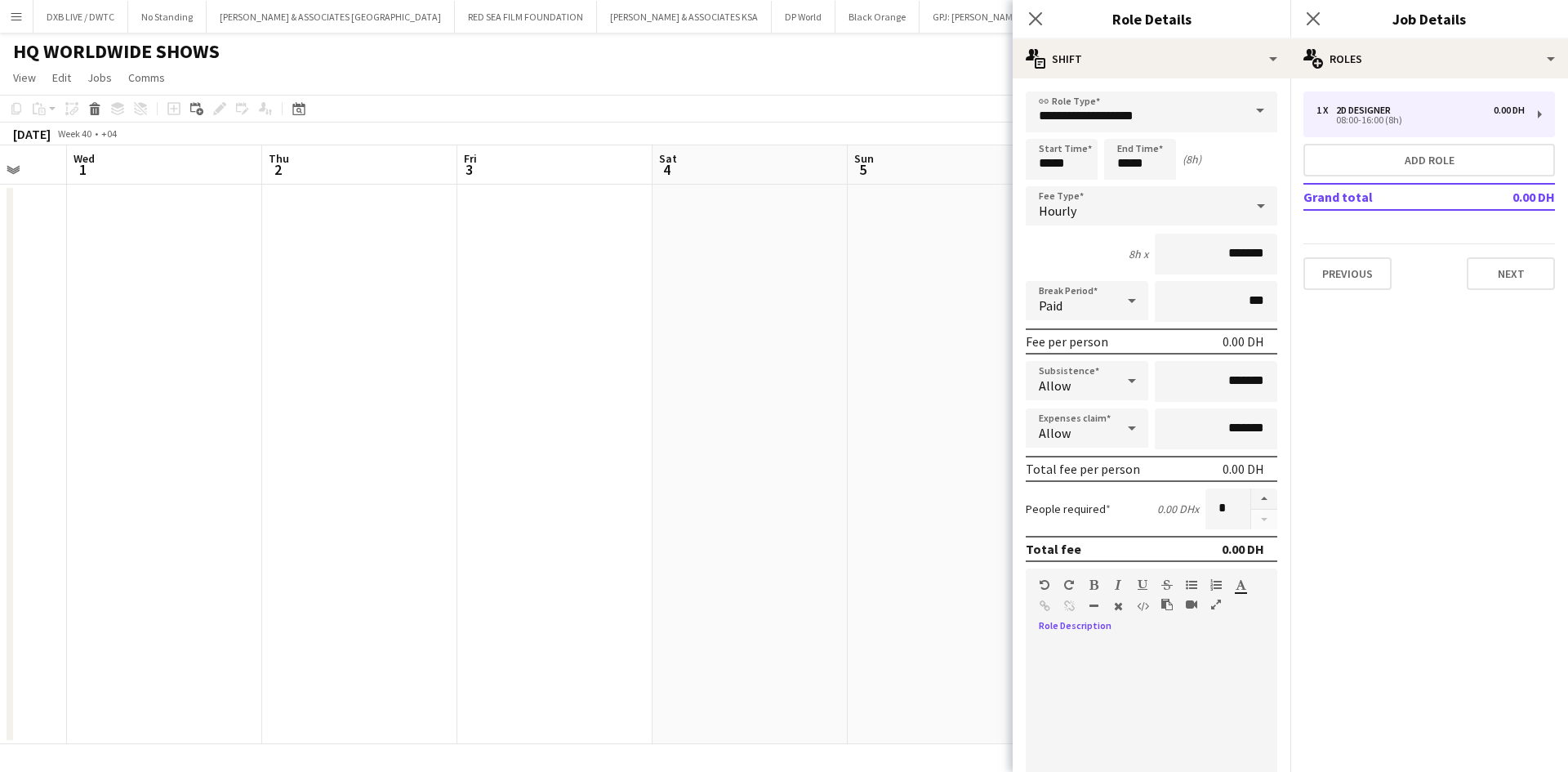
click at [1151, 665] on div at bounding box center [1151, 739] width 252 height 196
click at [1064, 673] on div at bounding box center [1151, 739] width 252 height 196
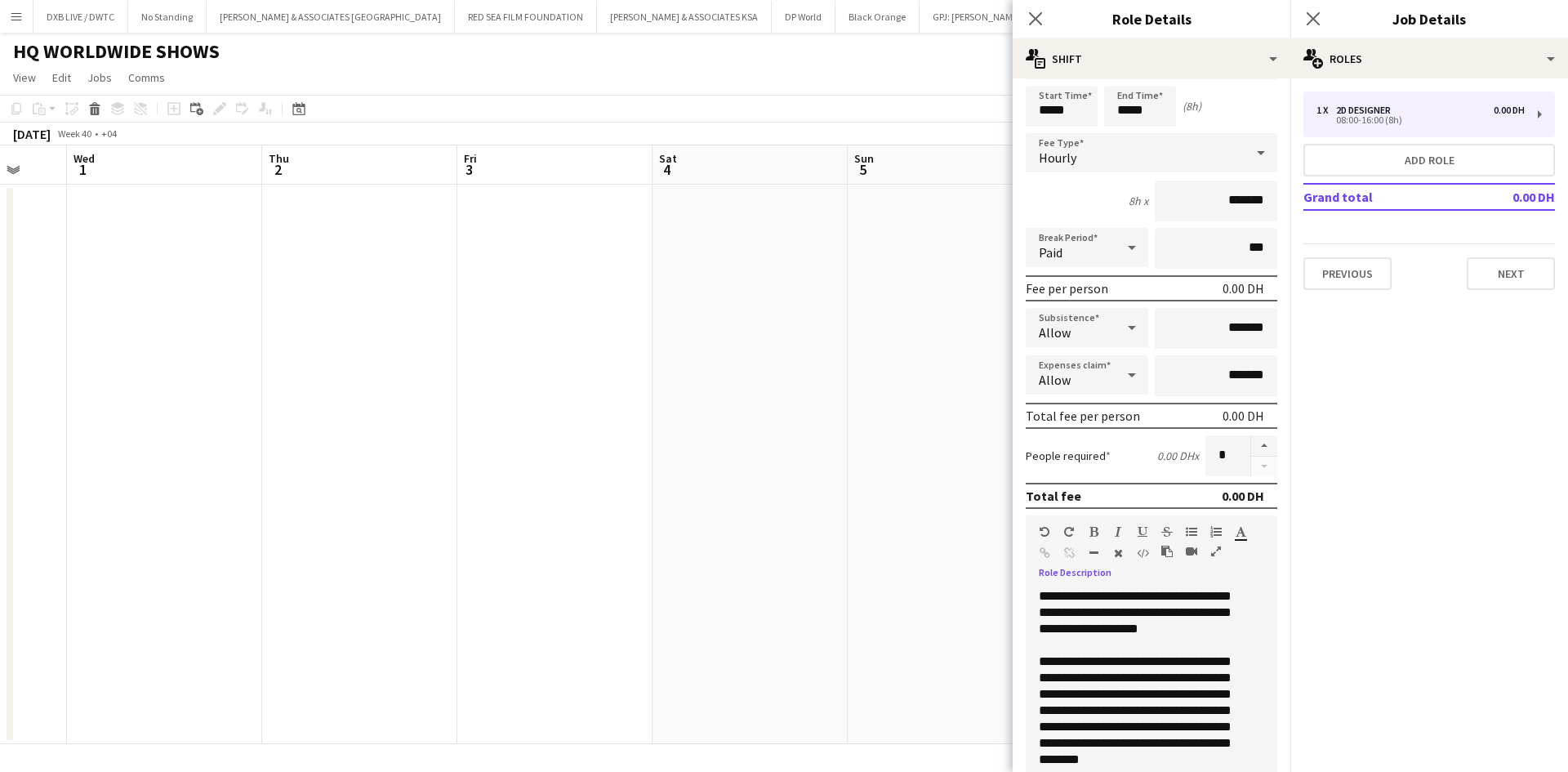
scroll to position [82, 0]
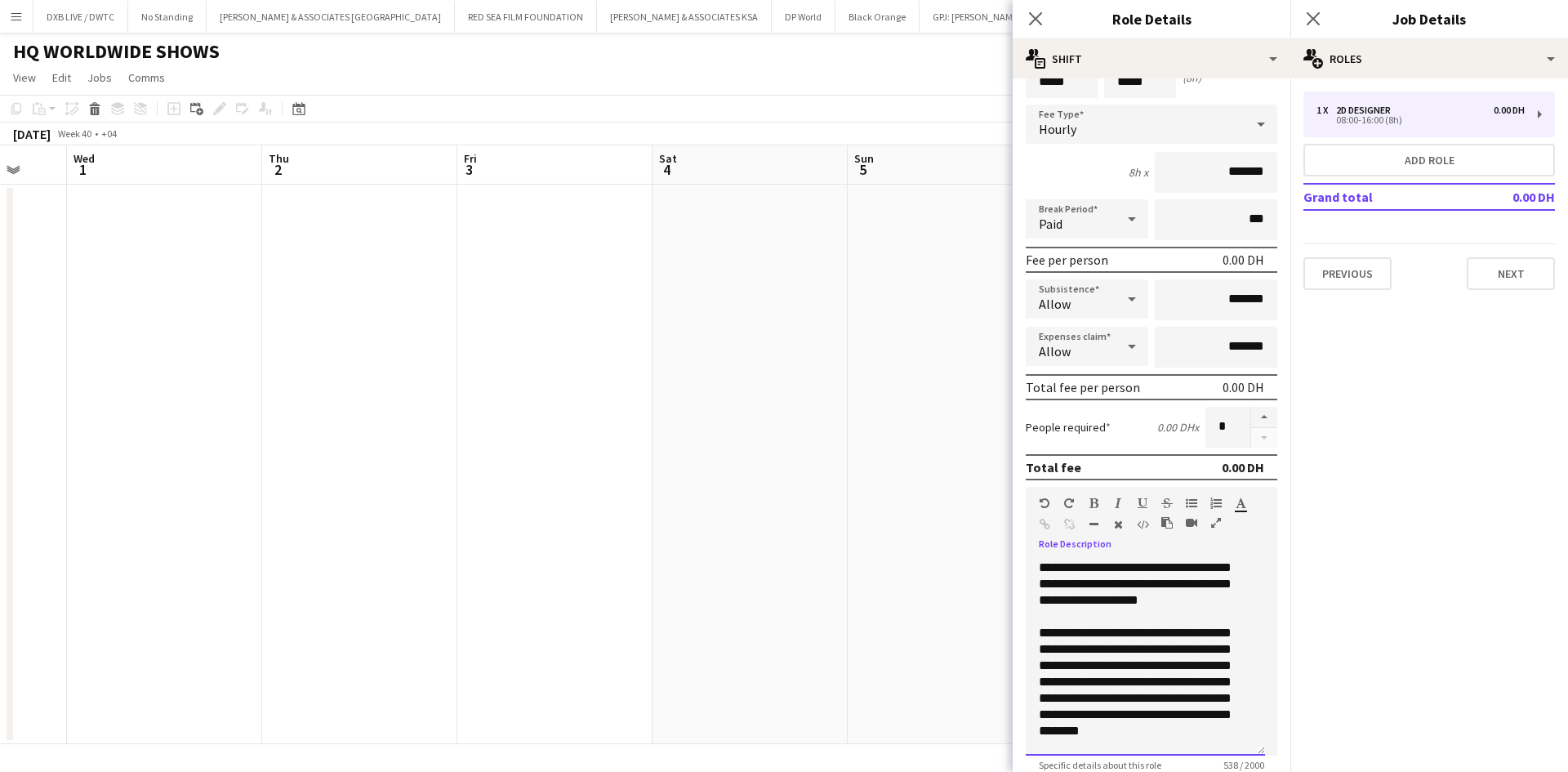
click at [1223, 604] on div "**********" at bounding box center [1145, 658] width 239 height 196
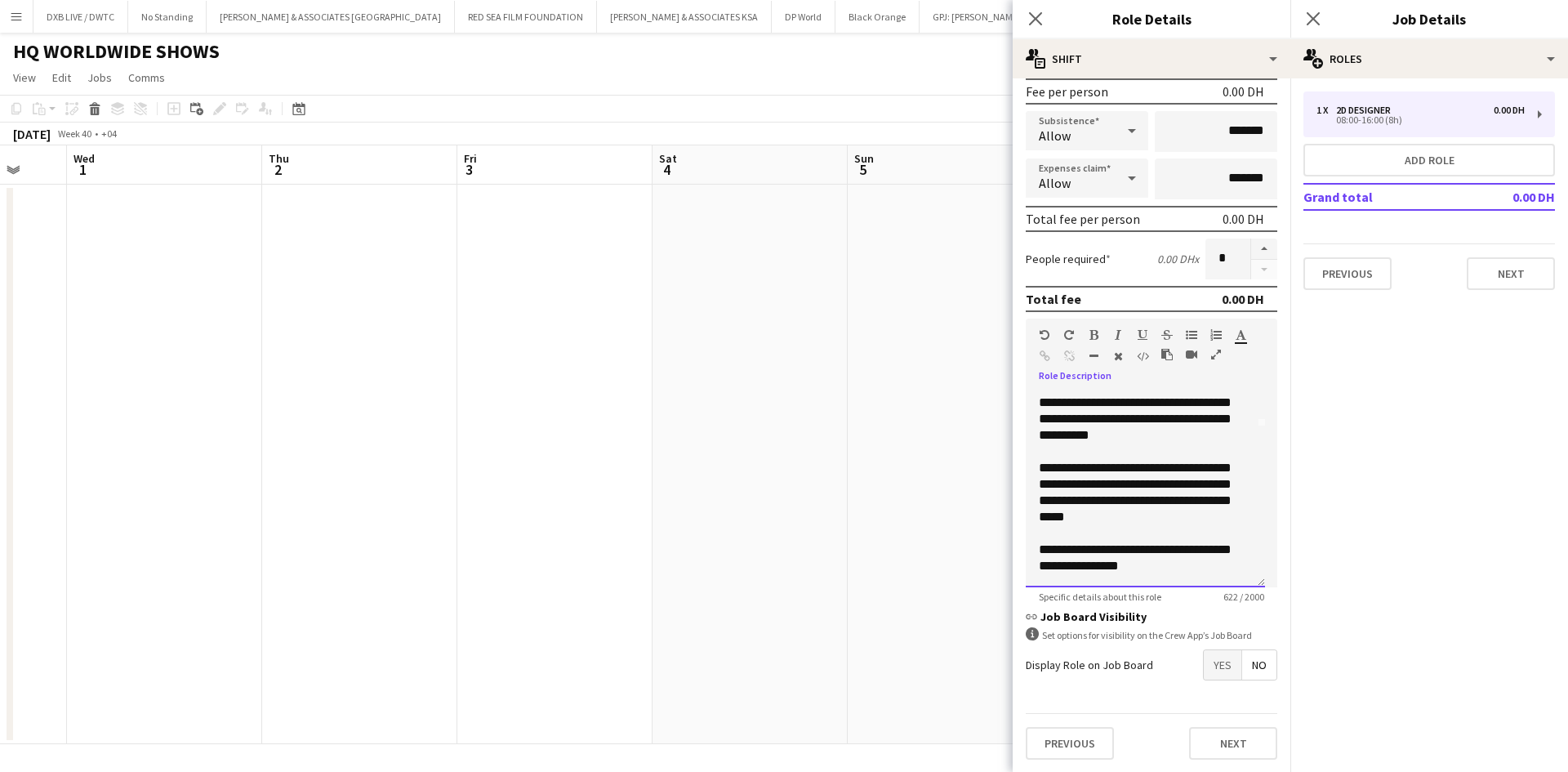
scroll to position [251, 0]
click at [1196, 576] on div "**********" at bounding box center [1145, 489] width 239 height 196
click at [1203, 731] on button "Next" at bounding box center [1233, 742] width 88 height 33
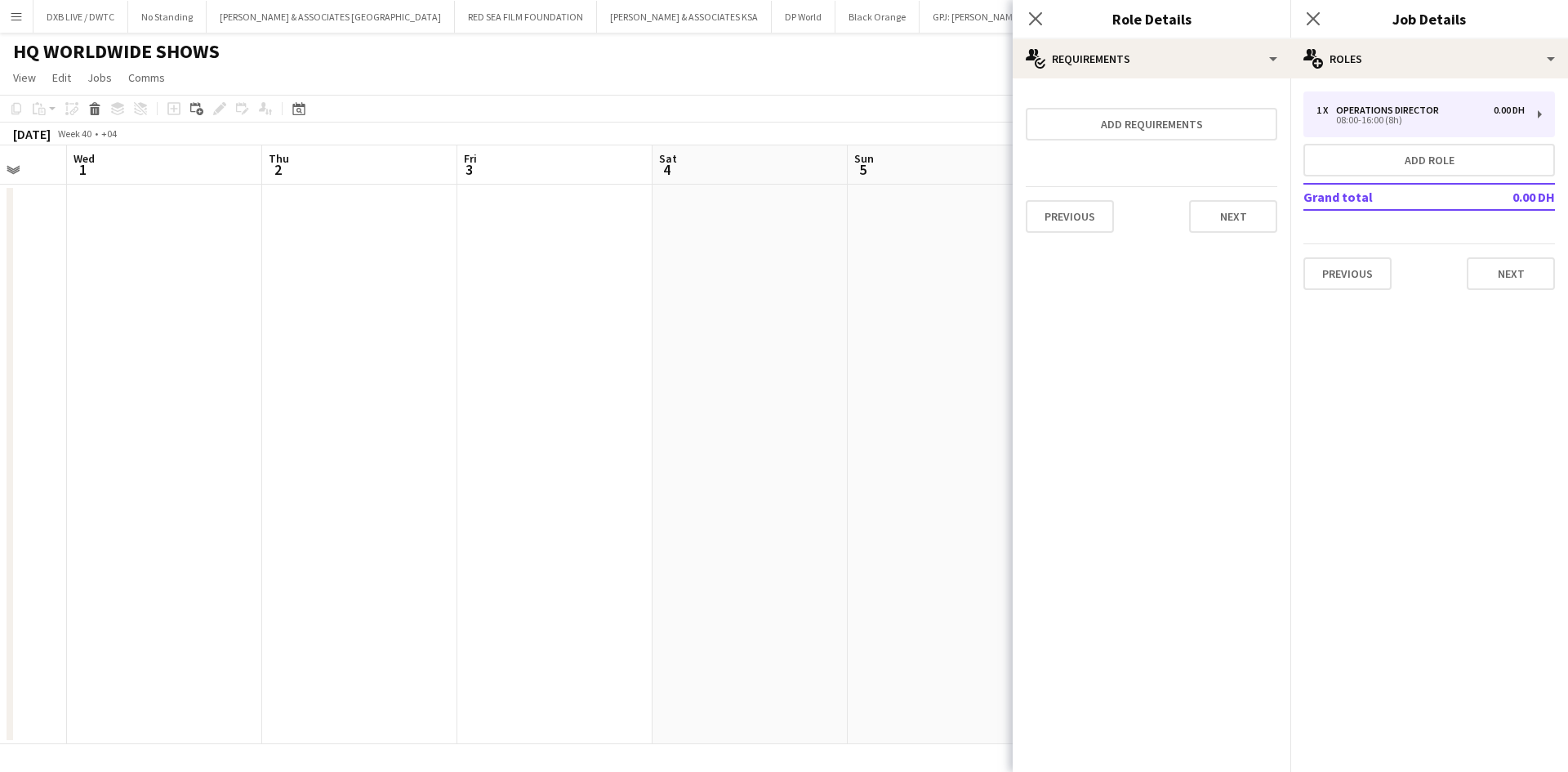
scroll to position [0, 0]
click at [1265, 213] on button "Next" at bounding box center [1233, 216] width 88 height 33
click at [1261, 223] on button "Finish" at bounding box center [1246, 219] width 61 height 33
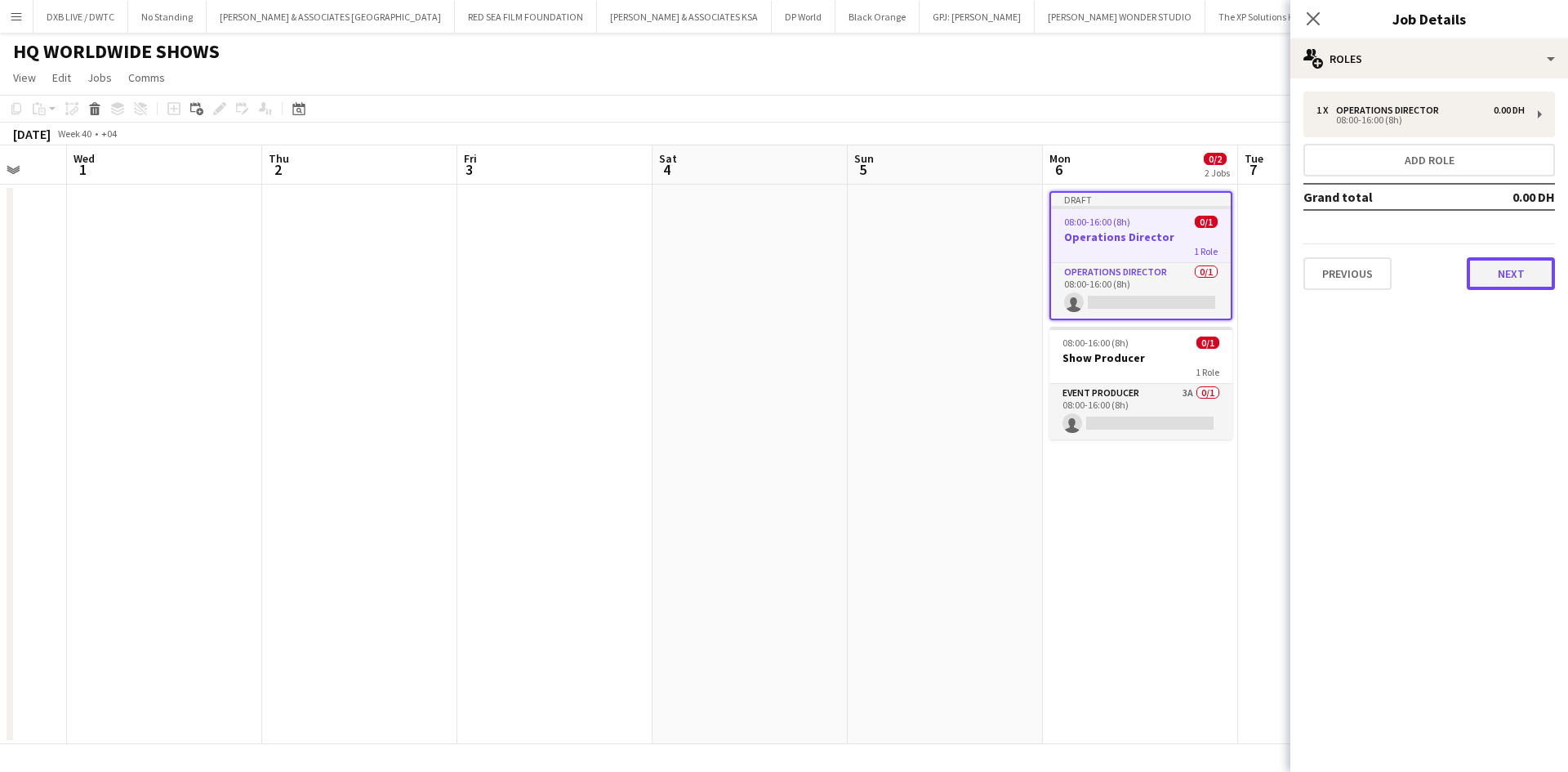
click at [1501, 272] on button "Next" at bounding box center [1511, 273] width 88 height 33
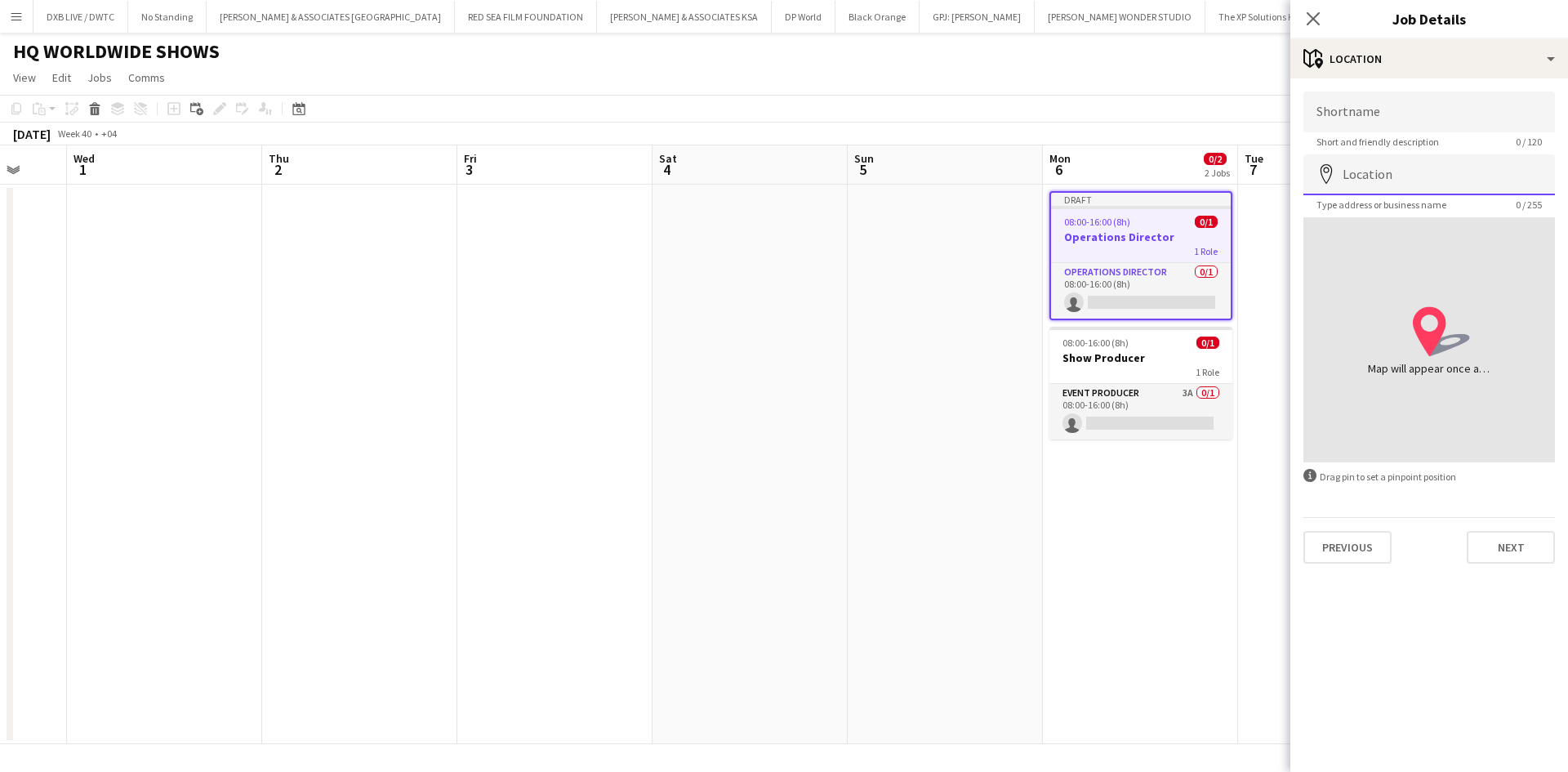
click at [1363, 181] on input "Location" at bounding box center [1429, 174] width 252 height 41
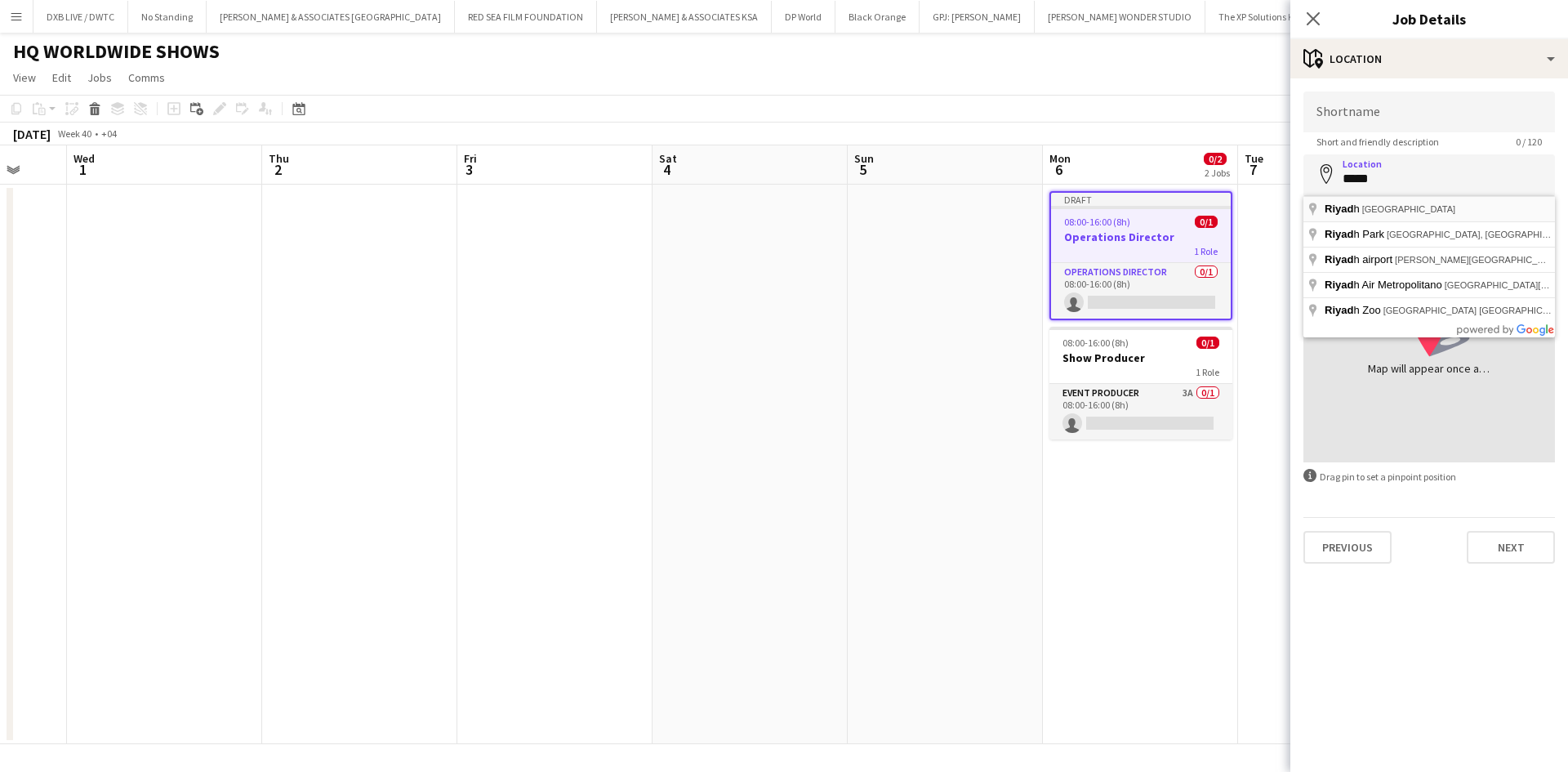
type input "**********"
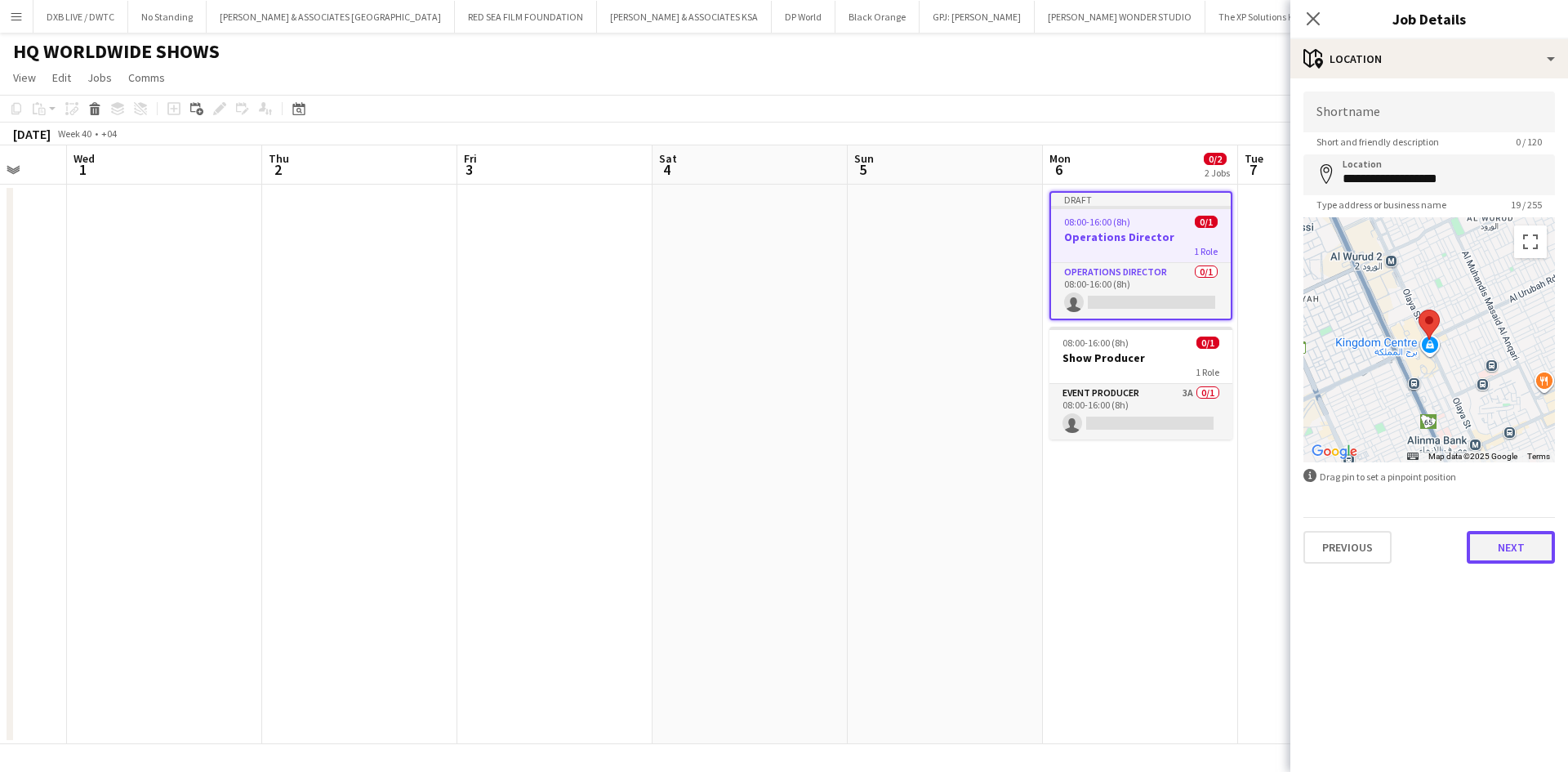
click at [1498, 560] on button "Next" at bounding box center [1511, 547] width 88 height 33
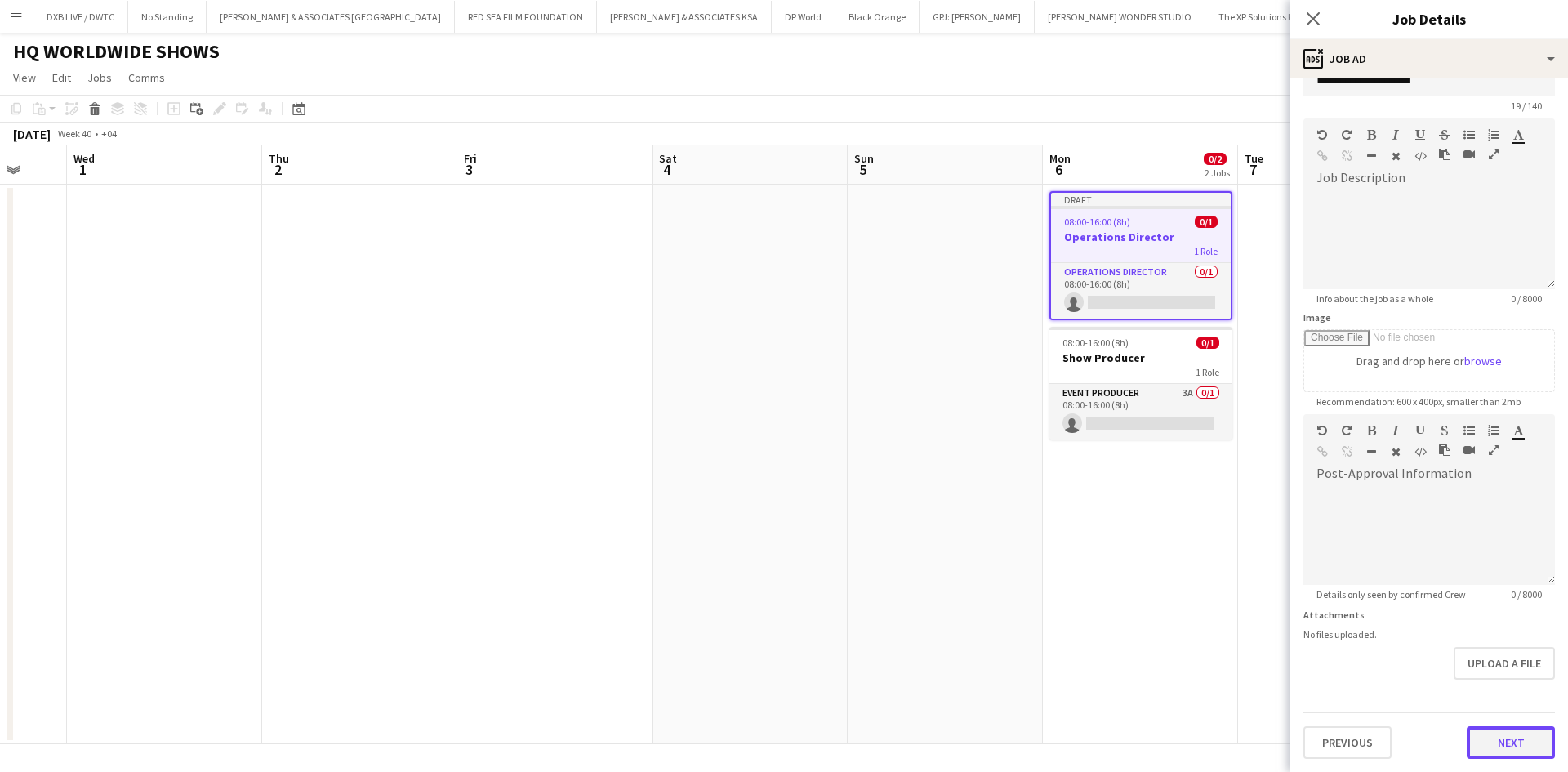
click at [1512, 698] on form "**********" at bounding box center [1430, 407] width 278 height 703
click at [1490, 743] on button "Next" at bounding box center [1511, 742] width 88 height 33
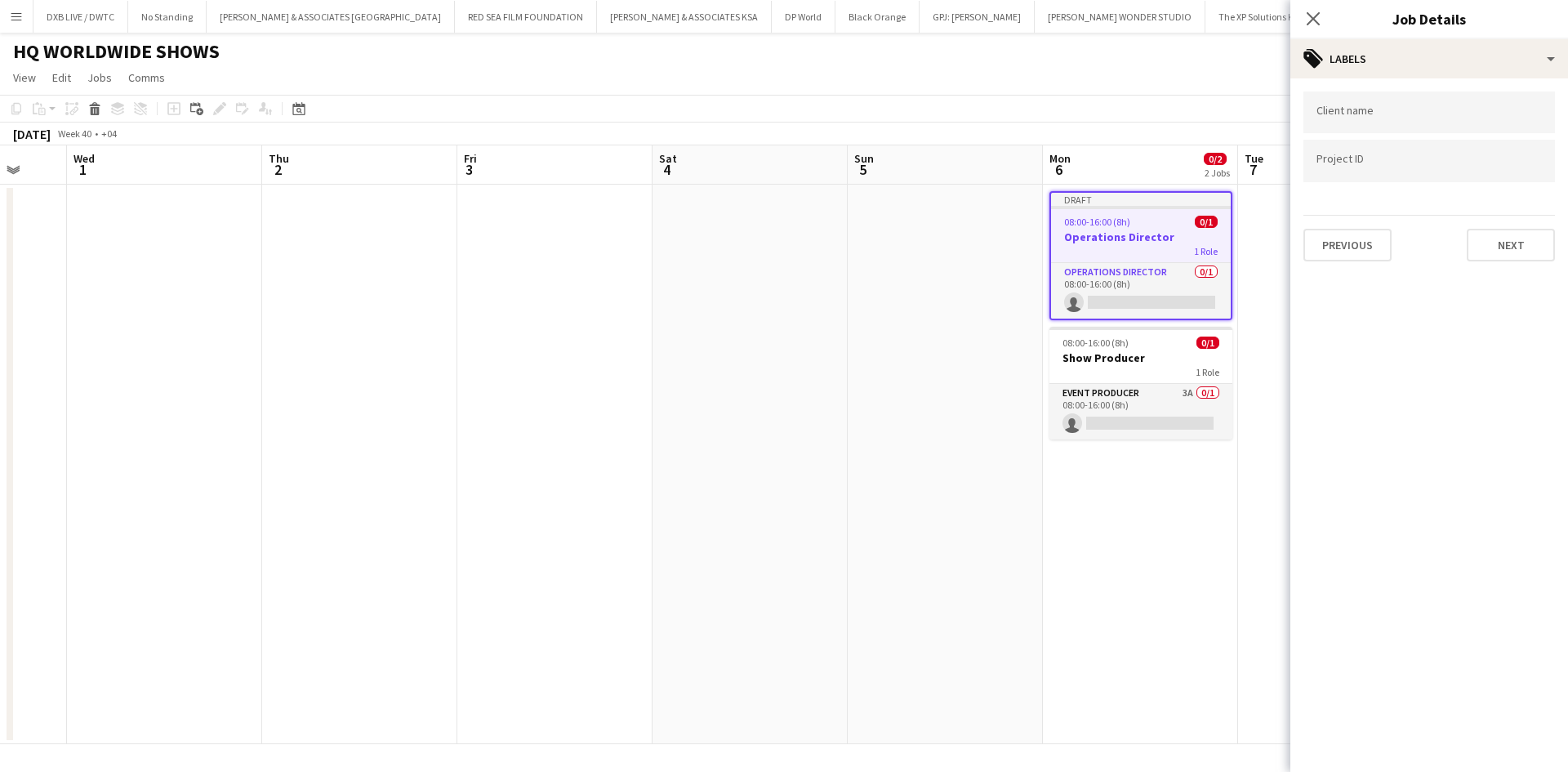
scroll to position [0, 0]
click at [1539, 250] on button "Next" at bounding box center [1511, 245] width 88 height 33
click at [1519, 172] on button "Next" at bounding box center [1511, 169] width 88 height 33
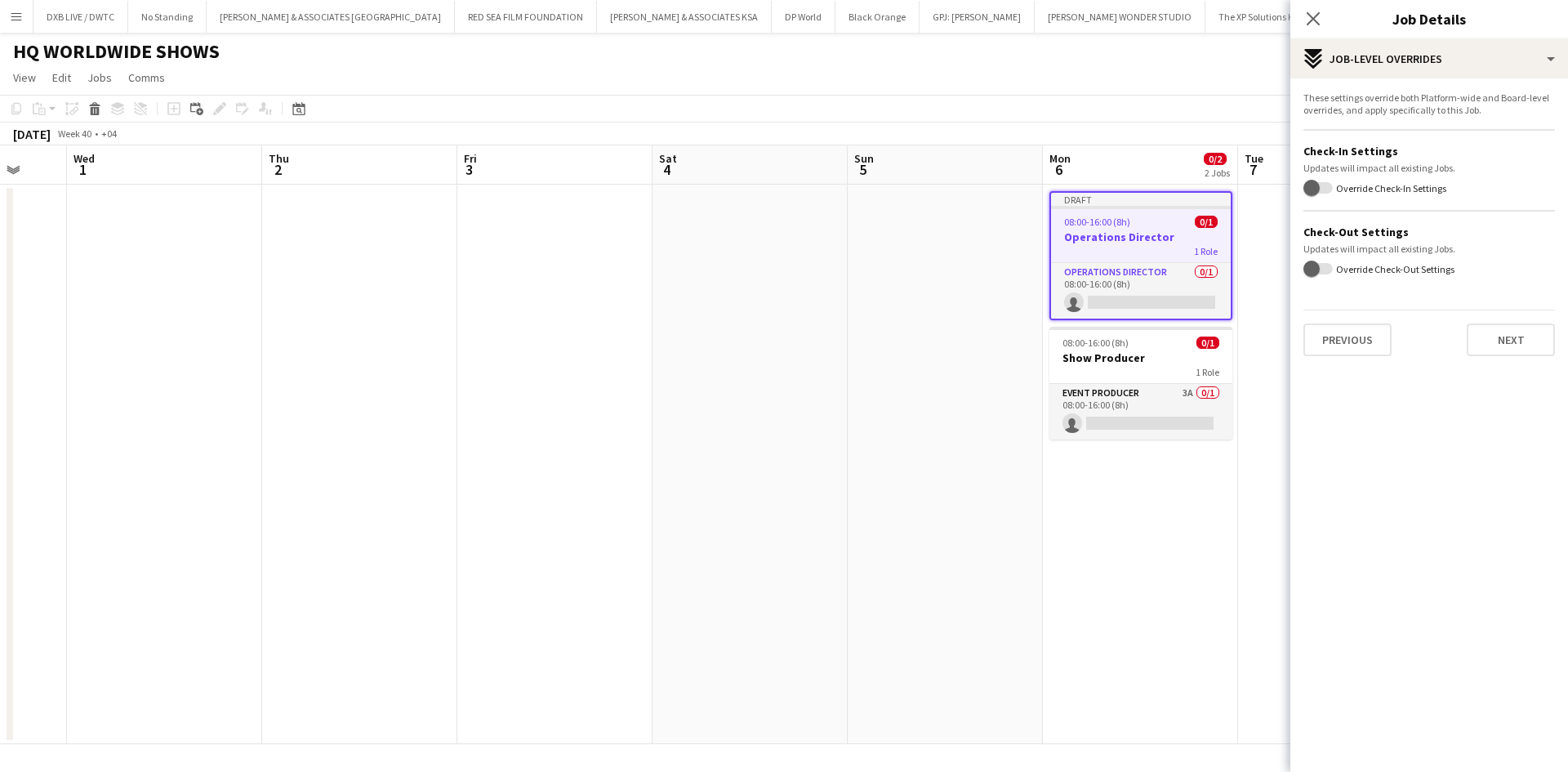
click at [1523, 313] on div "Previous Next" at bounding box center [1429, 332] width 252 height 46
click at [1526, 336] on button "Next" at bounding box center [1511, 340] width 88 height 33
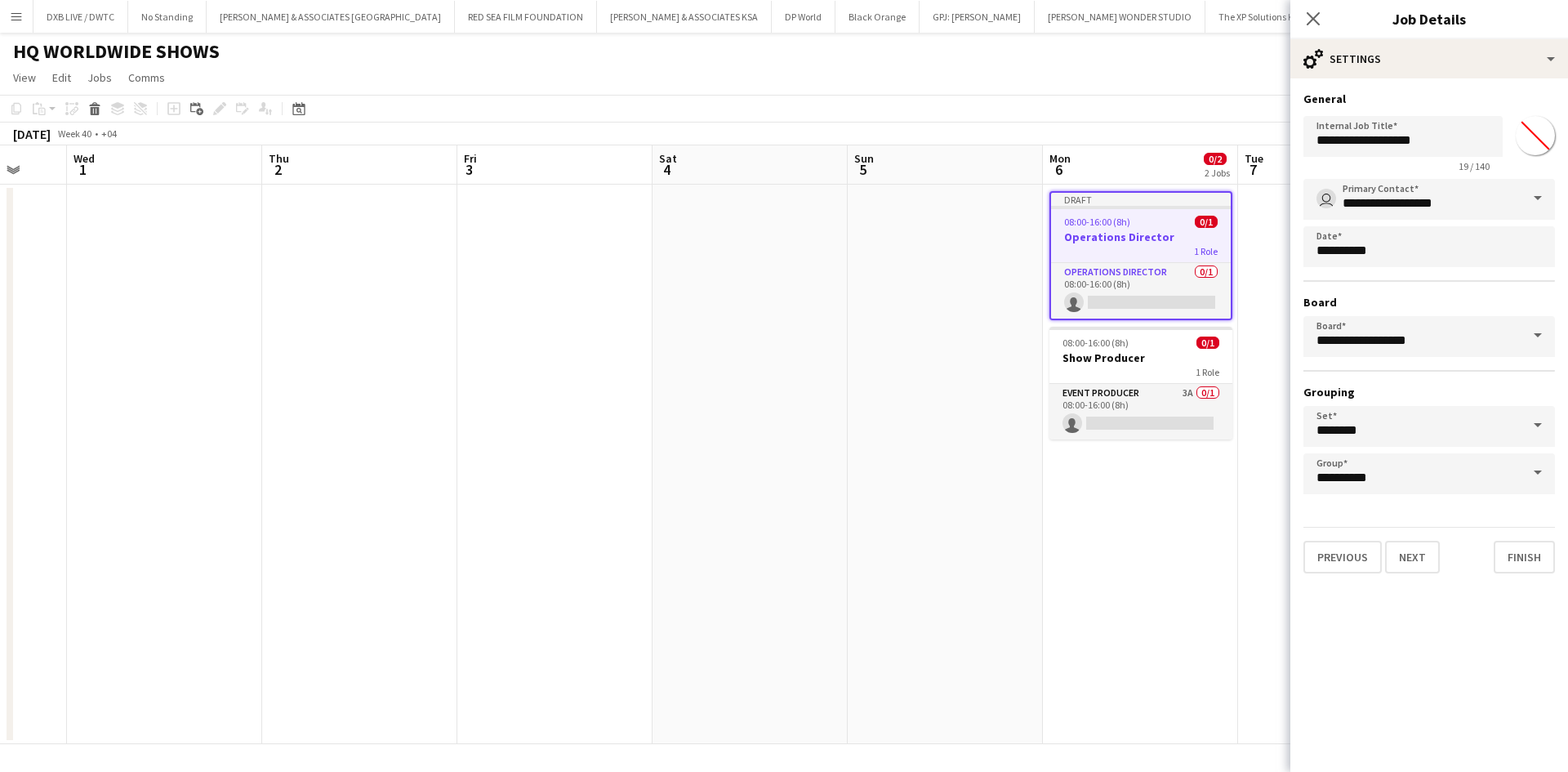
click at [1520, 573] on div "**********" at bounding box center [1430, 332] width 278 height 508
click at [1520, 570] on button "Finish" at bounding box center [1524, 557] width 61 height 33
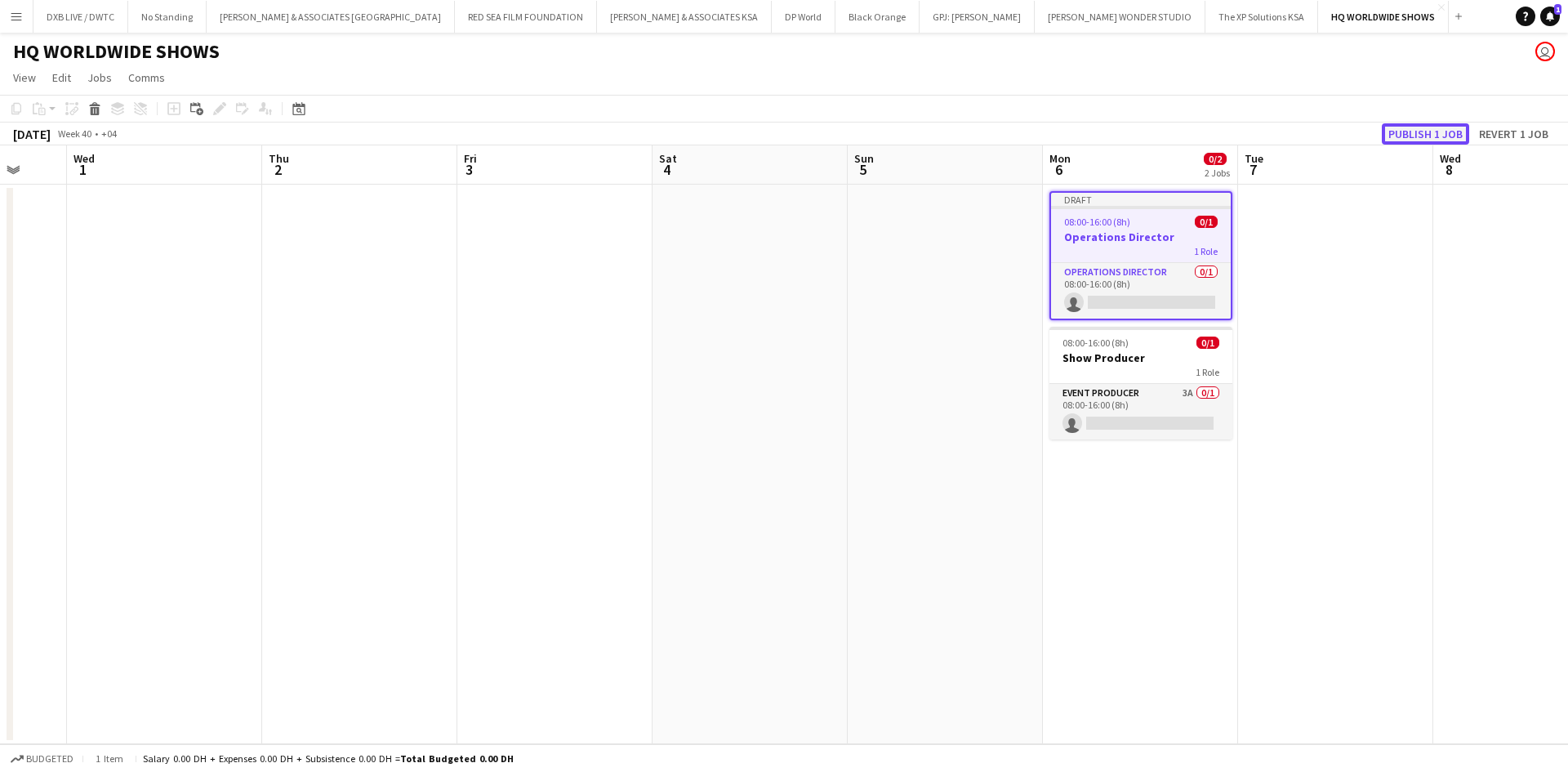
click at [1448, 124] on button "Publish 1 job" at bounding box center [1425, 134] width 87 height 21
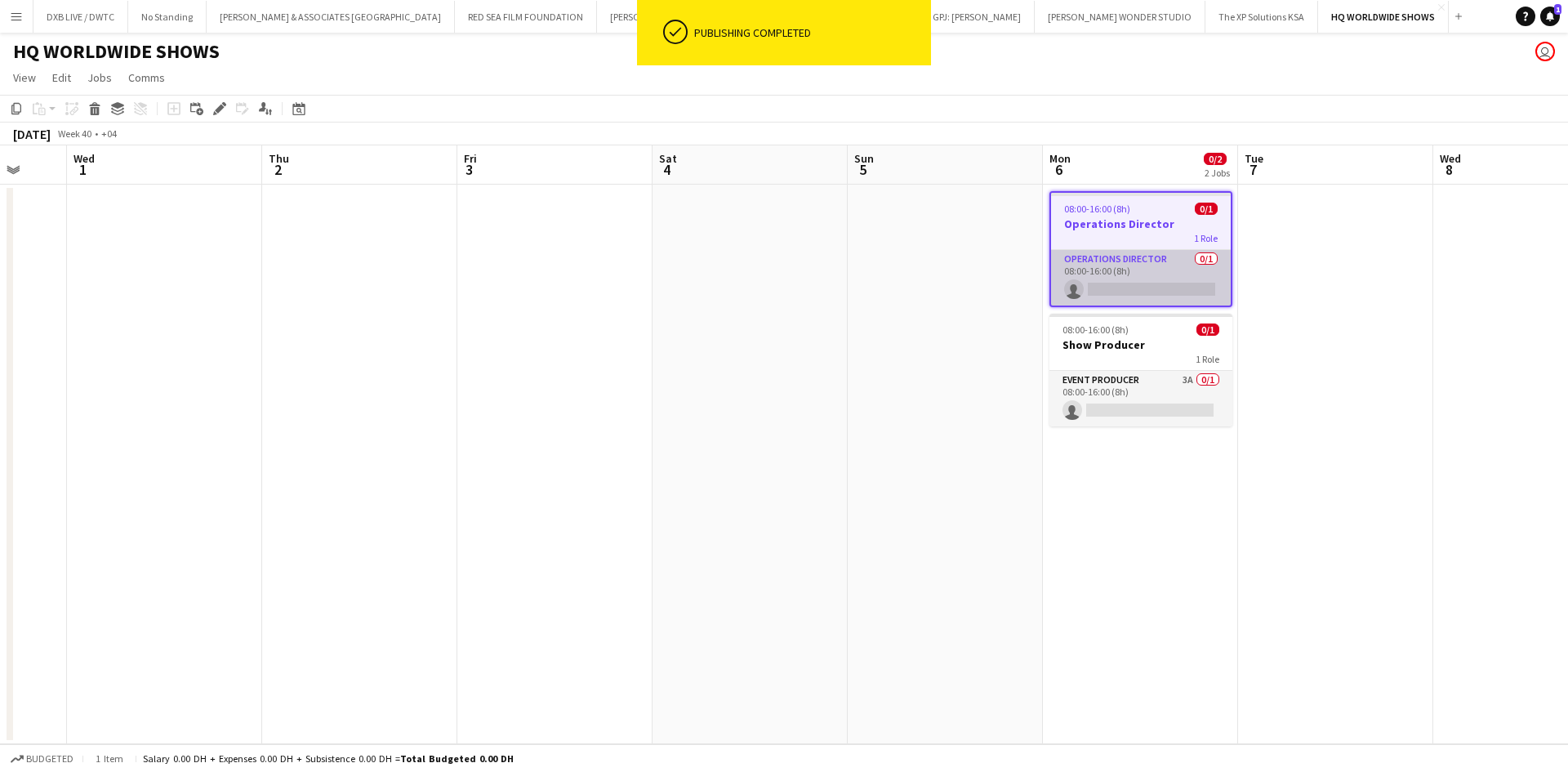
click at [1158, 266] on app-card-role "Operations Director 0/1 08:00-16:00 (8h) single-neutral-actions" at bounding box center [1141, 277] width 180 height 55
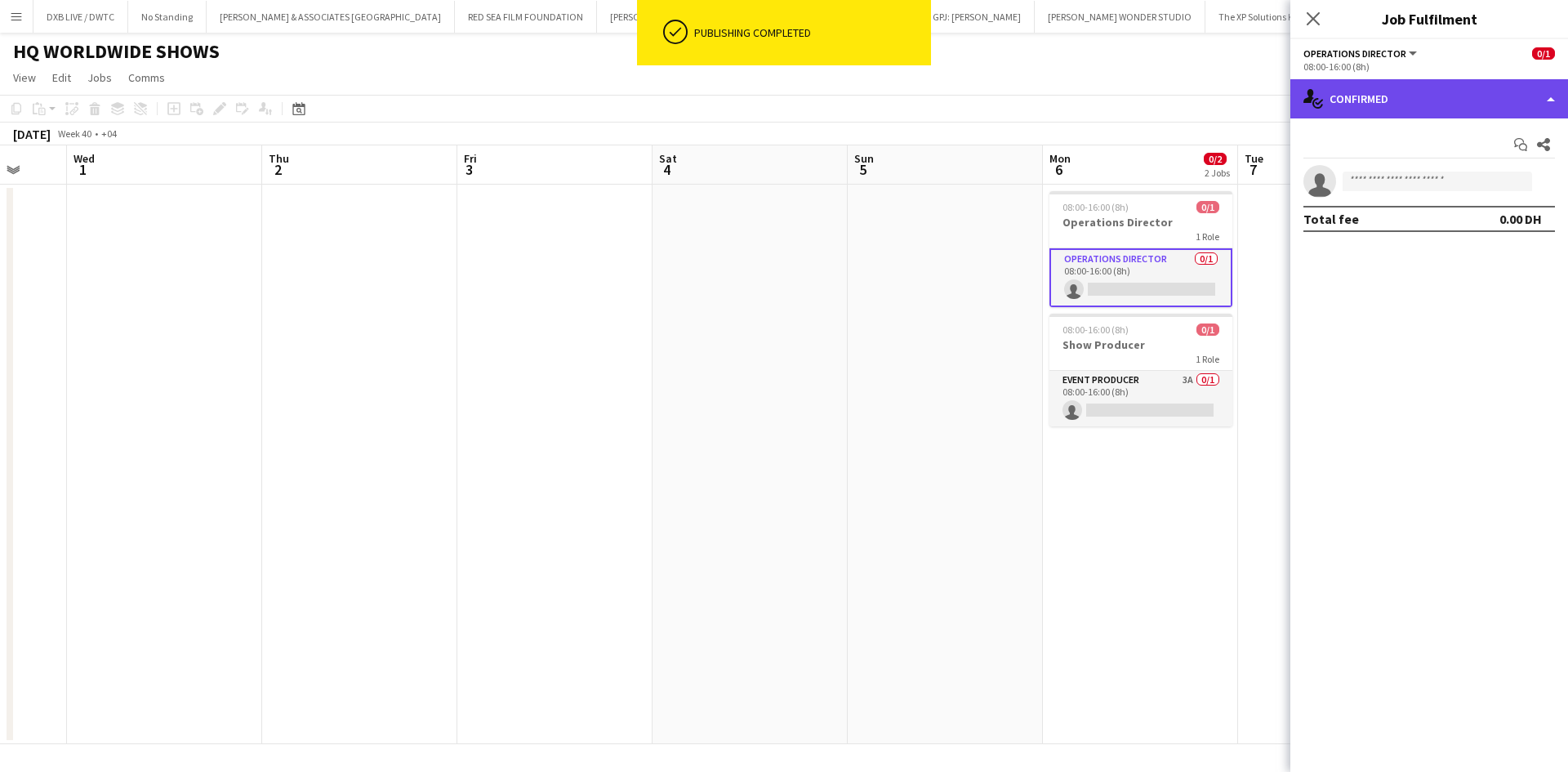
click at [1463, 106] on div "single-neutral-actions-check-2 Confirmed" at bounding box center [1430, 98] width 278 height 39
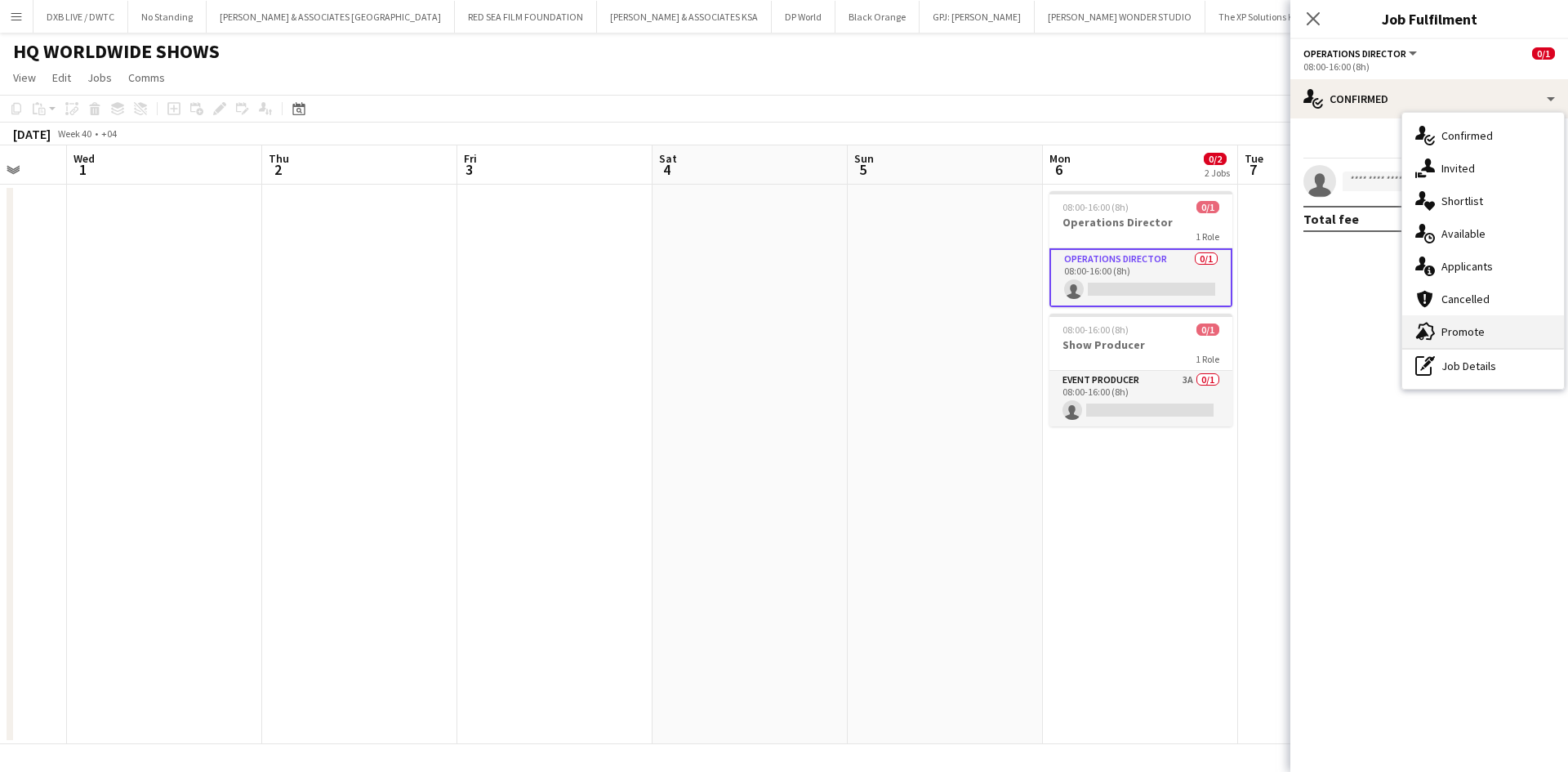
click at [1474, 327] on span "Promote" at bounding box center [1464, 332] width 44 height 15
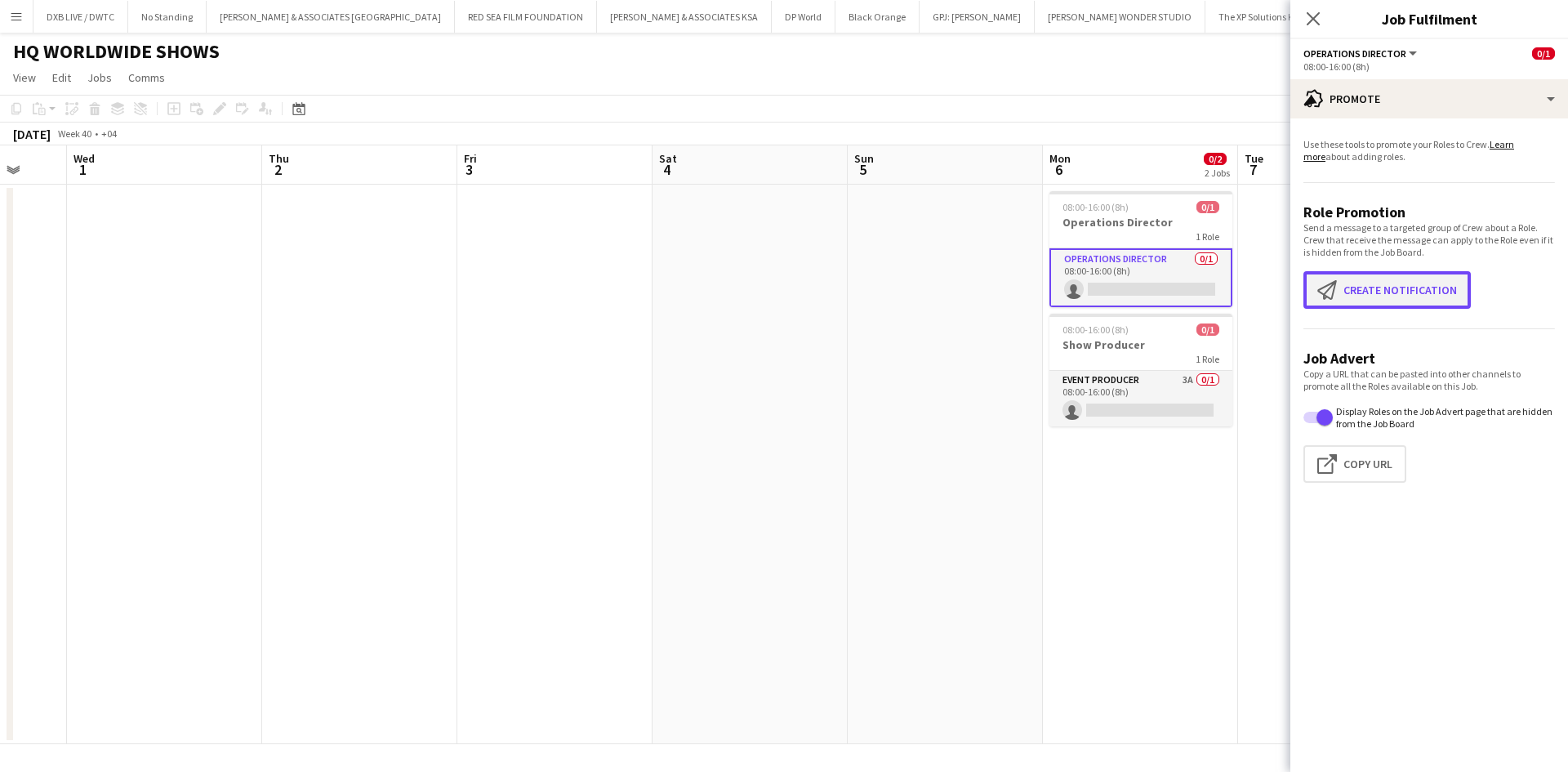
click at [1437, 308] on button "Create notification Create notification" at bounding box center [1387, 290] width 167 height 37
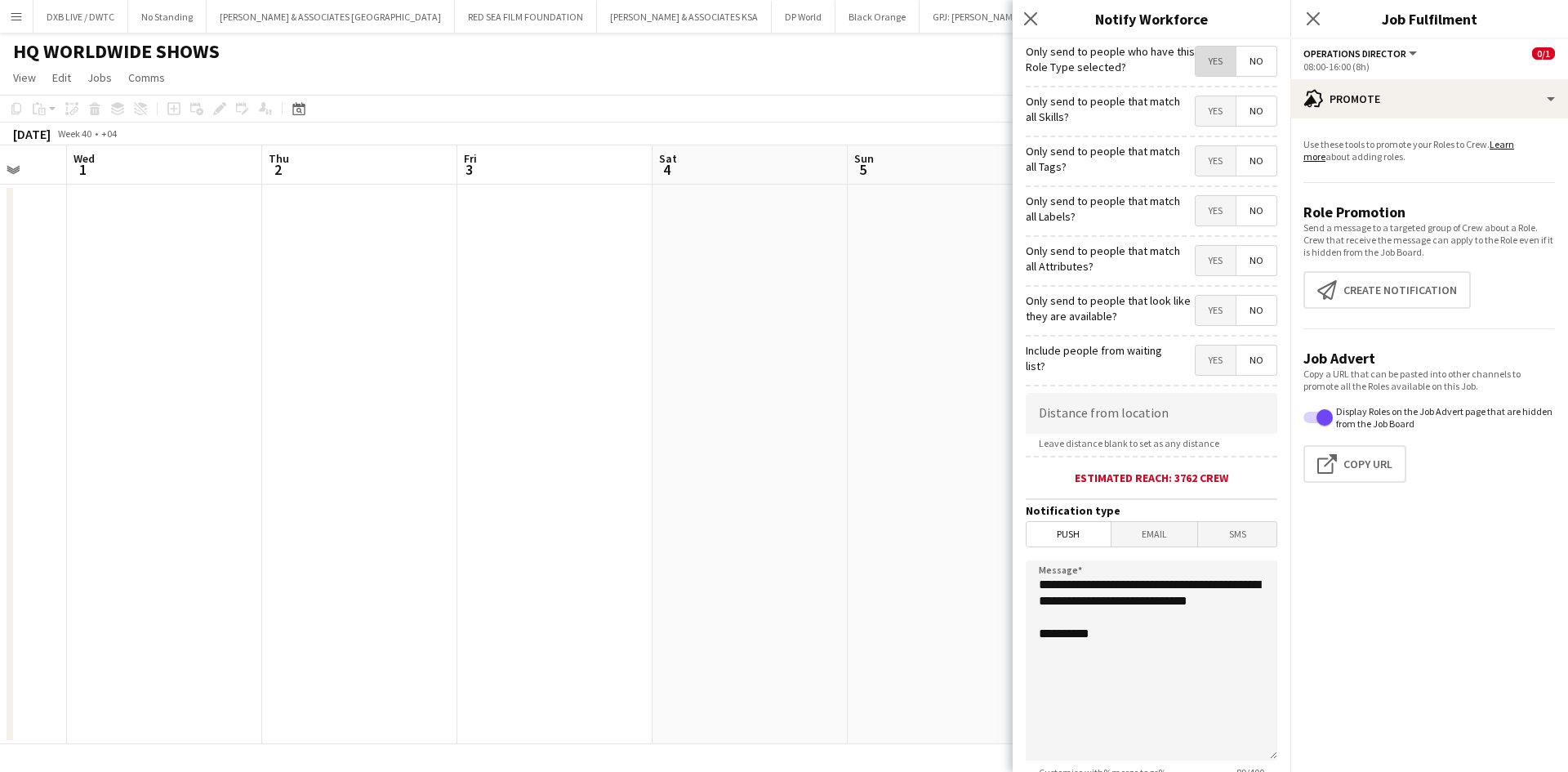
click at [1206, 64] on span "Yes" at bounding box center [1216, 61] width 40 height 29
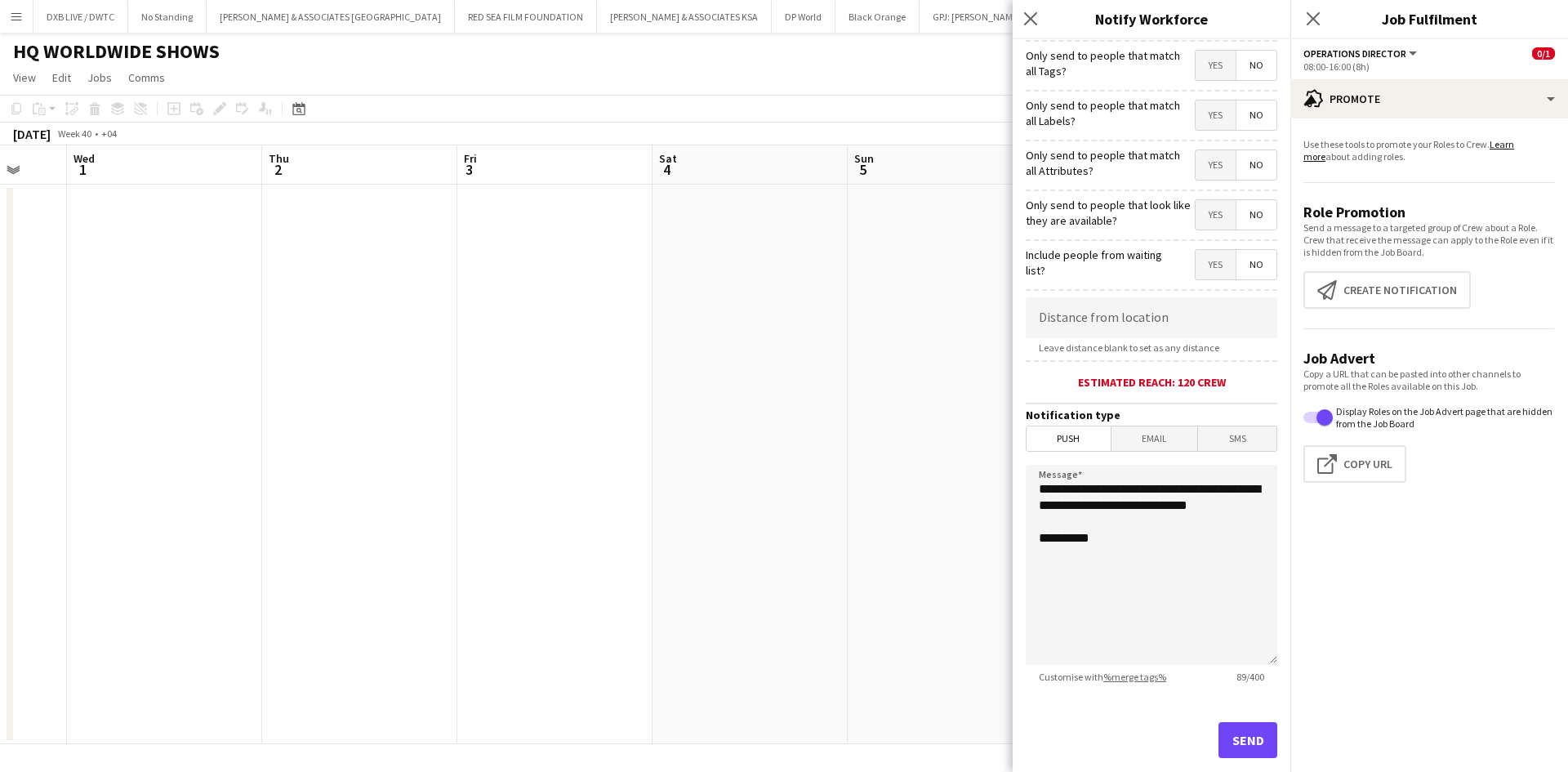
scroll to position [127, 0]
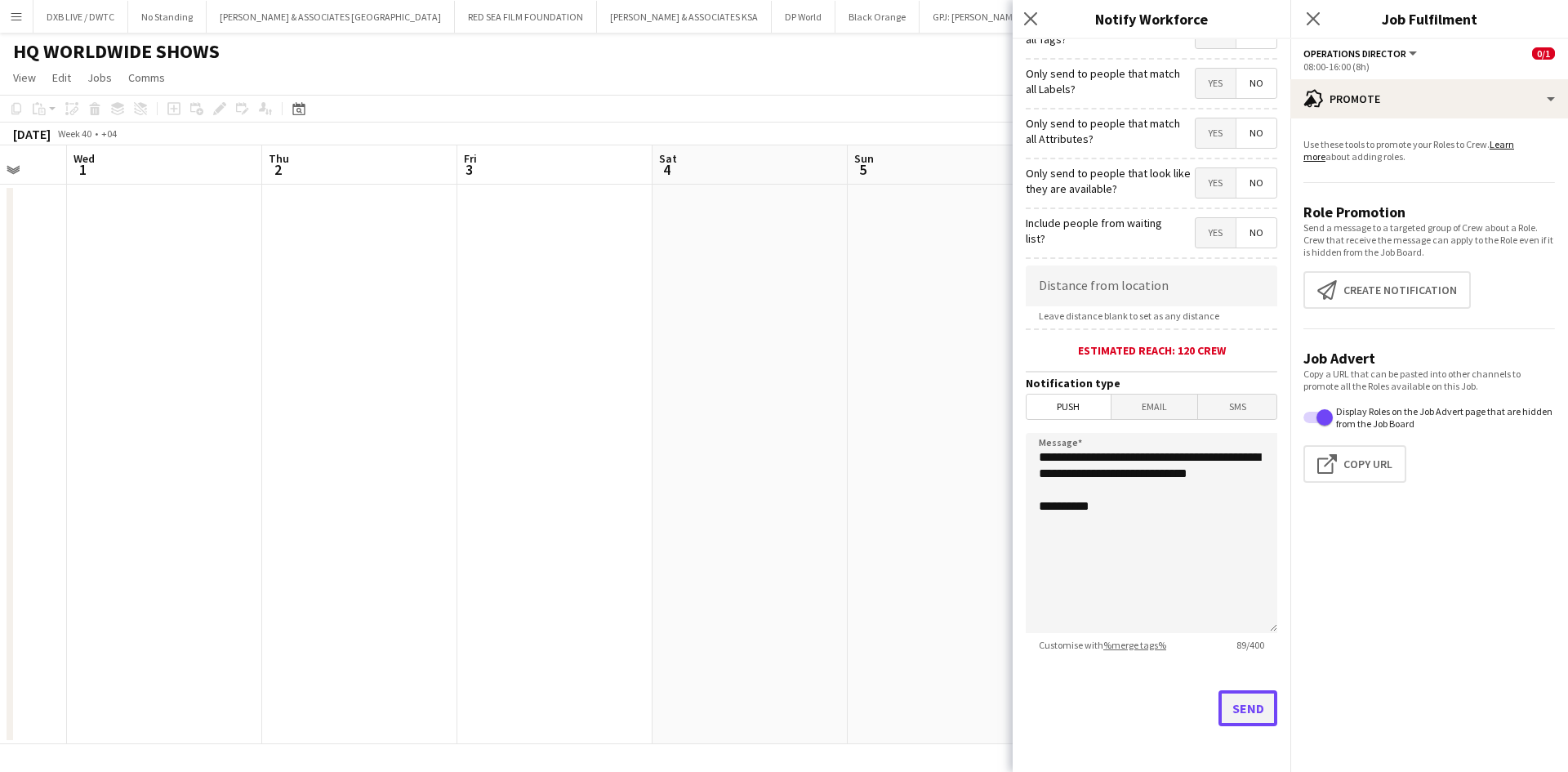
click at [1239, 709] on button "Send" at bounding box center [1248, 708] width 59 height 36
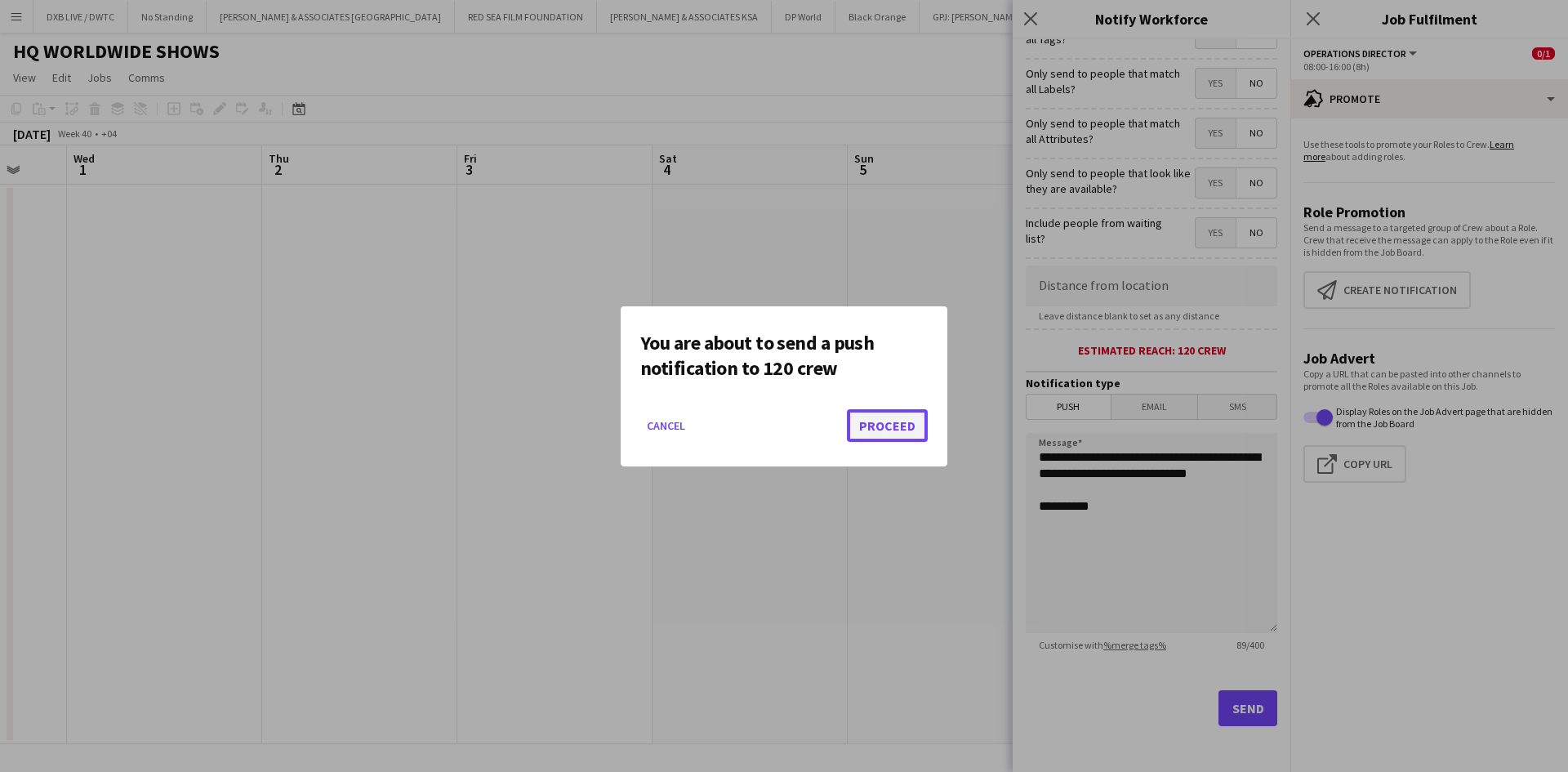
click at [900, 428] on button "Proceed" at bounding box center [887, 425] width 81 height 33
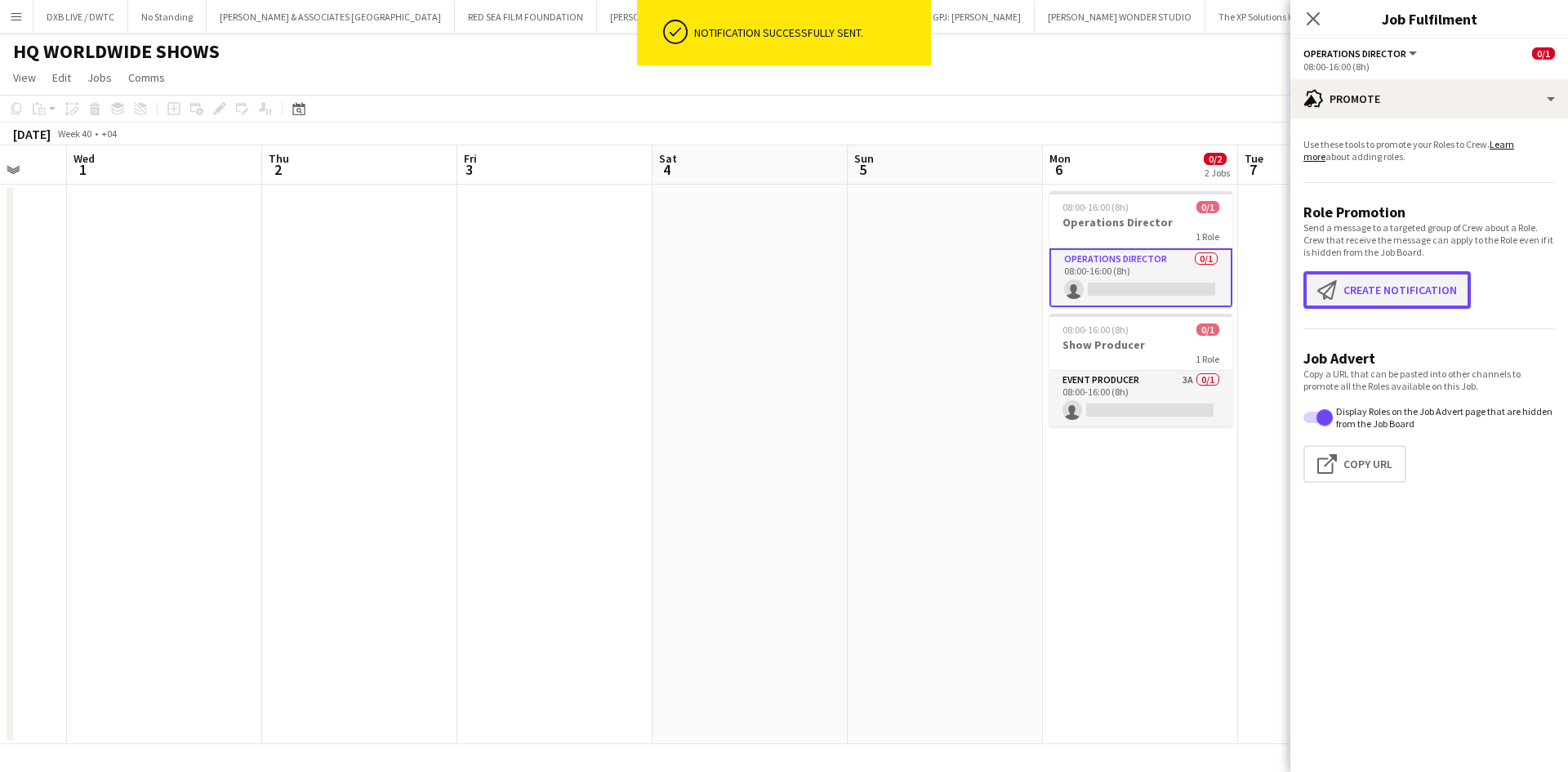
click at [1322, 284] on app-icon "Create notification" at bounding box center [1330, 290] width 26 height 20
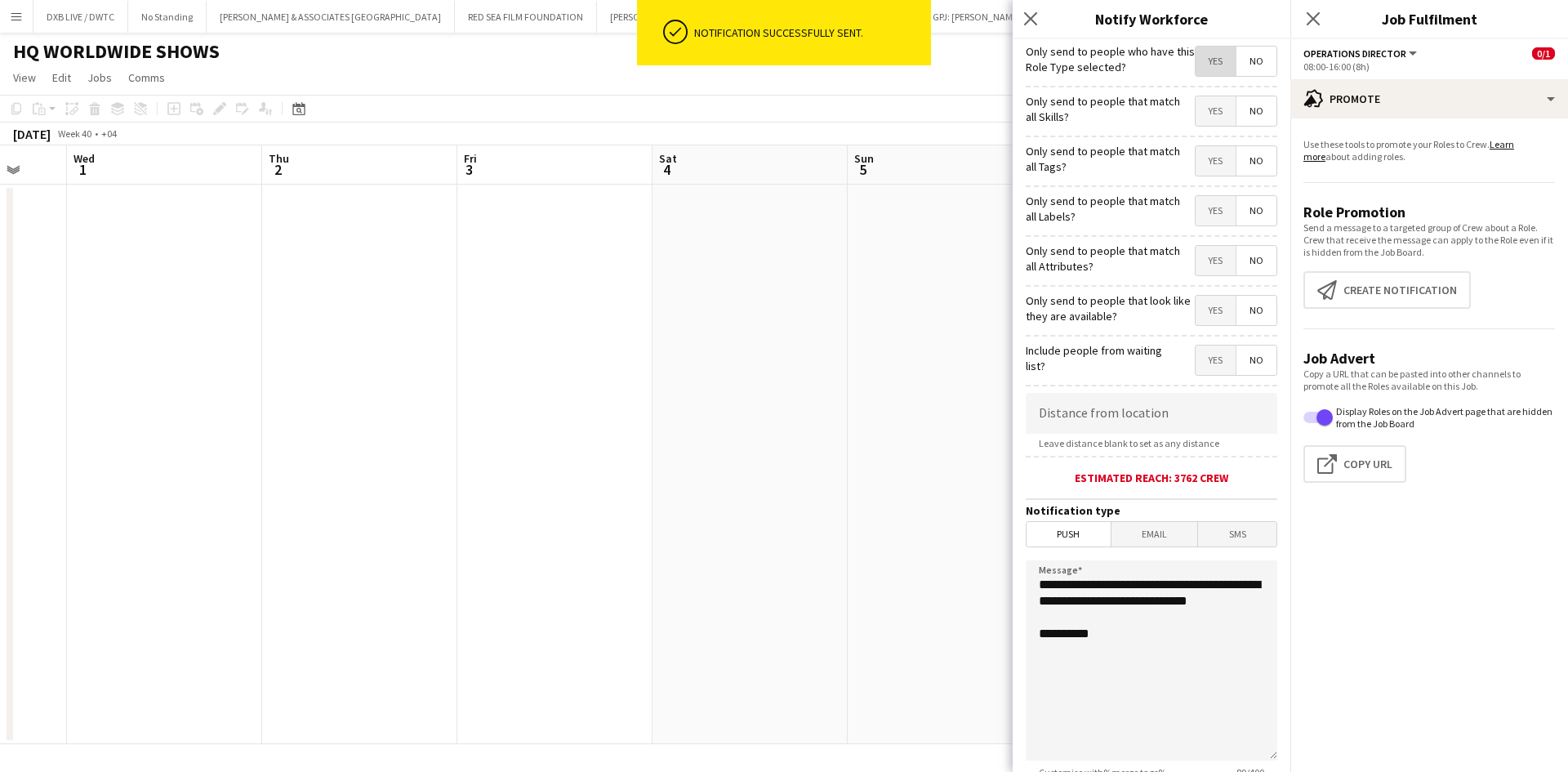
click at [1204, 57] on span "Yes" at bounding box center [1216, 61] width 40 height 29
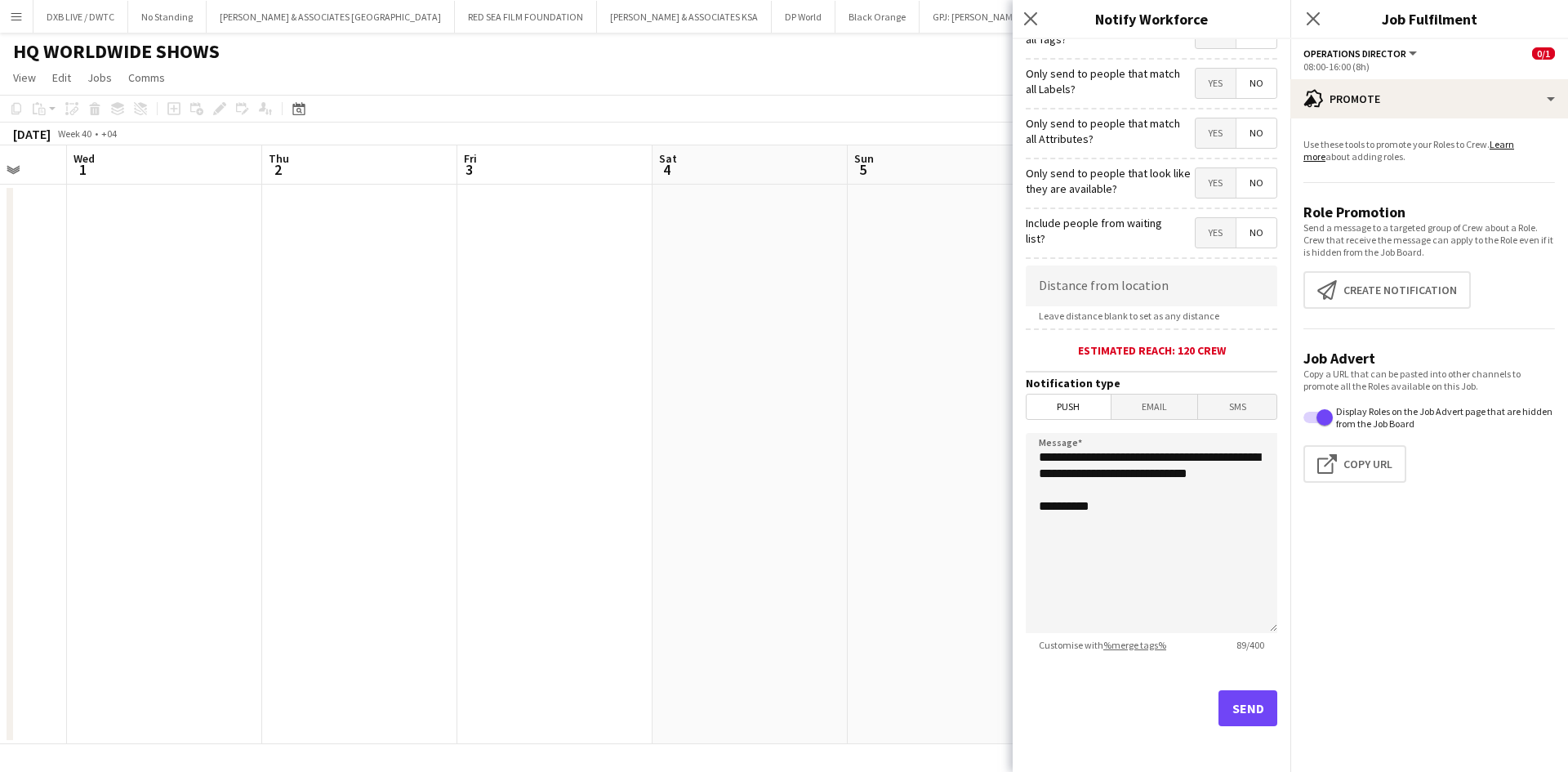
click at [1160, 401] on span "Email" at bounding box center [1155, 406] width 86 height 25
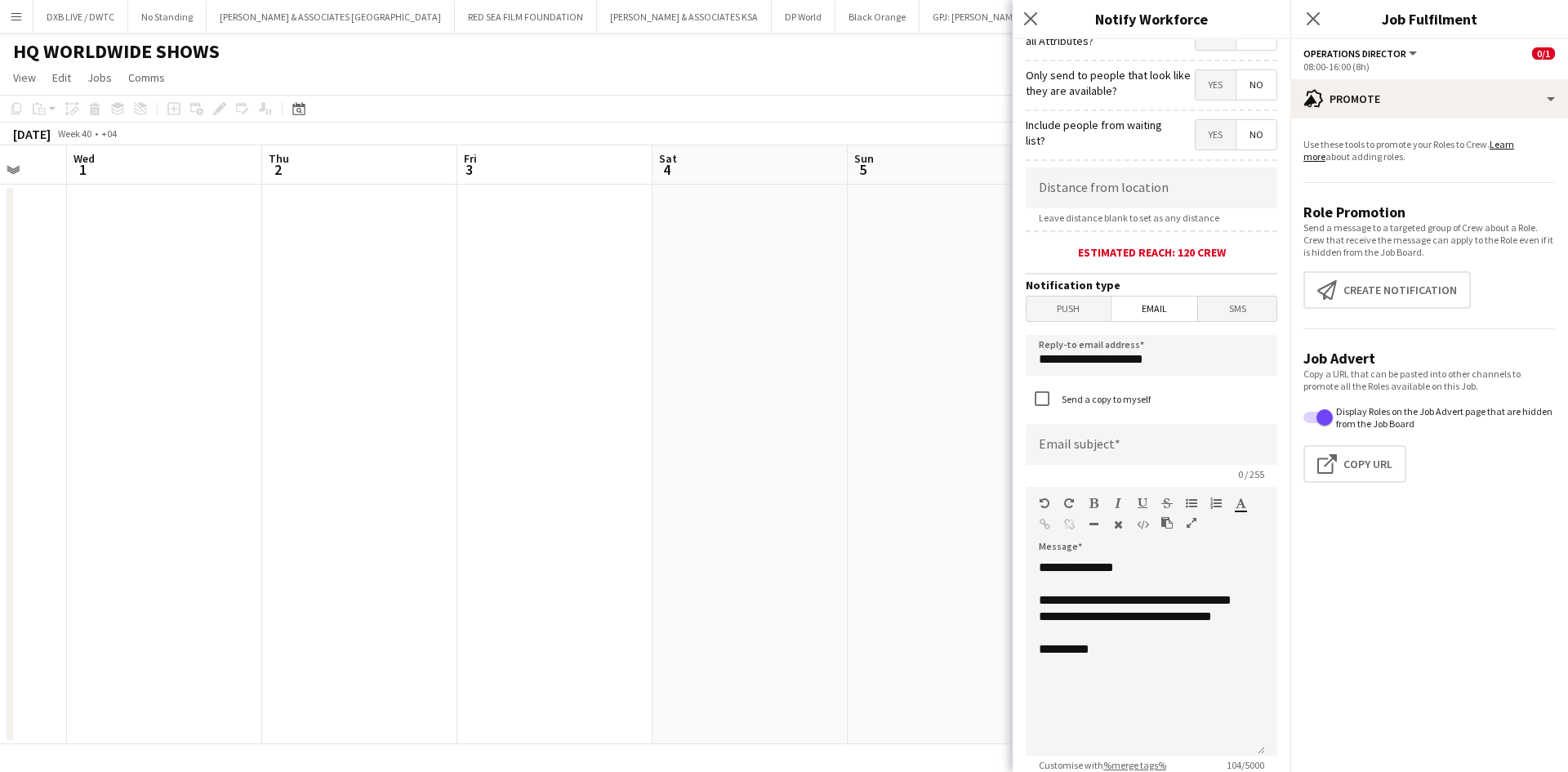
scroll to position [372, 0]
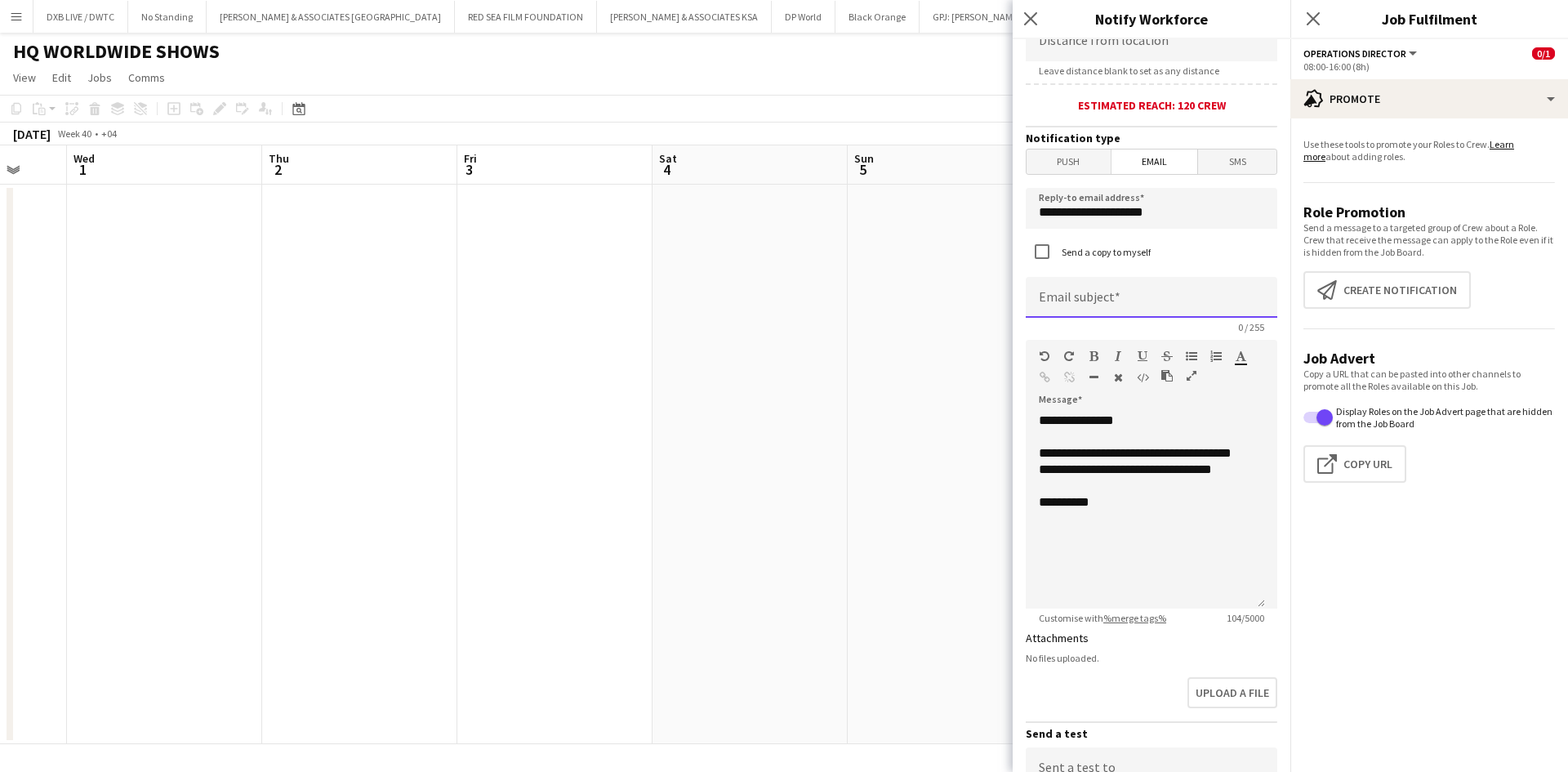
click at [1182, 312] on input at bounding box center [1151, 297] width 252 height 41
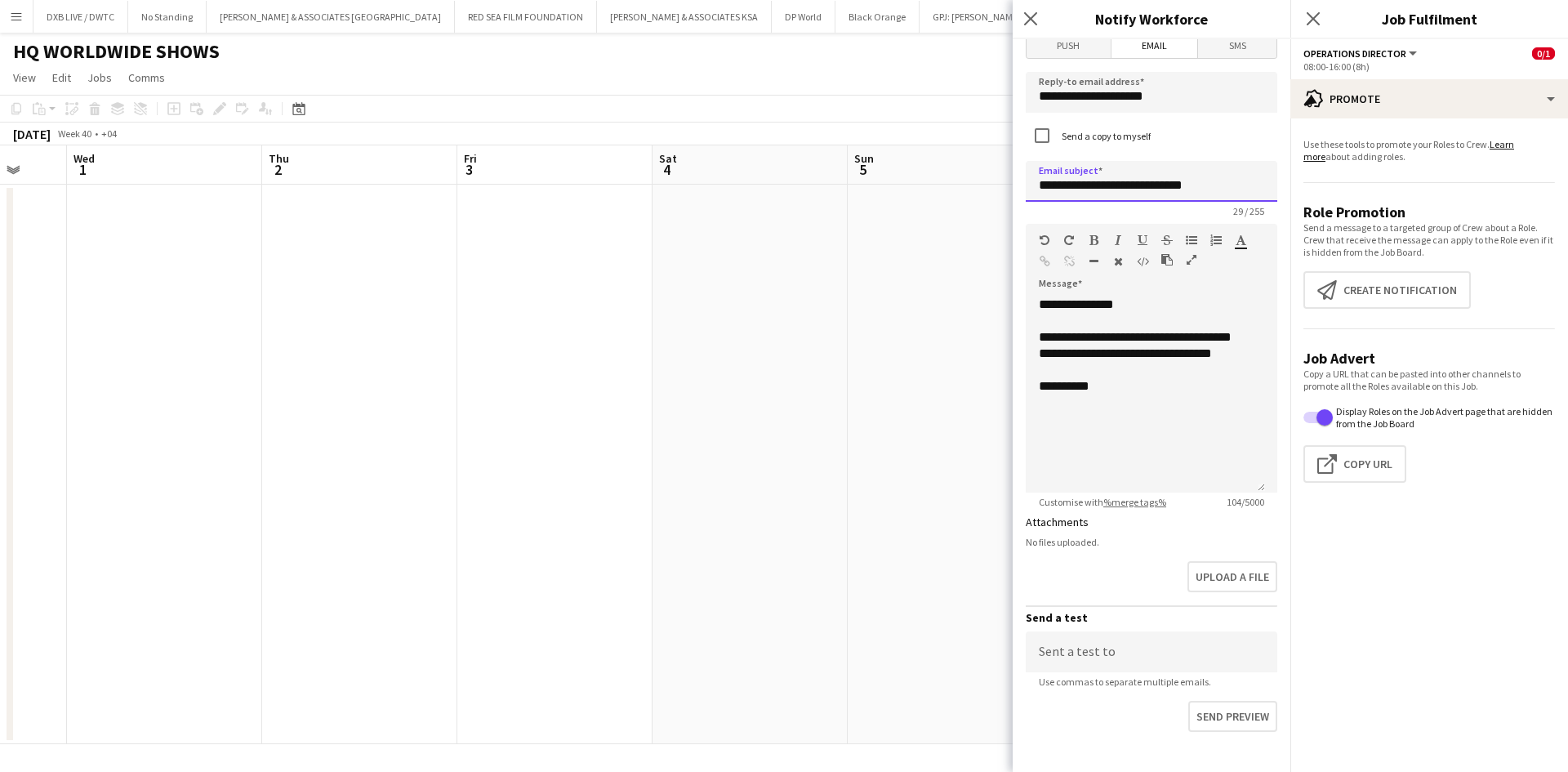
scroll to position [576, 0]
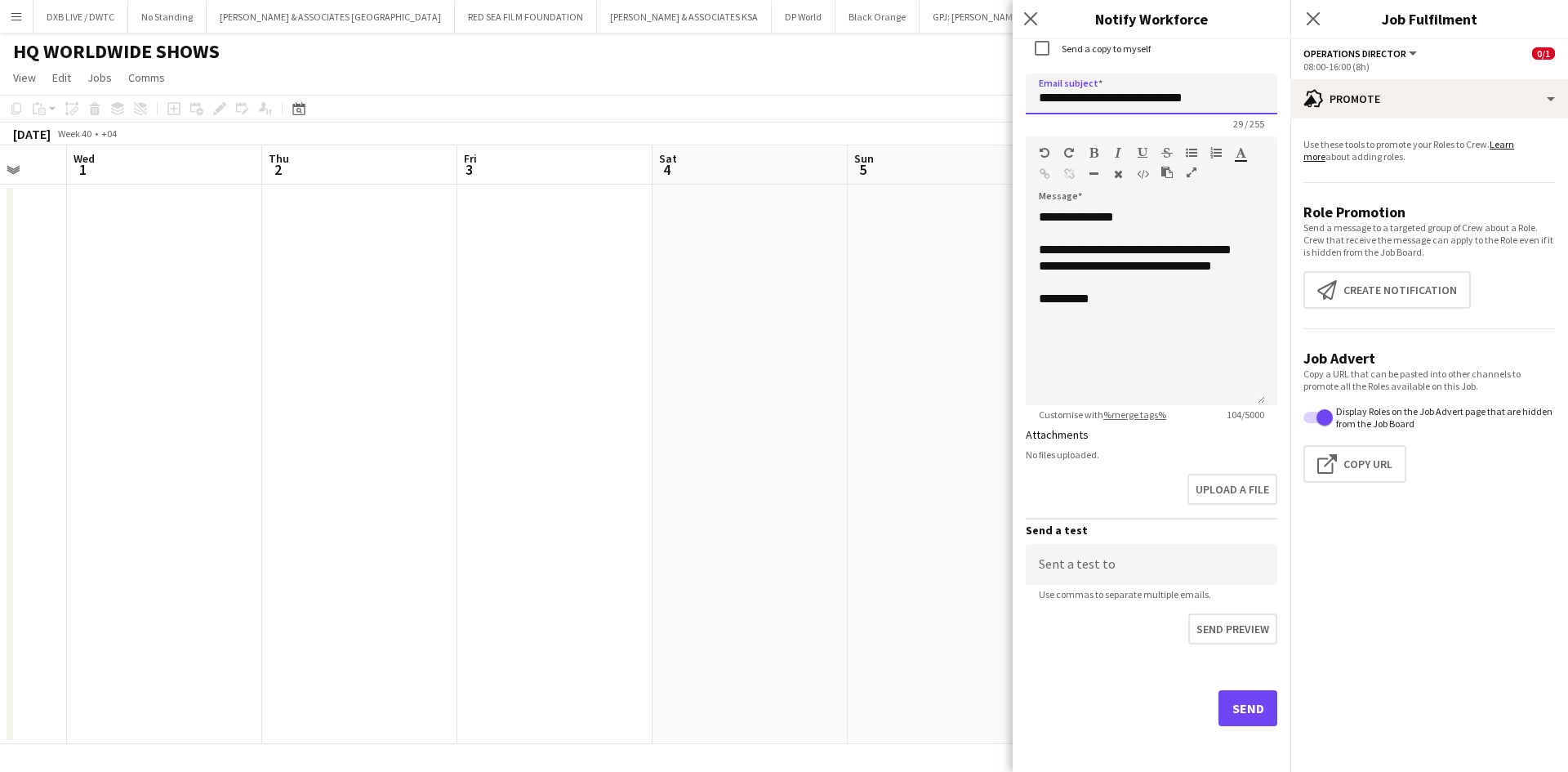
type input "**********"
click at [1230, 701] on button "Send" at bounding box center [1248, 708] width 59 height 36
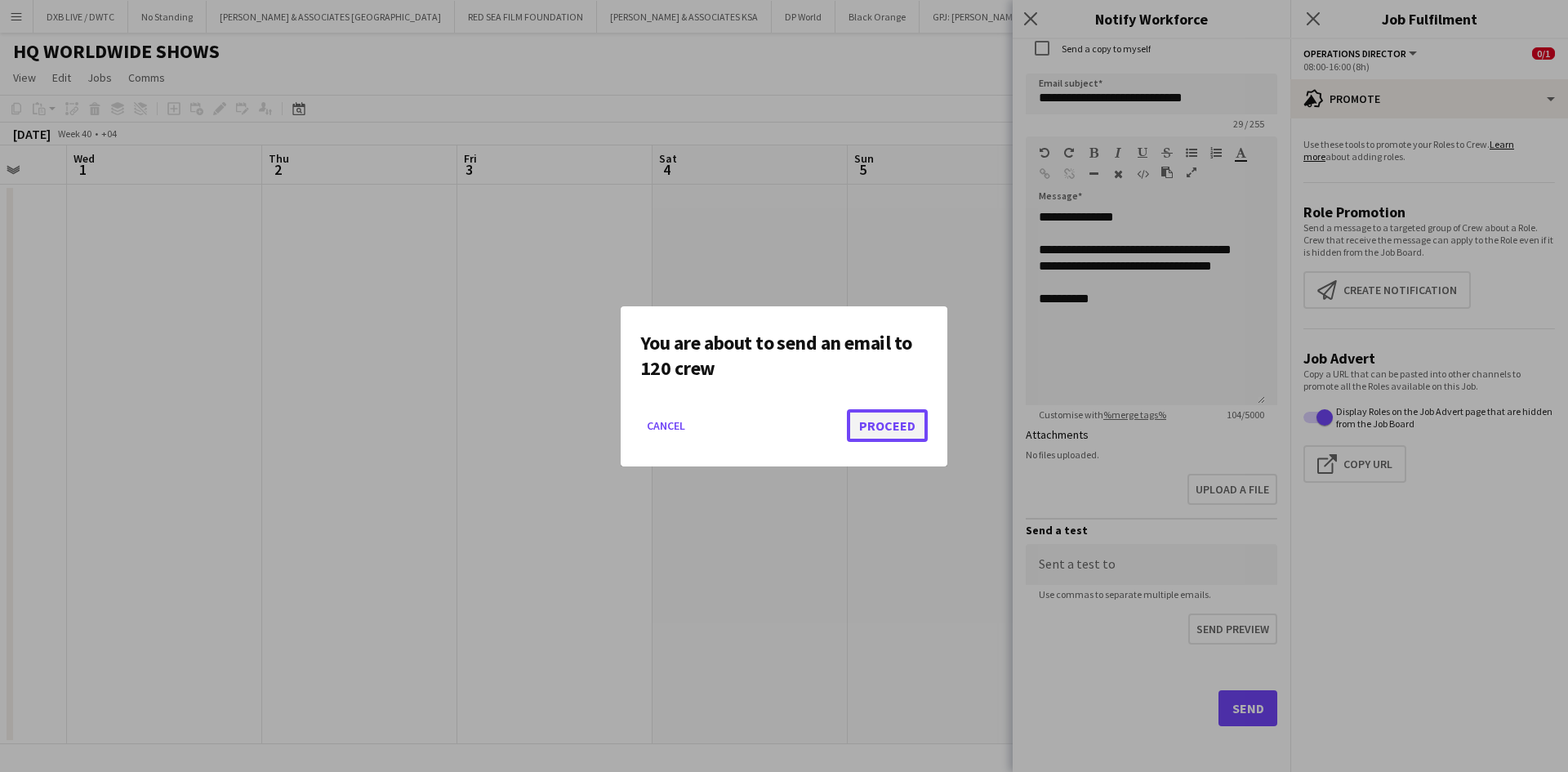
click at [906, 431] on button "Proceed" at bounding box center [887, 425] width 81 height 33
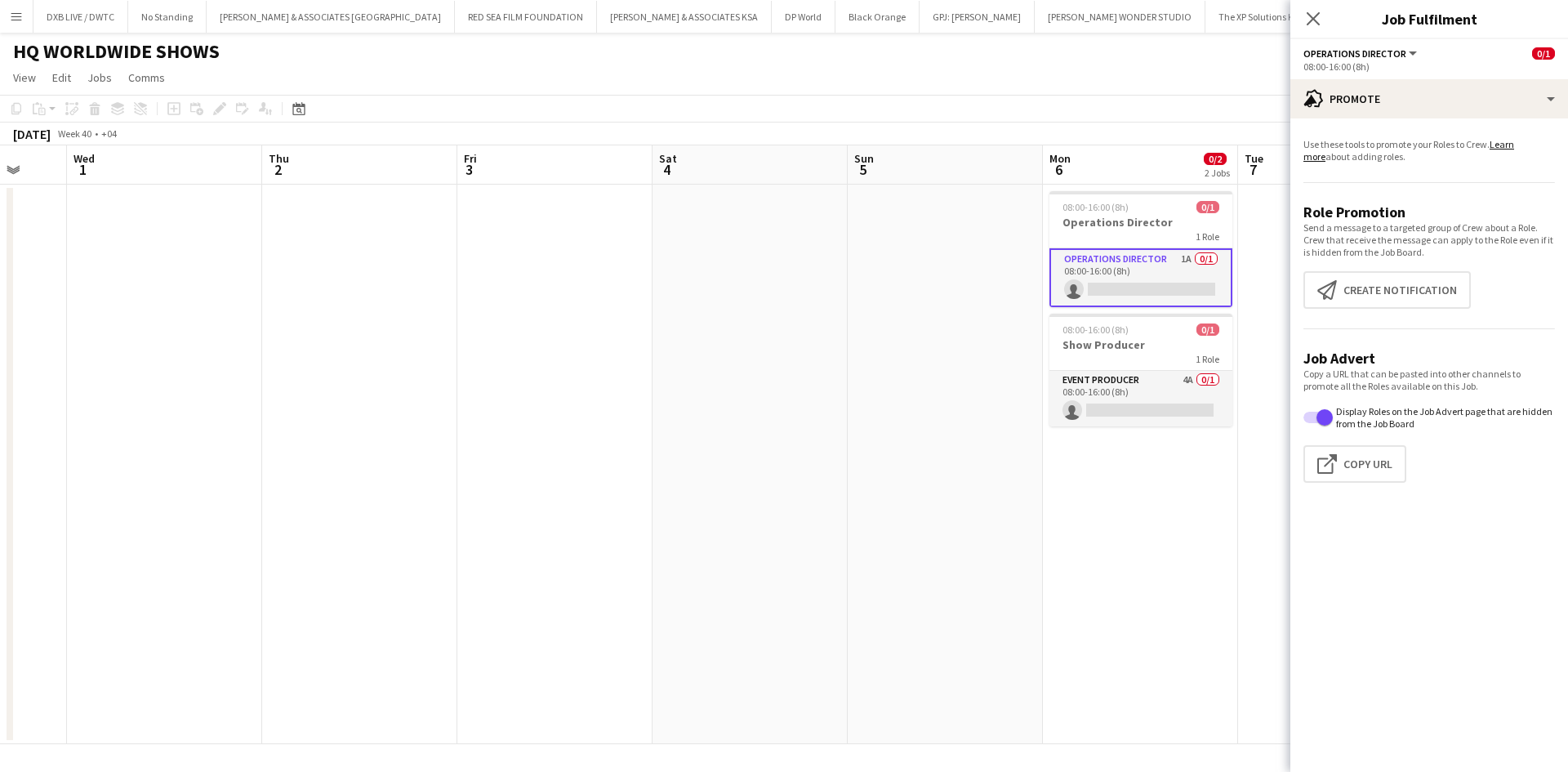
click at [1309, 14] on icon at bounding box center [1314, 18] width 13 height 13
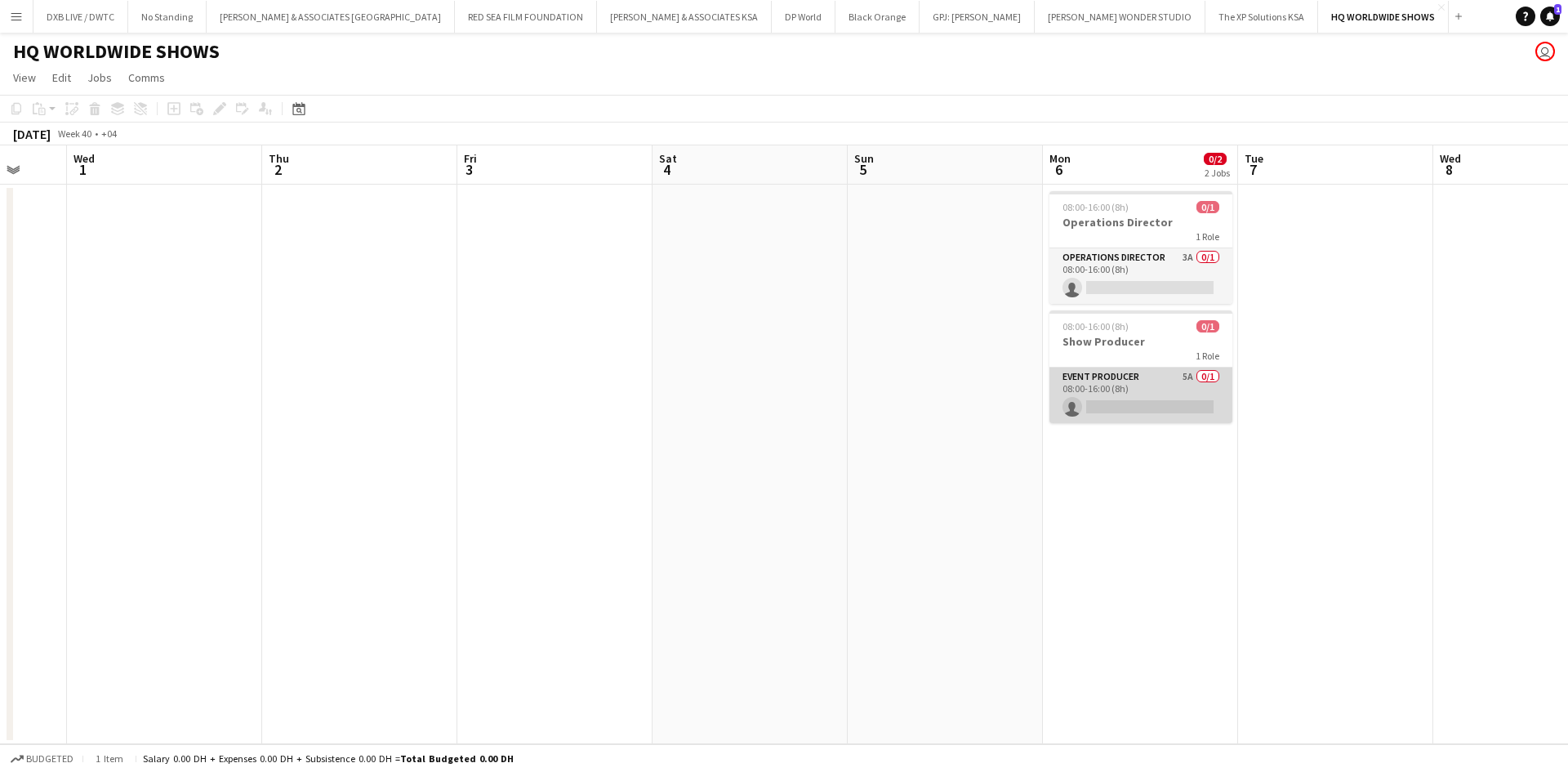
click at [1138, 382] on app-card-role "Event Producer 5A 0/1 08:00-16:00 (8h) single-neutral-actions" at bounding box center [1140, 395] width 183 height 55
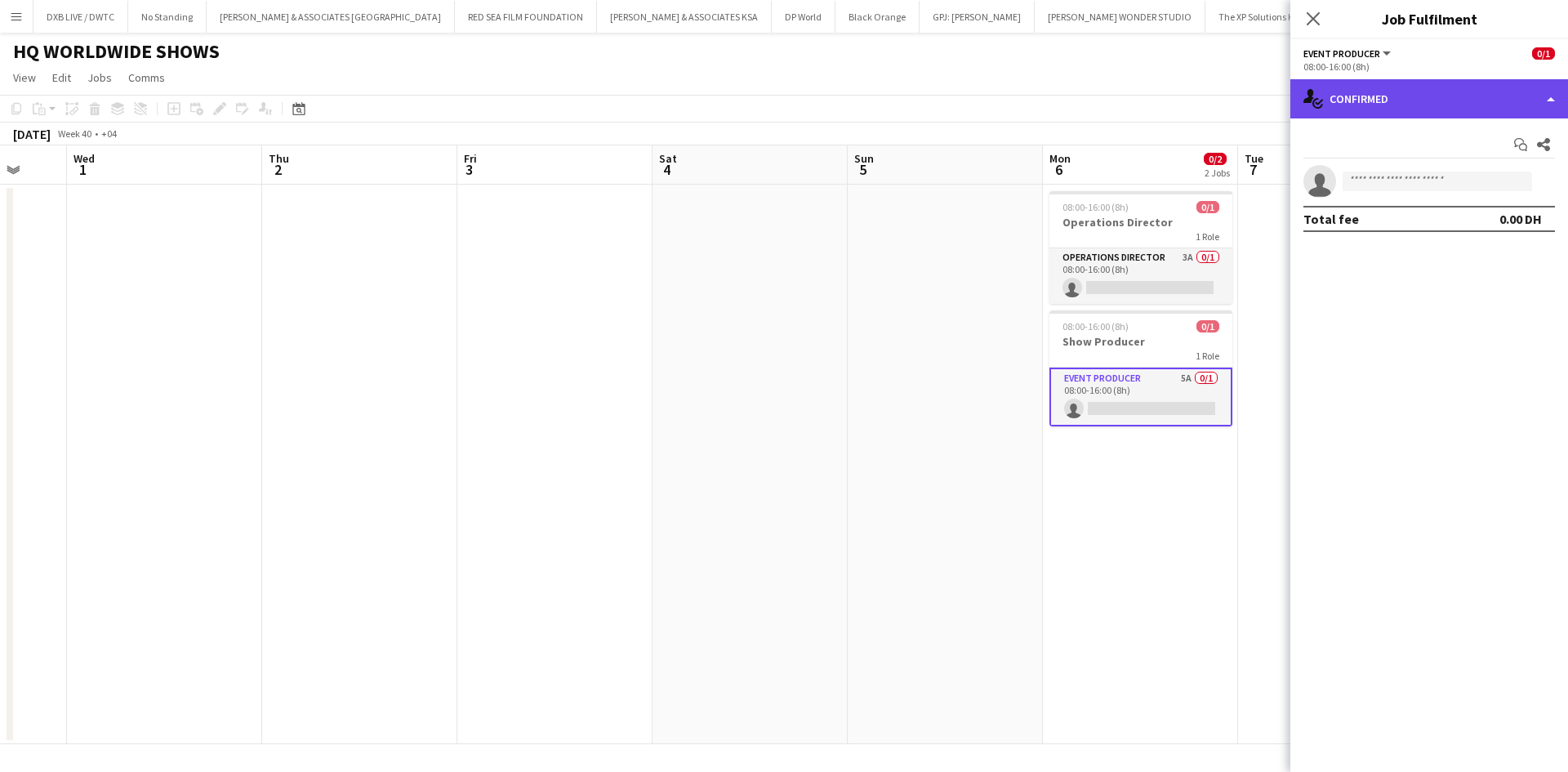
click at [1378, 96] on div "single-neutral-actions-check-2 Confirmed" at bounding box center [1430, 98] width 278 height 39
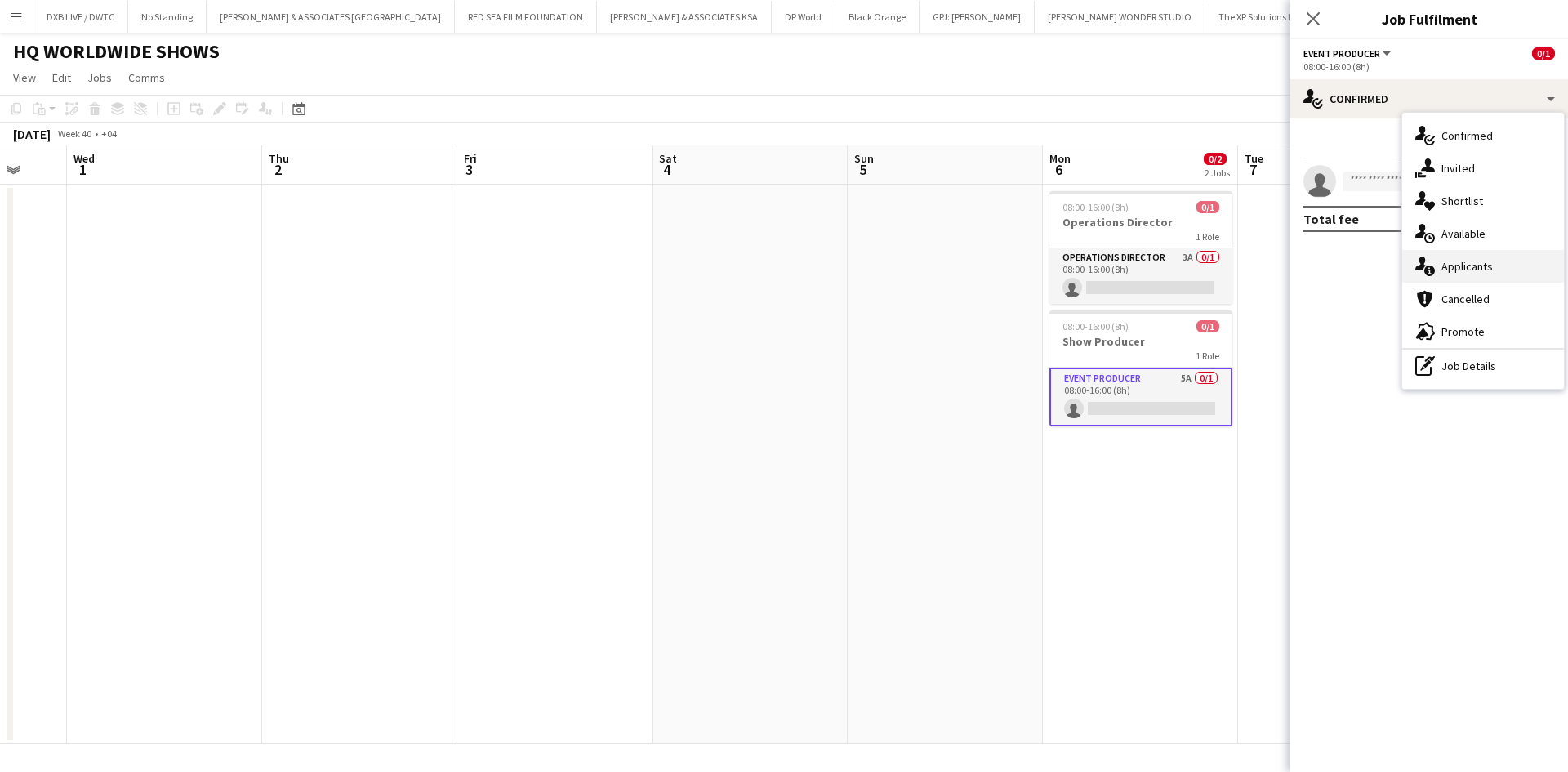
click at [1468, 281] on div "single-neutral-actions-information Applicants" at bounding box center [1484, 266] width 162 height 33
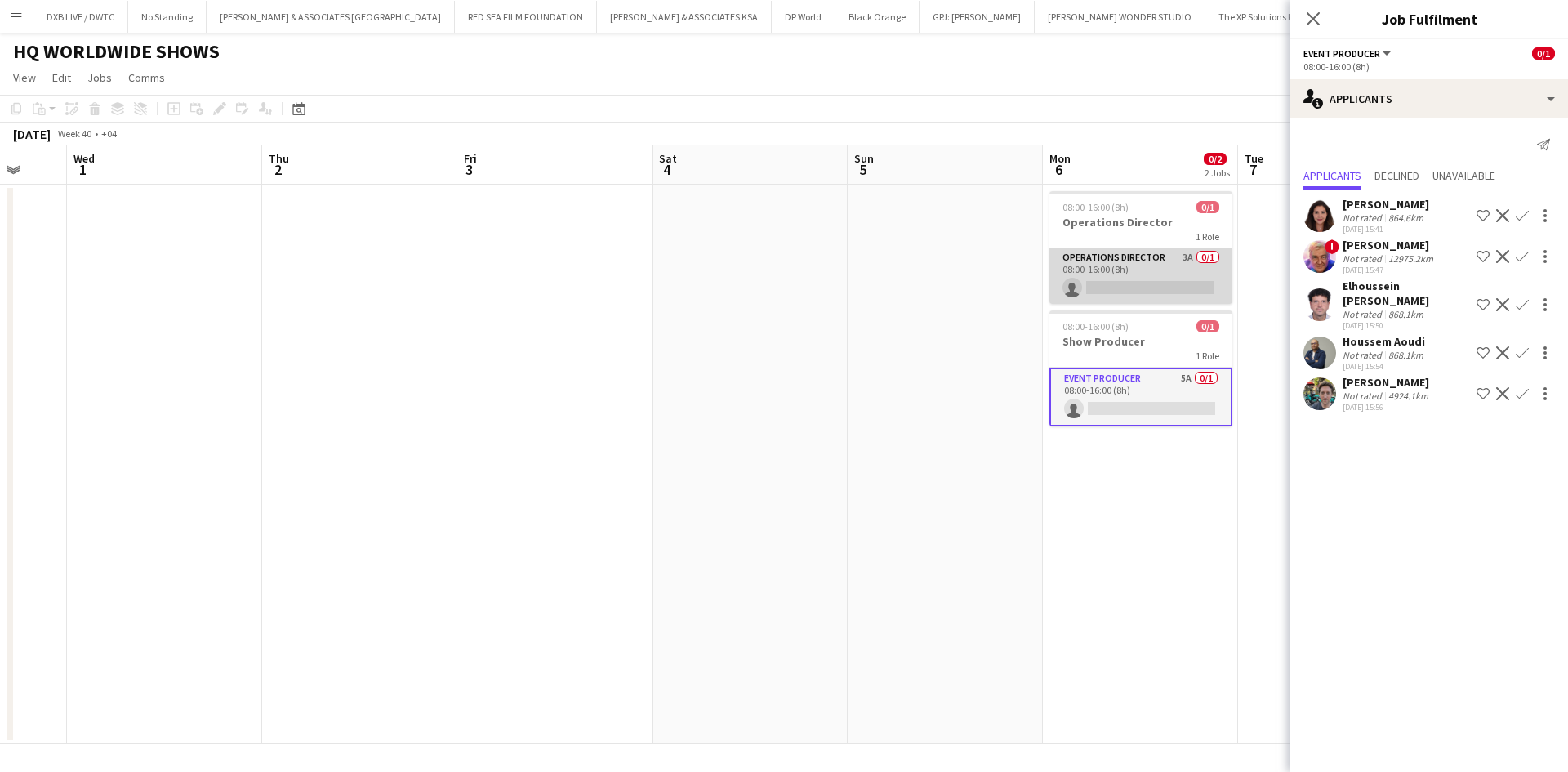
click at [1089, 263] on app-card-role "Operations Director 3A 0/1 08:00-16:00 (8h) single-neutral-actions" at bounding box center [1140, 275] width 183 height 55
